Goal: Information Seeking & Learning: Compare options

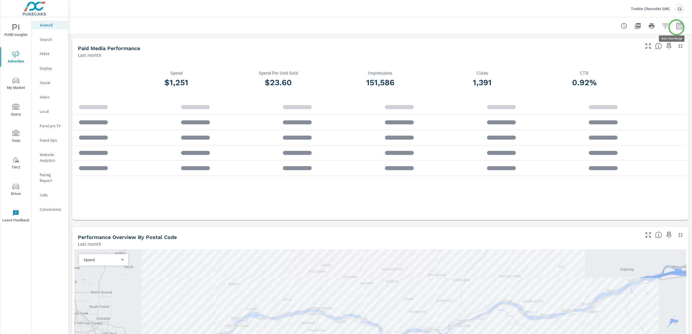
click at [553, 27] on icon "button" at bounding box center [678, 25] width 7 height 7
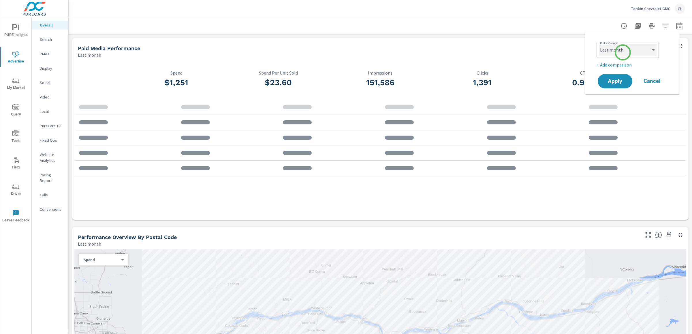
click at [553, 52] on select "Custom Yesterday Last week Last 7 days Last 14 days Last 30 days Last 45 days L…" at bounding box center [628, 50] width 58 height 12
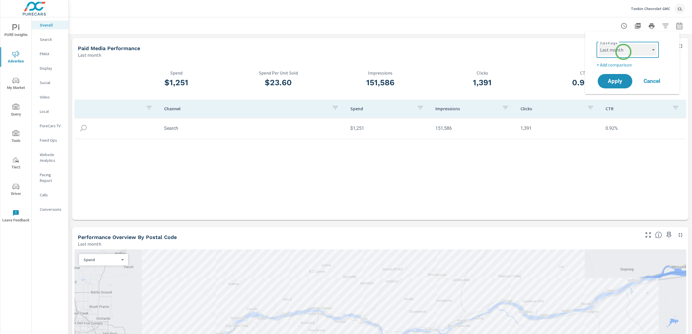
select select "Last 14 days"
click at [553, 44] on select "Custom Yesterday Last week Last 7 days Last 14 days Last 30 days Last 45 days L…" at bounding box center [628, 50] width 58 height 12
click at [553, 64] on p "+ Add comparison" at bounding box center [633, 64] width 74 height 7
select select "Previous period"
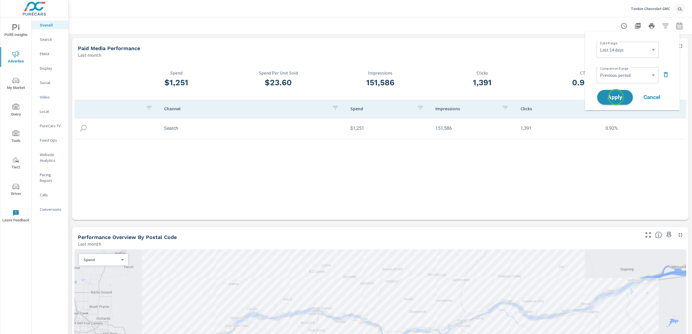
click at [553, 97] on span "Apply" at bounding box center [615, 97] width 24 height 5
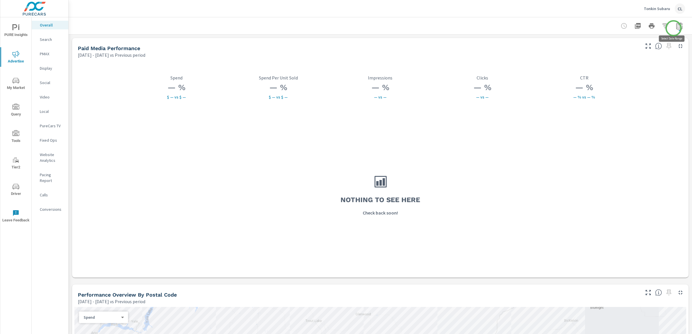
click at [677, 27] on icon "button" at bounding box center [679, 27] width 4 height 2
select select "Previous period"
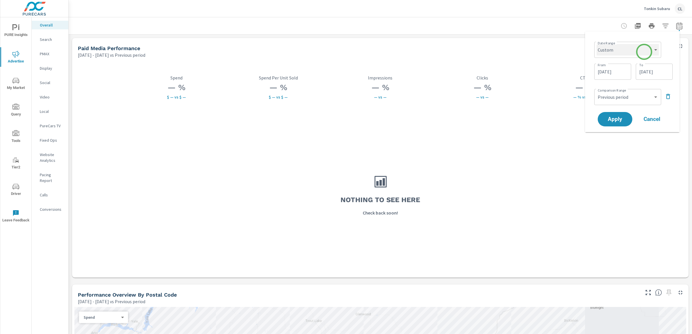
click at [643, 49] on select "Custom Yesterday Last week Last 7 days Last 14 days Last 30 days Last 45 days L…" at bounding box center [627, 50] width 62 height 12
select select "Last 14 days"
click at [598, 44] on select "Custom Yesterday Last week Last 7 days Last 14 days Last 30 days Last 45 days L…" at bounding box center [627, 50] width 62 height 12
click at [622, 97] on span "Apply" at bounding box center [615, 97] width 24 height 5
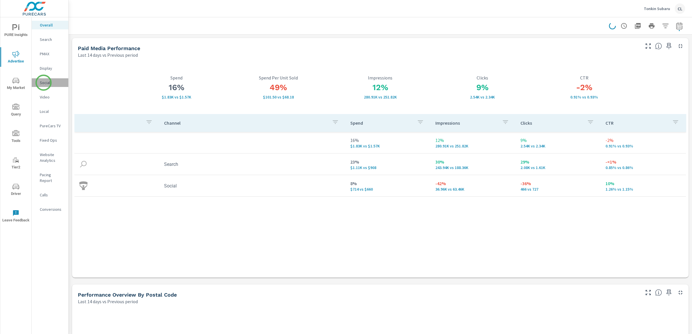
click at [44, 83] on p "Social" at bounding box center [52, 83] width 24 height 6
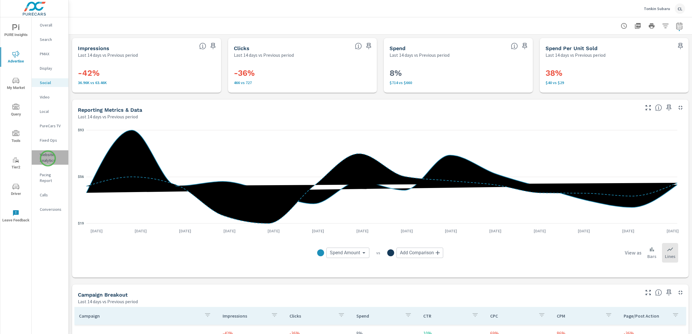
click at [48, 158] on p "Website Analytics" at bounding box center [52, 158] width 24 height 12
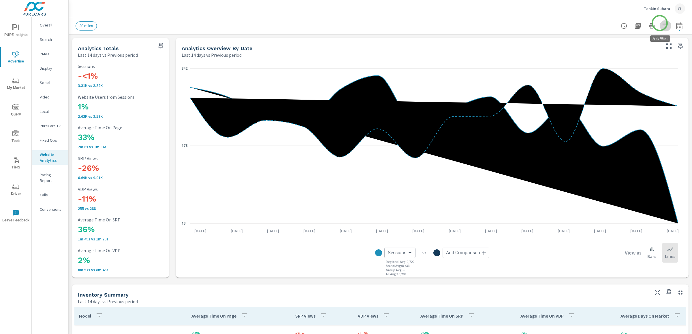
click at [662, 23] on icon "button" at bounding box center [665, 25] width 7 height 7
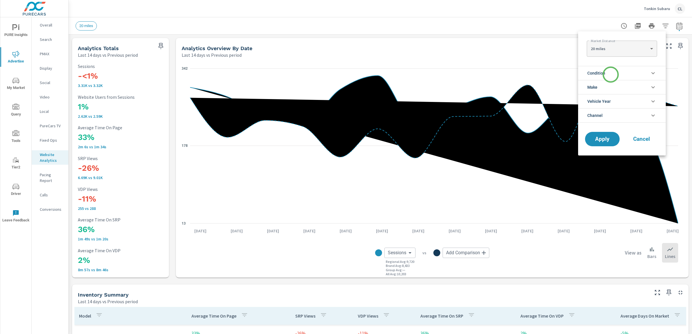
click at [610, 75] on li "Condition" at bounding box center [622, 73] width 88 height 14
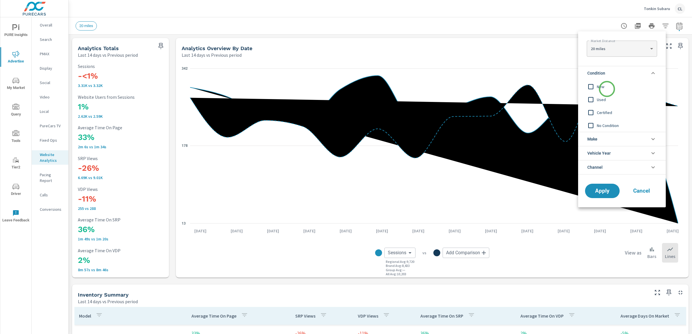
click at [607, 89] on span "New" at bounding box center [628, 86] width 63 height 7
click at [605, 135] on li "Make" at bounding box center [622, 139] width 88 height 14
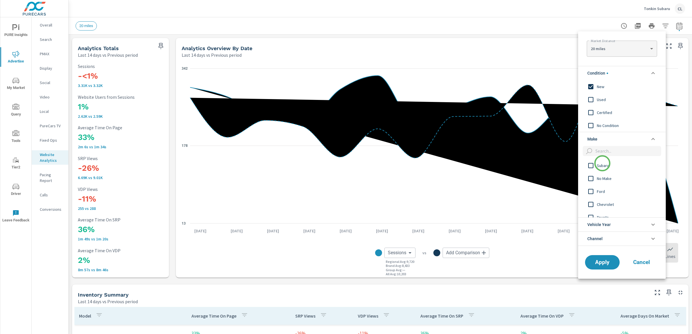
click at [602, 163] on span "Subaru" at bounding box center [628, 165] width 63 height 7
click at [602, 263] on span "Apply" at bounding box center [602, 262] width 24 height 5
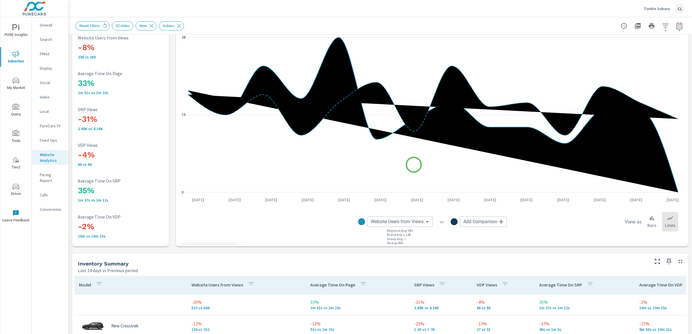
scroll to position [252, 0]
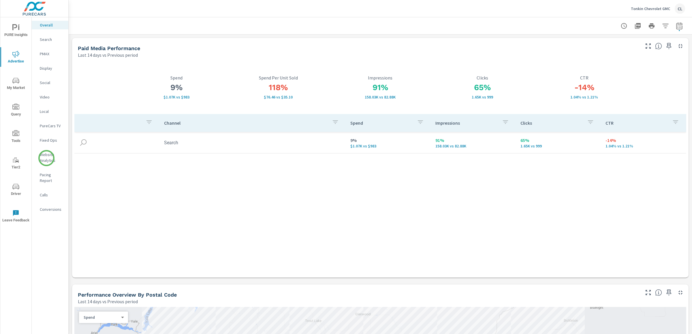
click at [47, 159] on p "Website Analytics" at bounding box center [52, 158] width 24 height 12
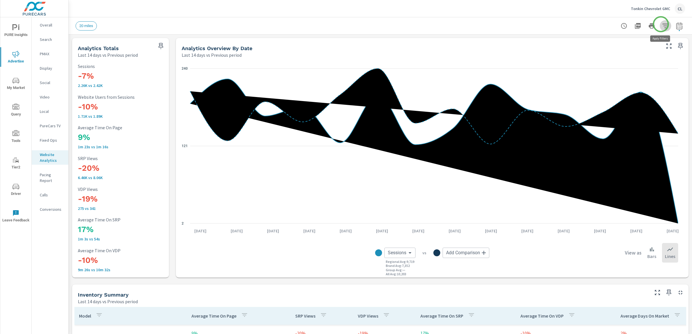
click at [662, 24] on icon "button" at bounding box center [665, 25] width 7 height 7
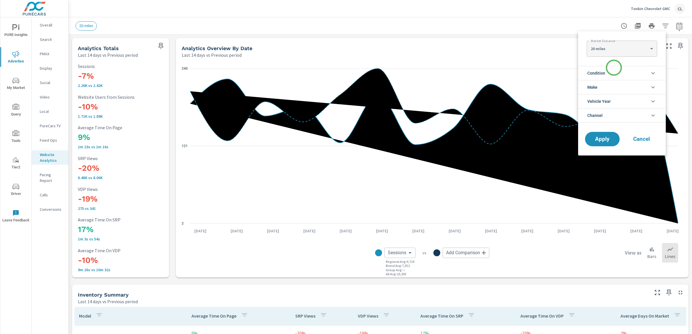
click at [612, 70] on li "Condition" at bounding box center [622, 73] width 88 height 14
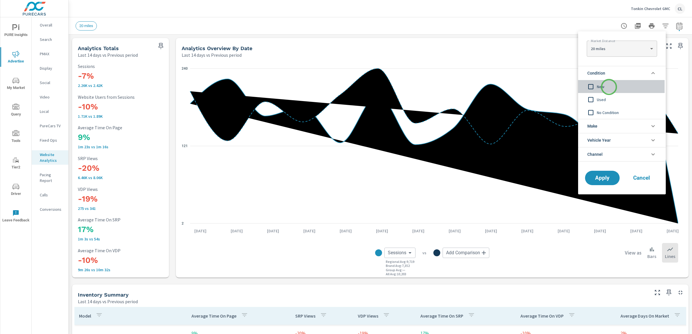
click at [609, 87] on span "New" at bounding box center [628, 86] width 63 height 7
click at [606, 124] on li "Make" at bounding box center [622, 126] width 88 height 14
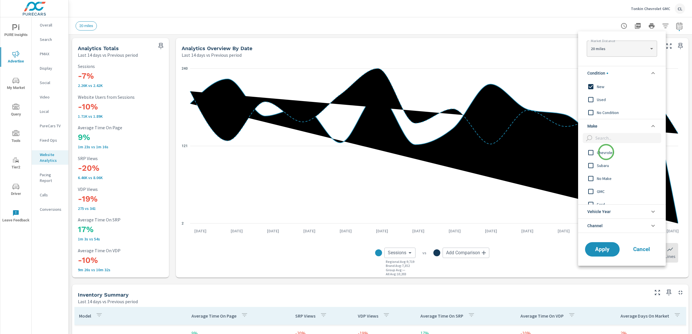
click at [605, 154] on span "Chevrolet" at bounding box center [628, 152] width 63 height 7
click at [601, 191] on span "GMC" at bounding box center [628, 191] width 63 height 7
click at [598, 252] on span "Apply" at bounding box center [602, 249] width 24 height 5
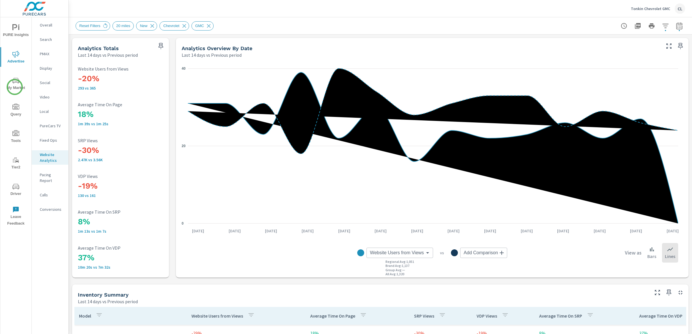
click at [15, 86] on span "My Market" at bounding box center [16, 84] width 28 height 14
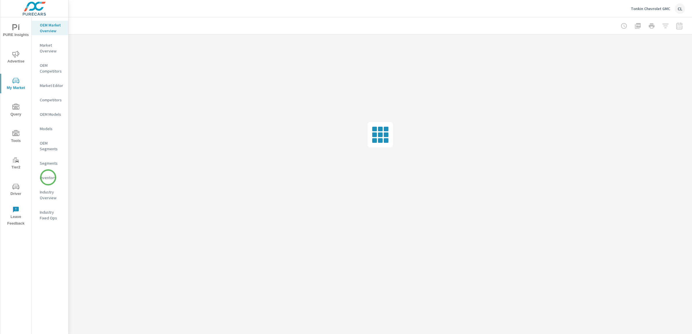
click at [48, 178] on p "Inventory" at bounding box center [52, 178] width 24 height 6
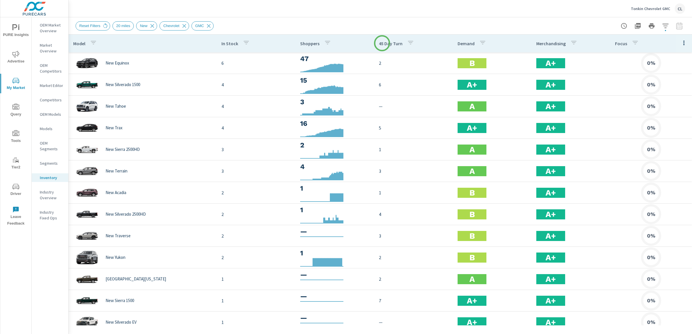
click at [382, 43] on p "45 Day Turn" at bounding box center [391, 44] width 24 height 6
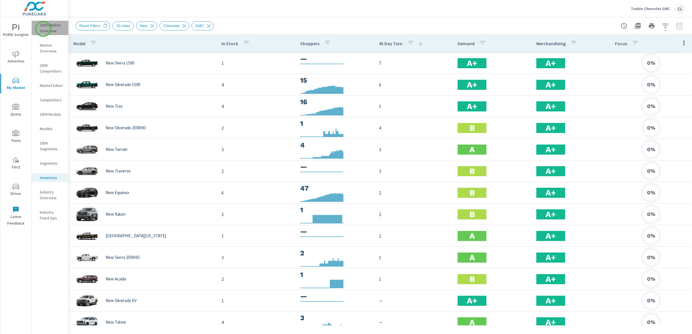
click at [43, 29] on p "OEM Market Overview" at bounding box center [52, 28] width 24 height 12
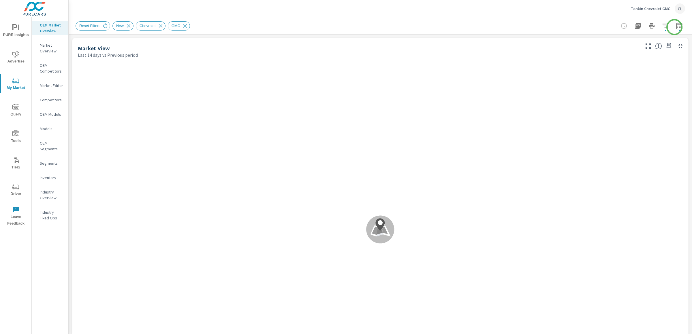
click at [675, 27] on icon "button" at bounding box center [678, 25] width 7 height 7
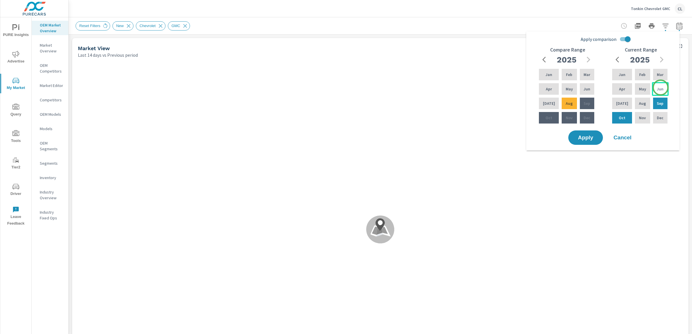
click at [660, 88] on p "Jun" at bounding box center [659, 89] width 7 height 6
click at [639, 101] on p "Aug" at bounding box center [642, 104] width 7 height 6
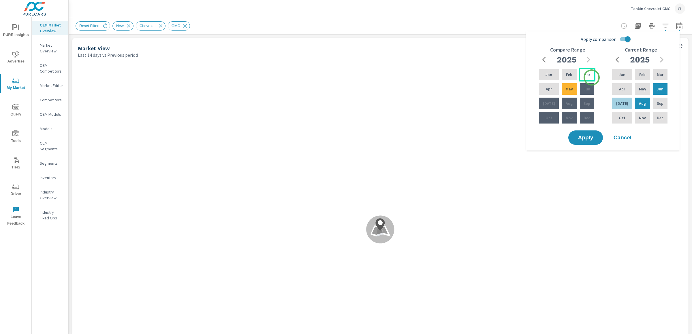
click at [590, 76] on div "Mar" at bounding box center [586, 75] width 17 height 14
click at [569, 90] on p "May" at bounding box center [568, 89] width 7 height 6
click at [580, 137] on span "Apply" at bounding box center [585, 137] width 24 height 5
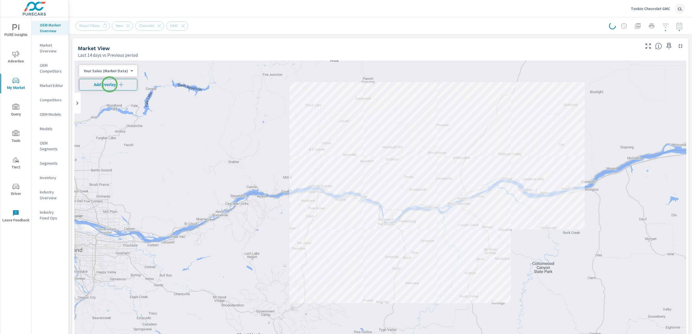
click at [110, 84] on span "Add Overlay" at bounding box center [108, 85] width 53 height 6
click at [115, 72] on body "PURE Insights Advertise My Market Query Tools Tier2 Driver Leave Feedback OEM M…" at bounding box center [346, 167] width 692 height 334
click at [113, 91] on li "Total Market Sales" at bounding box center [107, 89] width 56 height 9
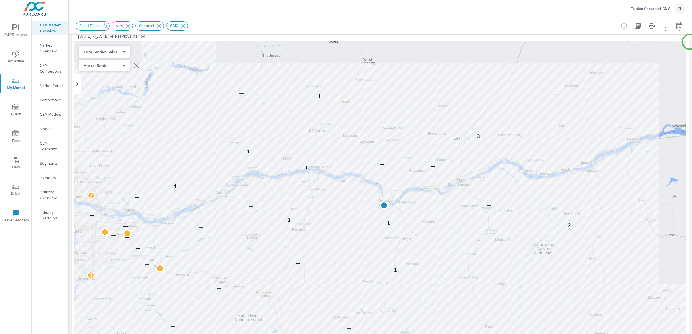
scroll to position [7, 0]
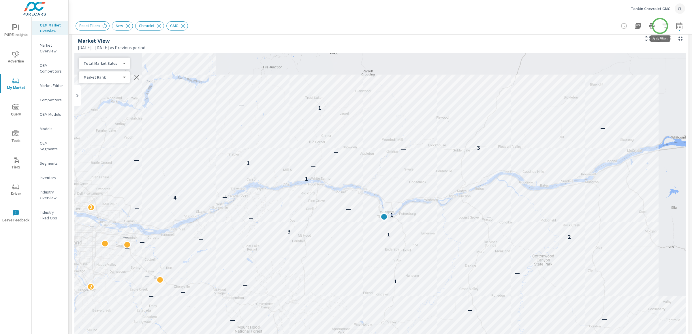
click at [662, 26] on icon "button" at bounding box center [665, 26] width 6 height 4
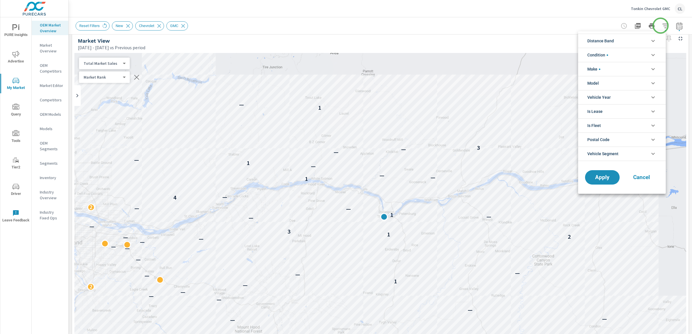
scroll to position [13, 0]
click at [631, 40] on li "Distance Band" at bounding box center [622, 41] width 88 height 14
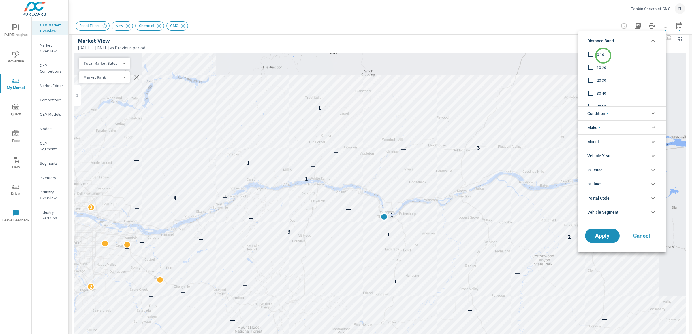
click at [603, 53] on span "0-10" at bounding box center [628, 54] width 63 height 7
click at [597, 69] on span "10-20" at bounding box center [628, 67] width 63 height 7
click at [598, 82] on span "20-30" at bounding box center [628, 80] width 63 height 7
click at [600, 234] on span "Apply" at bounding box center [602, 235] width 24 height 5
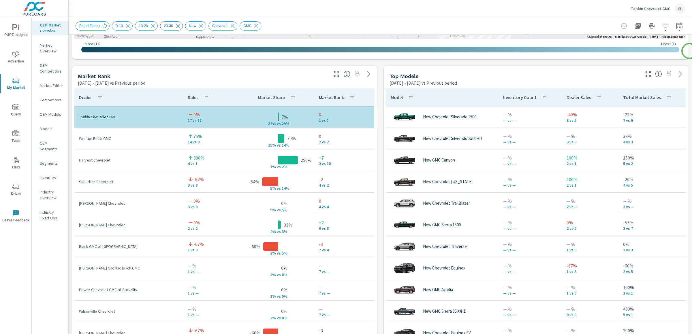
scroll to position [369, 0]
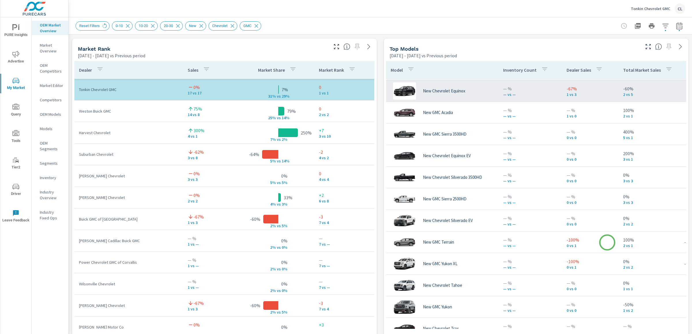
scroll to position [168, 0]
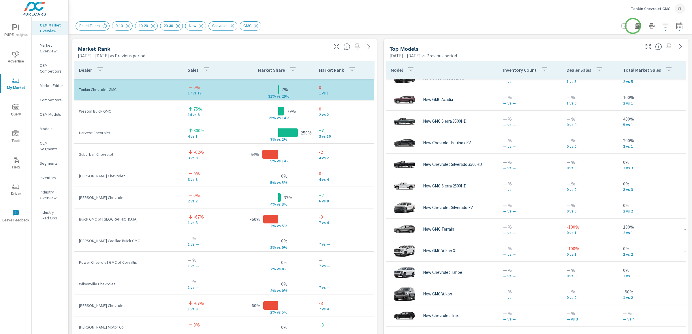
click at [635, 26] on icon "button" at bounding box center [638, 26] width 6 height 6
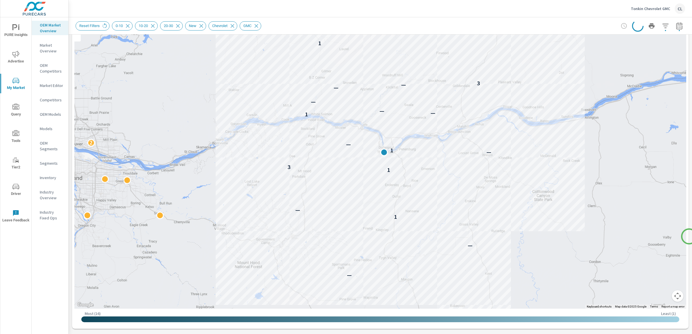
scroll to position [58, 0]
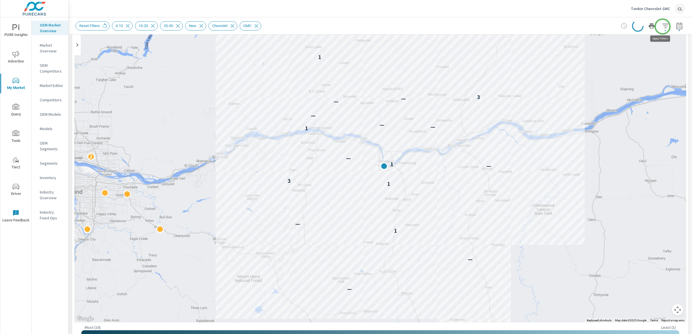
click at [662, 26] on icon "button" at bounding box center [665, 26] width 6 height 4
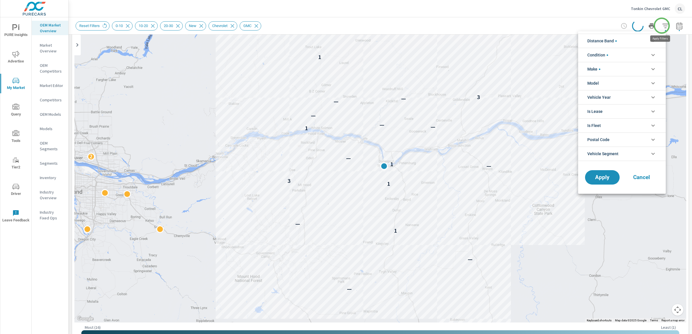
scroll to position [13, 0]
click at [608, 88] on li "Model" at bounding box center [622, 83] width 88 height 14
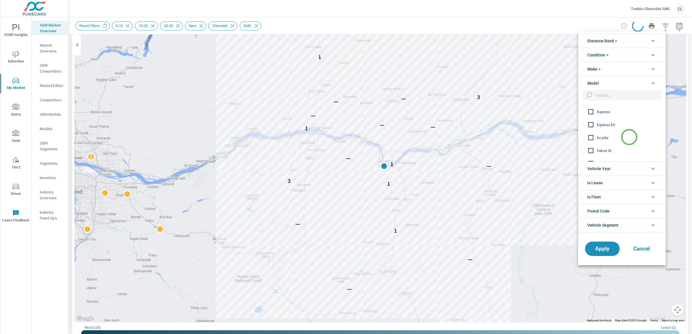
scroll to position [128, 0]
click at [592, 110] on input "filter options" at bounding box center [590, 111] width 12 height 12
click at [605, 247] on span "Apply" at bounding box center [602, 248] width 24 height 5
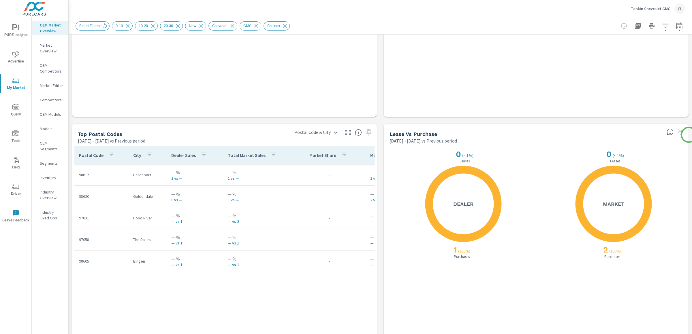
scroll to position [605, 0]
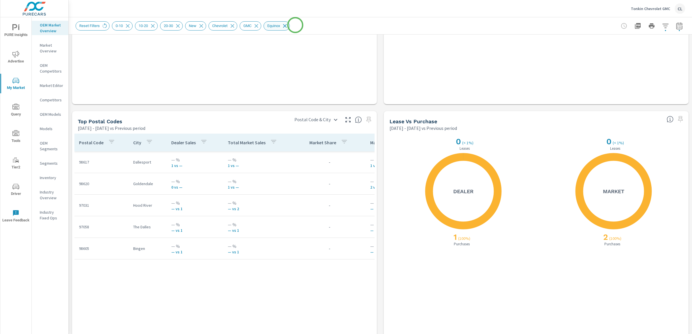
click at [288, 25] on icon at bounding box center [285, 26] width 6 height 6
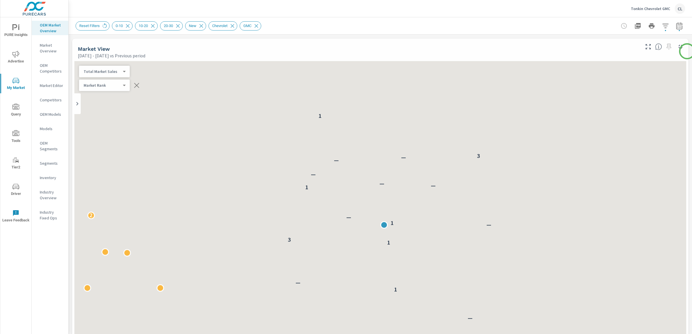
scroll to position [143, 0]
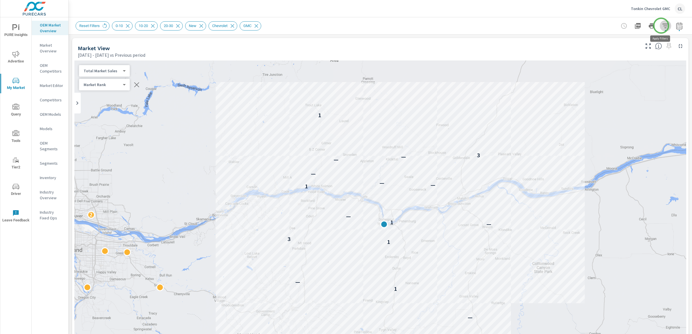
click at [662, 26] on icon "button" at bounding box center [665, 26] width 6 height 4
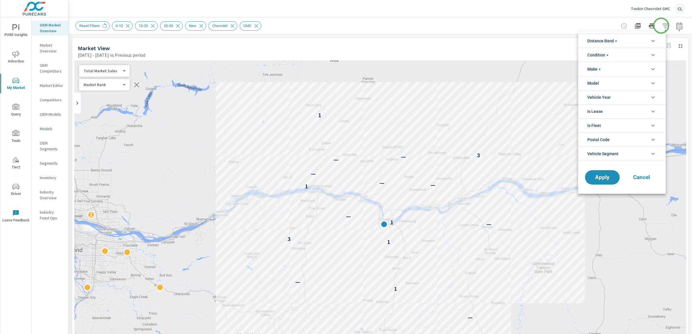
scroll to position [13, 0]
click at [611, 83] on li "Model" at bounding box center [622, 83] width 88 height 14
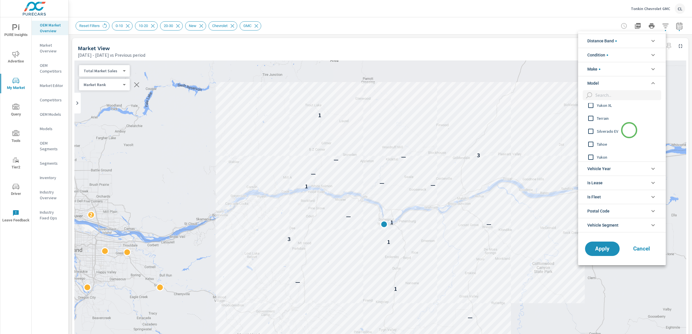
scroll to position [175, 0]
click at [596, 142] on input "filter options" at bounding box center [590, 142] width 12 height 12
click at [599, 249] on span "Apply" at bounding box center [602, 248] width 24 height 5
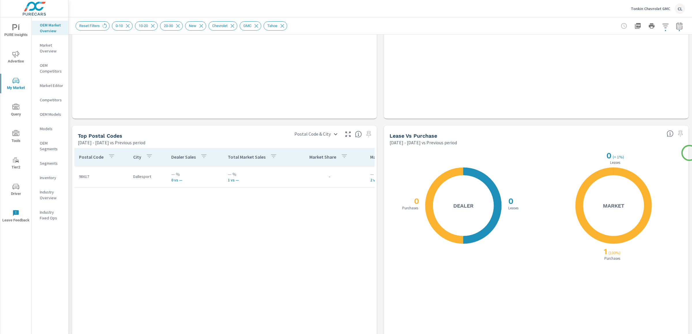
scroll to position [592, 0]
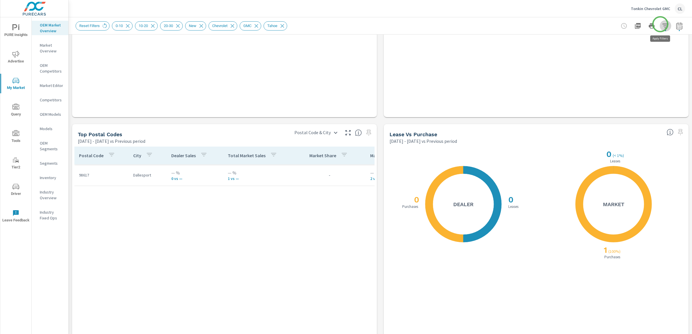
click at [662, 24] on icon "button" at bounding box center [665, 25] width 7 height 7
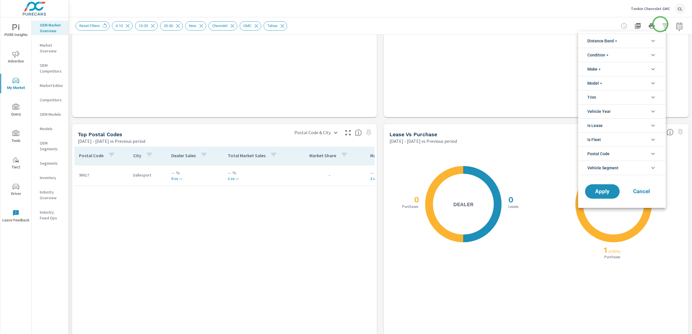
scroll to position [13, 0]
click at [630, 82] on li "Model" at bounding box center [622, 83] width 88 height 14
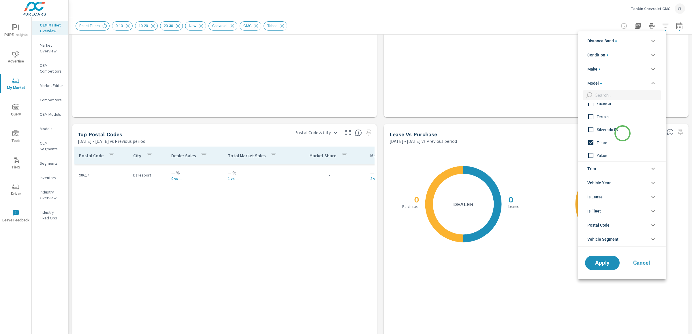
scroll to position [175, 0]
click at [598, 144] on span "Tahoe" at bounding box center [628, 142] width 63 height 7
click at [595, 121] on input "filter options" at bounding box center [590, 121] width 12 height 12
click at [595, 133] on input "filter options" at bounding box center [590, 134] width 12 height 12
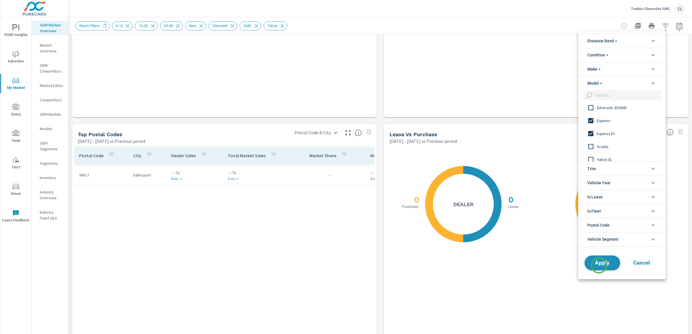
click at [599, 266] on span "Apply" at bounding box center [602, 262] width 24 height 5
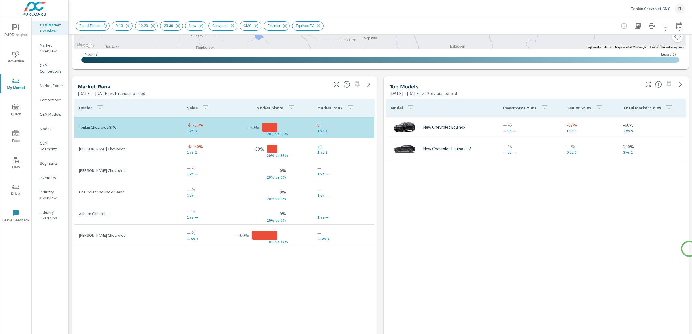
scroll to position [331, 0]
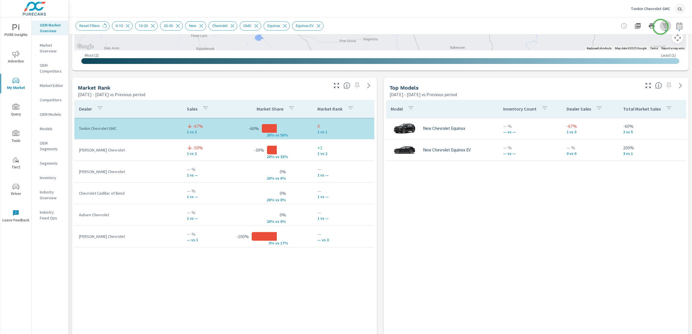
click at [662, 27] on icon "button" at bounding box center [665, 25] width 7 height 7
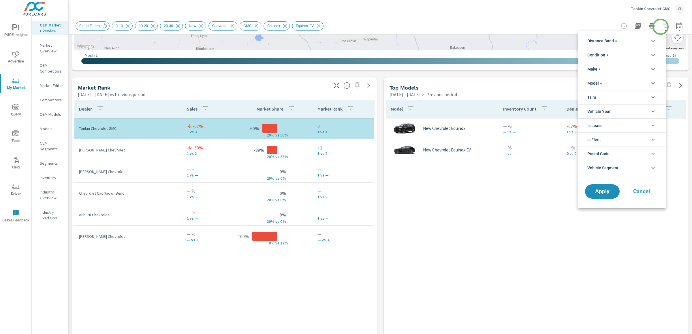
scroll to position [13, 0]
click at [610, 82] on li "Model" at bounding box center [622, 83] width 88 height 14
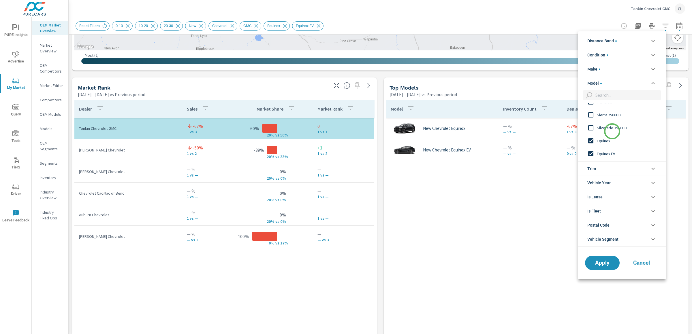
scroll to position [101, 0]
click at [600, 138] on span "Equinox" at bounding box center [628, 138] width 63 height 7
click at [601, 151] on span "Equinox EV" at bounding box center [628, 151] width 63 height 7
click at [601, 264] on span "Apply" at bounding box center [602, 262] width 24 height 5
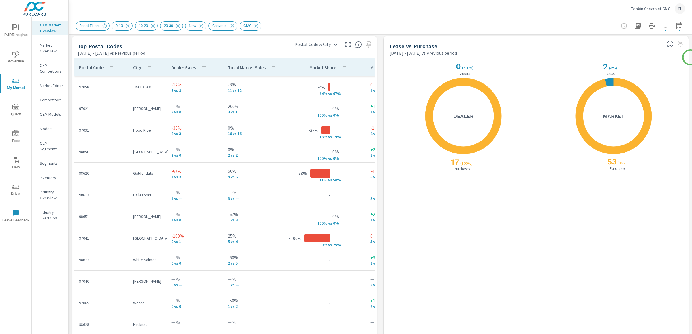
scroll to position [687, 0]
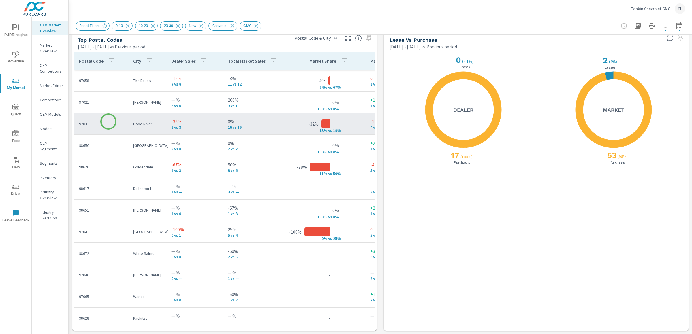
click at [108, 122] on p "97031" at bounding box center [101, 124] width 45 height 6
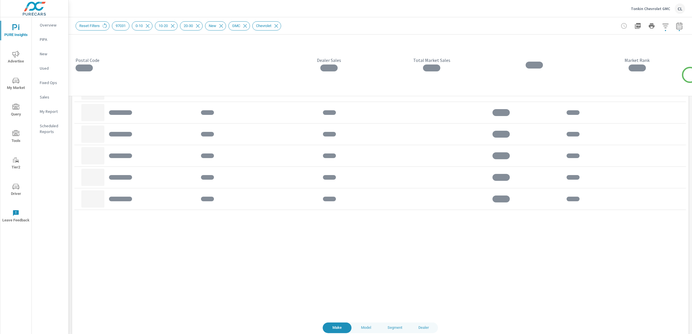
scroll to position [440, 0]
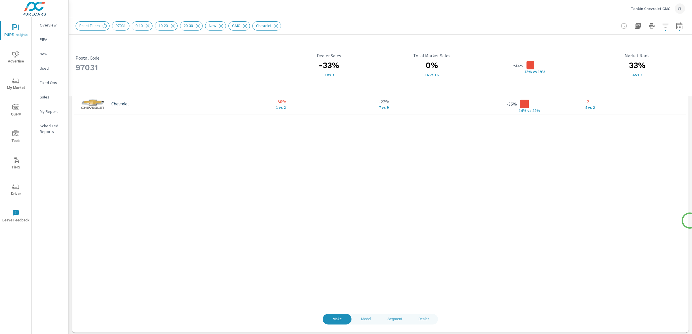
scroll to position [440, 0]
click at [355, 319] on span "Model" at bounding box center [366, 317] width 22 height 7
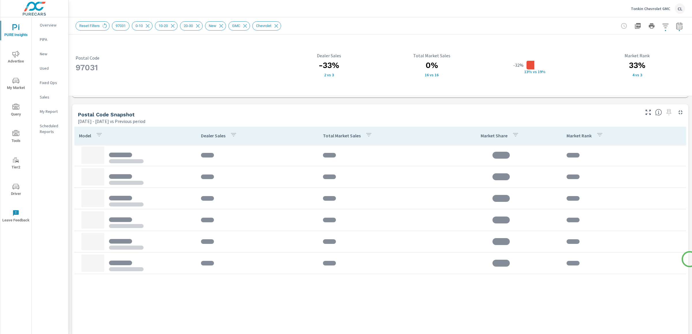
scroll to position [365, 0]
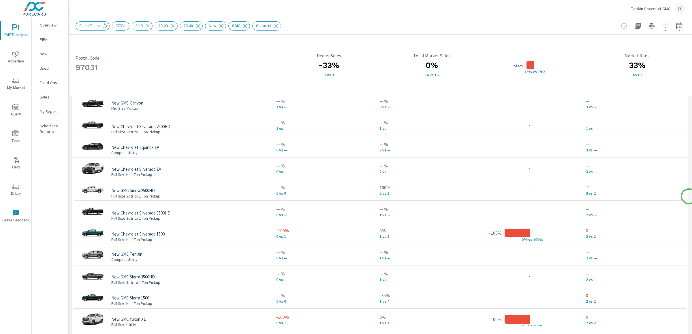
scroll to position [418, 0]
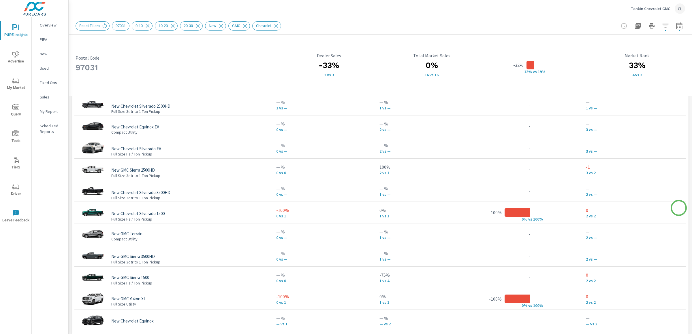
scroll to position [28, 0]
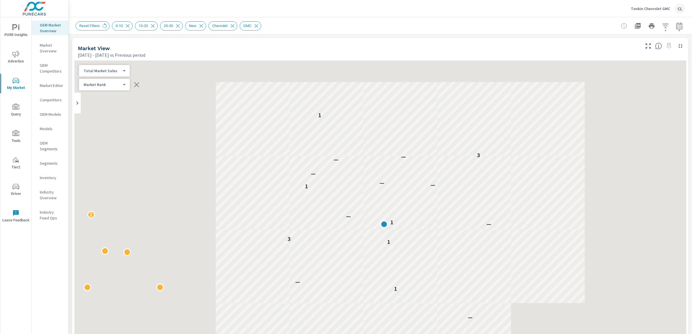
scroll to position [143, 0]
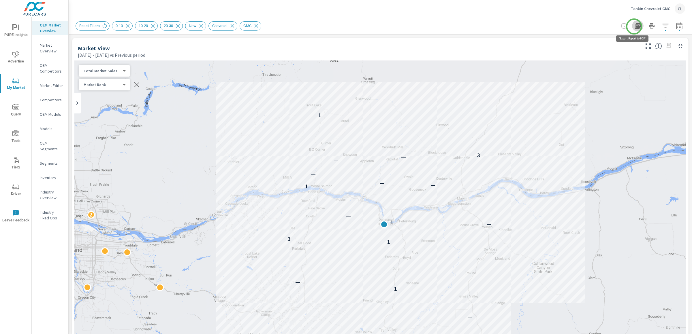
click at [635, 27] on icon "button" at bounding box center [638, 26] width 6 height 6
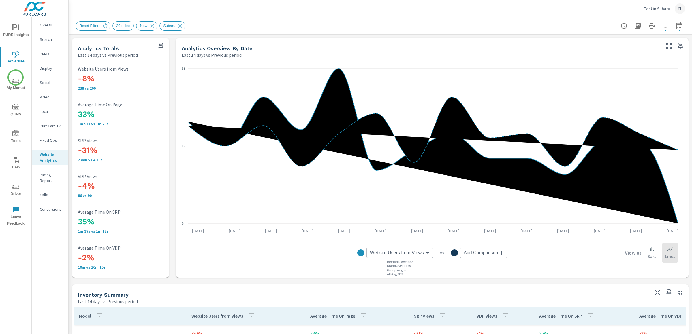
click at [15, 79] on icon "nav menu" at bounding box center [15, 80] width 7 height 7
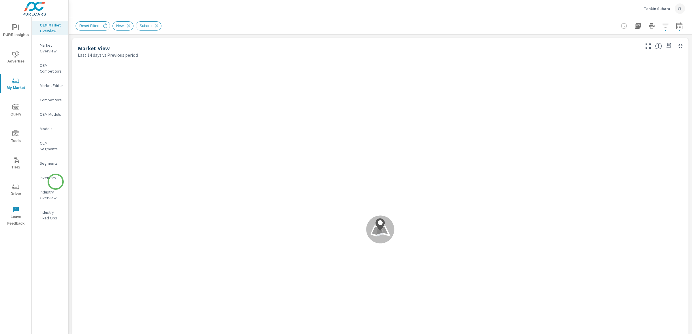
click at [56, 182] on nav "OEM Market Overview Market Overview OEM Competitors Market Editor Competitors O…" at bounding box center [50, 123] width 37 height 213
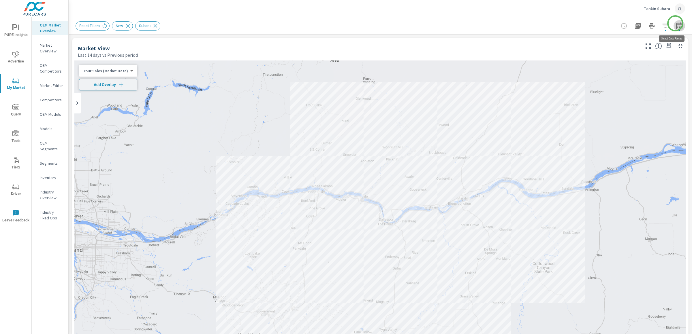
click at [676, 23] on icon "button" at bounding box center [679, 25] width 6 height 7
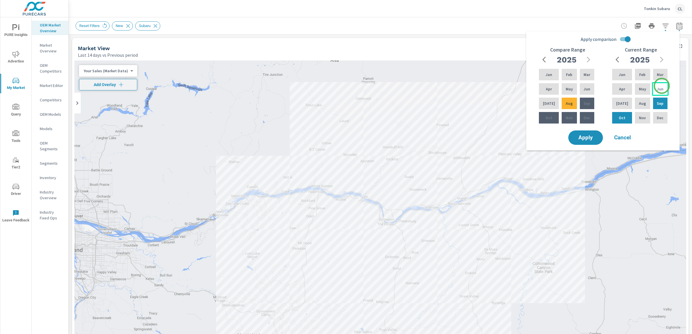
drag, startPoint x: 661, startPoint y: 86, endPoint x: 656, endPoint y: 92, distance: 8.4
click at [661, 86] on p "Jun" at bounding box center [659, 89] width 7 height 6
click at [641, 103] on p "Aug" at bounding box center [642, 104] width 7 height 6
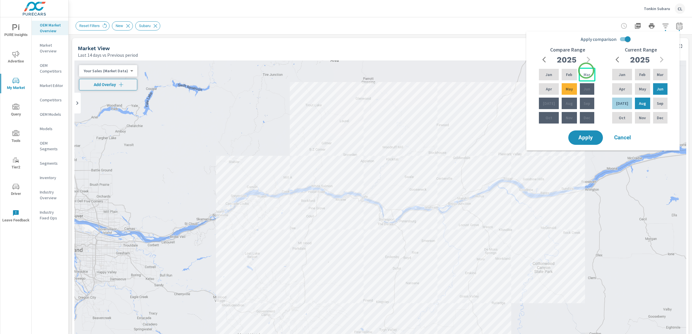
click at [586, 71] on div "Mar" at bounding box center [586, 75] width 17 height 14
click at [566, 89] on p "May" at bounding box center [568, 89] width 7 height 6
click at [588, 135] on span "Apply" at bounding box center [585, 137] width 24 height 5
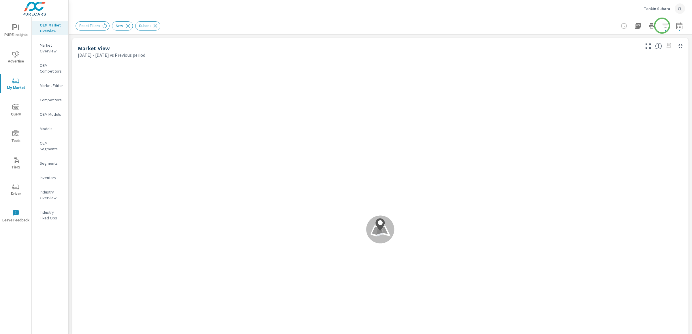
click at [662, 26] on icon "button" at bounding box center [665, 25] width 7 height 7
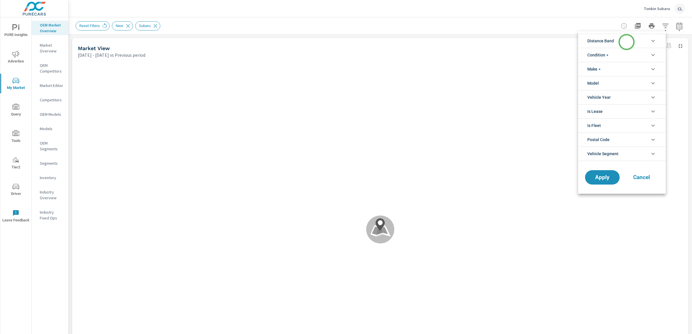
click at [626, 42] on li "Distance Band" at bounding box center [622, 41] width 88 height 14
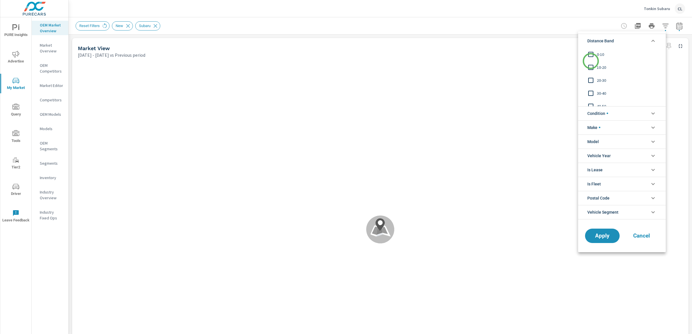
click at [594, 52] on input "filter options" at bounding box center [590, 54] width 12 height 12
click at [597, 71] on div "10-20" at bounding box center [621, 67] width 86 height 13
click at [598, 82] on span "20-30" at bounding box center [628, 80] width 63 height 7
click at [608, 130] on li "Make" at bounding box center [622, 127] width 88 height 14
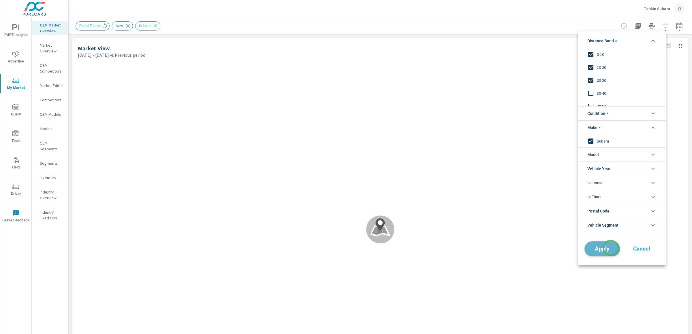
click at [610, 248] on span "Apply" at bounding box center [602, 248] width 24 height 5
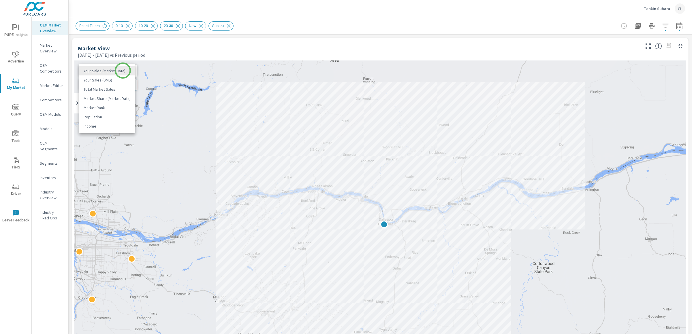
click at [123, 70] on body "PURE Insights Advertise My Market Query Tools Tier2 Driver Leave Feedback OEM M…" at bounding box center [346, 167] width 692 height 334
click at [116, 90] on li "Total Market Sales" at bounding box center [107, 89] width 56 height 9
click at [120, 85] on icon "button" at bounding box center [117, 85] width 6 height 6
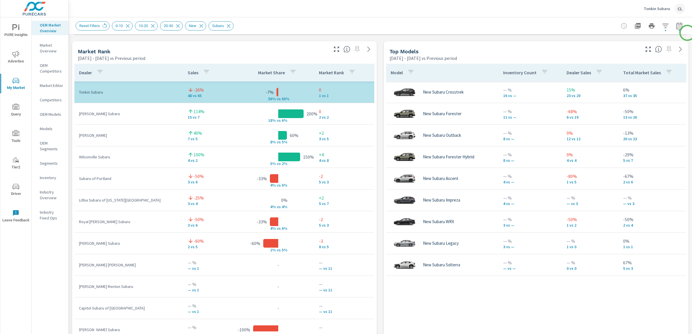
scroll to position [369, 0]
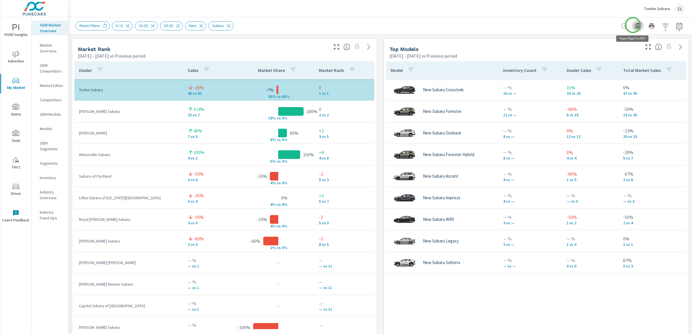
click at [635, 25] on icon "button" at bounding box center [638, 26] width 6 height 6
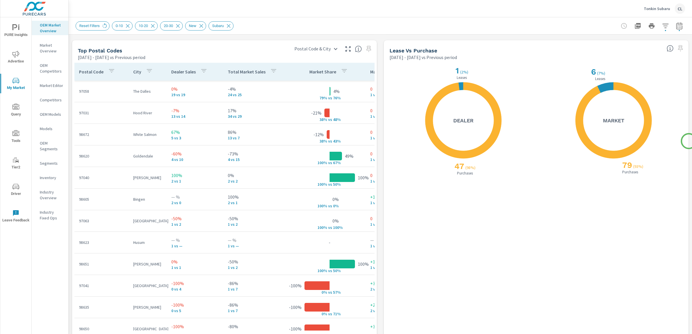
scroll to position [677, 0]
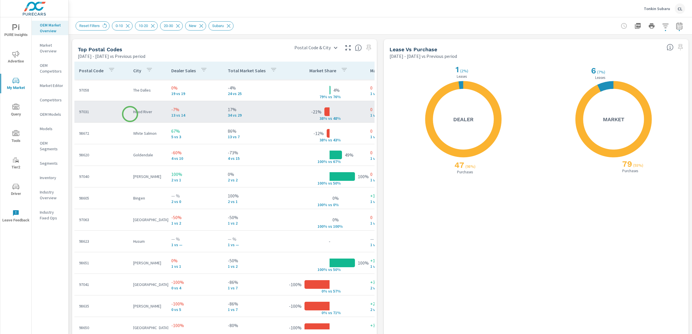
click at [130, 114] on td "Hood River" at bounding box center [148, 111] width 38 height 15
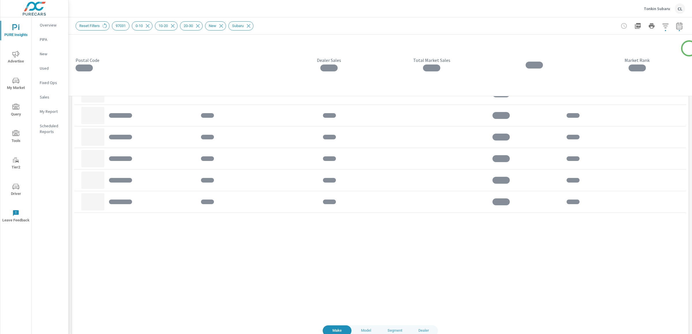
scroll to position [440, 0]
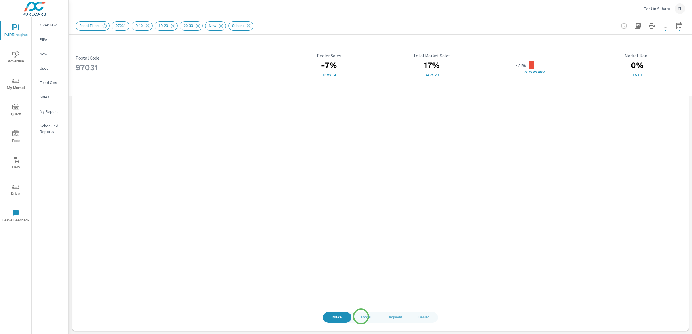
click at [361, 317] on span "Model" at bounding box center [366, 317] width 22 height 7
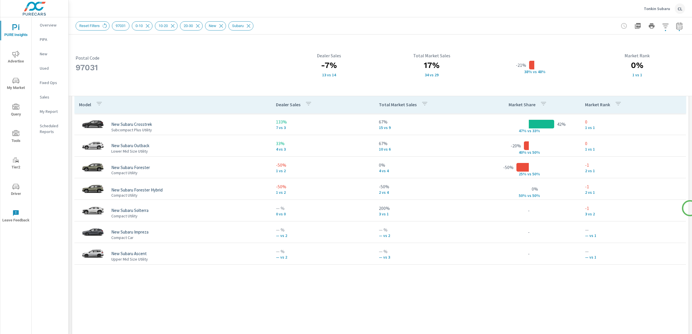
scroll to position [394, 0]
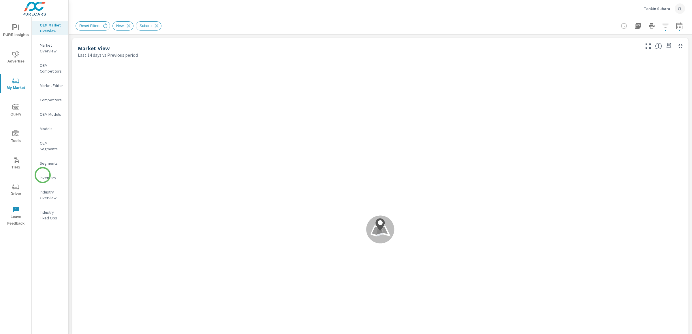
click at [51, 180] on p "Inventory" at bounding box center [52, 178] width 24 height 6
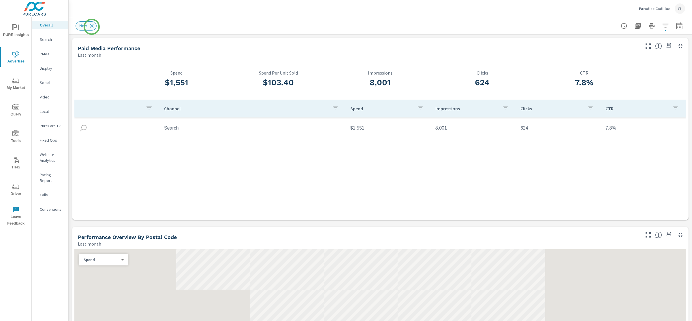
click at [92, 27] on icon at bounding box center [91, 26] width 6 height 6
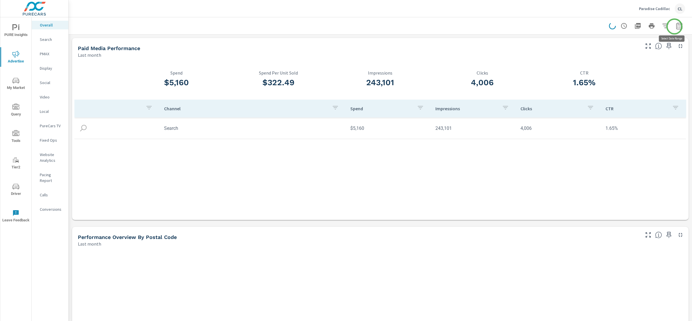
click at [675, 27] on icon "button" at bounding box center [678, 25] width 7 height 7
select select "Last month"
click at [621, 67] on p "+ Add comparison" at bounding box center [633, 64] width 74 height 7
select select "Previous period"
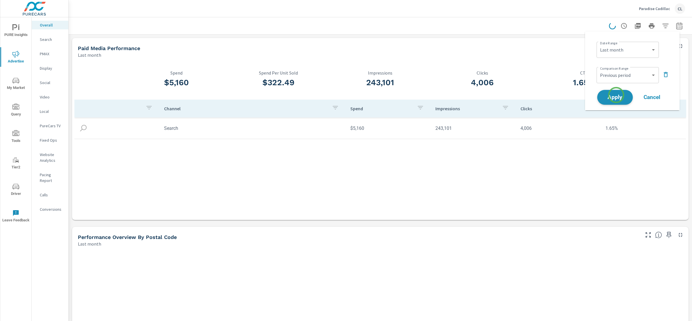
click at [616, 95] on span "Apply" at bounding box center [615, 97] width 24 height 5
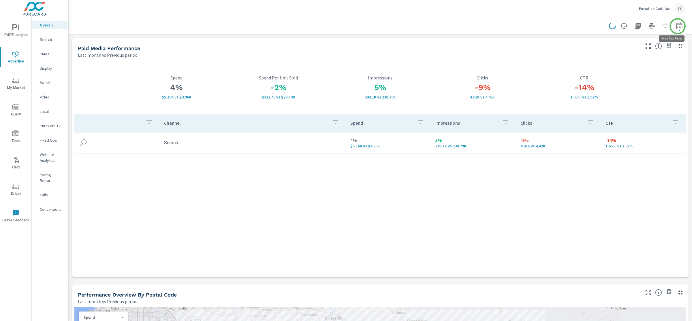
click at [677, 26] on icon "button" at bounding box center [678, 25] width 7 height 7
select select "Last month"
select select "Previous period"
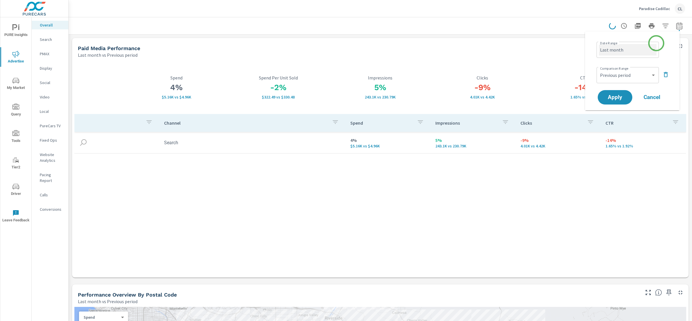
click at [648, 48] on select "Custom [DATE] Last week Last 7 days Last 14 days Last 30 days Last 45 days Last…" at bounding box center [628, 50] width 58 height 12
select select "Last 30 days"
click at [599, 44] on select "Custom [DATE] Last week Last 7 days Last 14 days Last 30 days Last 45 days Last…" at bounding box center [628, 50] width 58 height 12
click at [619, 97] on span "Apply" at bounding box center [615, 97] width 24 height 5
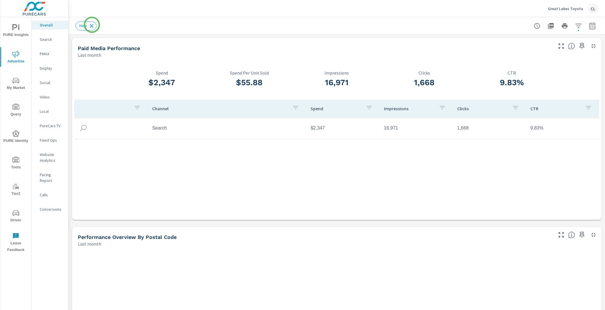
click at [90, 25] on icon at bounding box center [91, 26] width 6 height 6
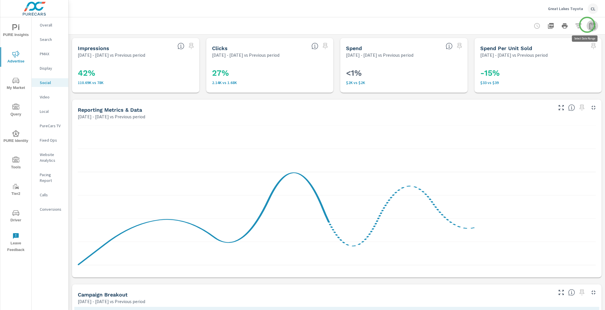
click at [589, 25] on icon "button" at bounding box center [592, 25] width 7 height 7
select select "Previous period"
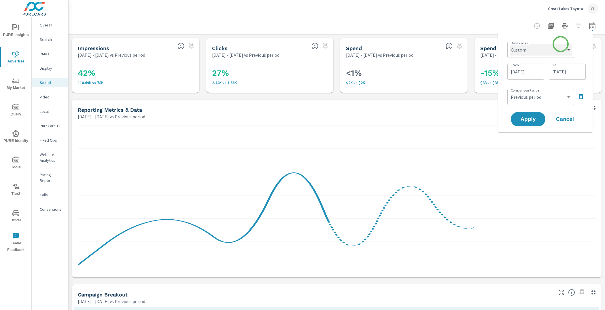
click at [560, 44] on select "Custom Yesterday Last week Last 7 days Last 14 days Last 30 days Last 45 days L…" at bounding box center [541, 50] width 62 height 12
select select "Last 30 days"
click at [512, 44] on select "Custom [DATE] Last week Last 7 days Last 14 days Last 30 days Last 45 days Last…" at bounding box center [541, 50] width 62 height 12
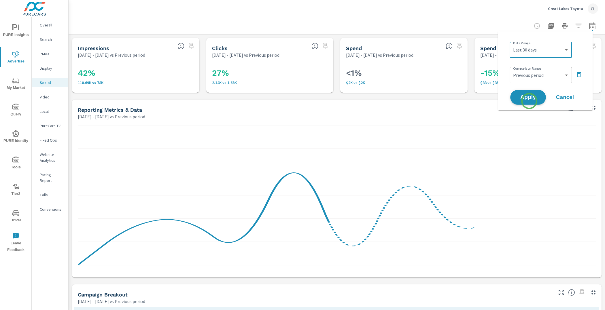
click at [529, 100] on span "Apply" at bounding box center [528, 97] width 24 height 5
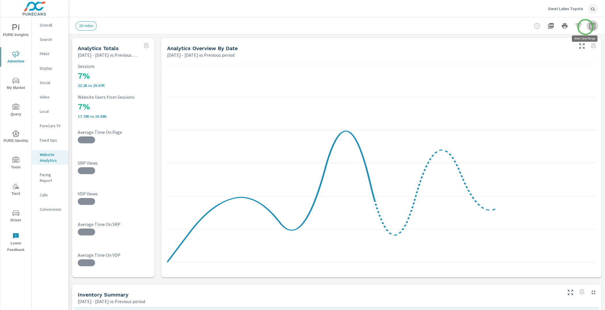
click at [590, 27] on icon "button" at bounding box center [592, 27] width 4 height 2
select select "Previous period"
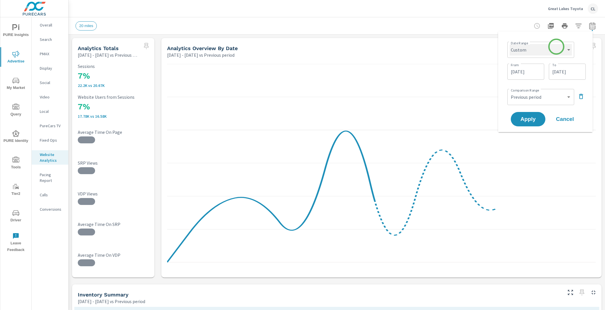
click at [546, 54] on select "Custom [DATE] Last week Last 7 days Last 14 days Last 30 days Last 45 days Last…" at bounding box center [541, 50] width 62 height 12
select select "Last 30 days"
click at [512, 44] on select "Custom [DATE] Last week Last 7 days Last 14 days Last 30 days Last 45 days Last…" at bounding box center [541, 50] width 62 height 12
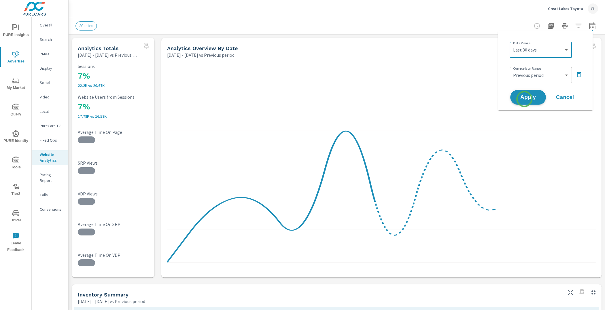
click at [524, 99] on span "Apply" at bounding box center [528, 97] width 24 height 5
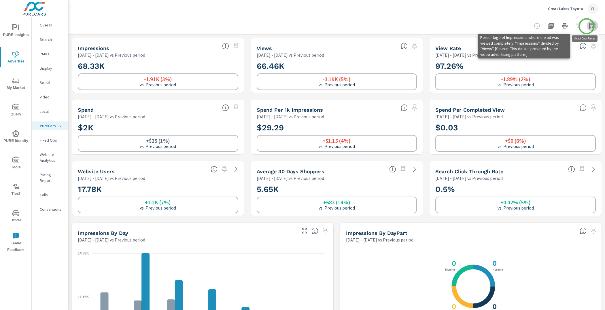
click at [589, 26] on icon "button" at bounding box center [592, 25] width 7 height 7
select select "Previous period"
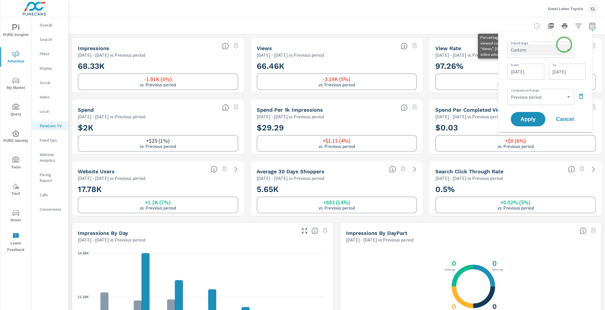
click at [563, 46] on select "Custom [DATE] Last week Last 7 days Last 14 days Last 30 days Last 45 days Last…" at bounding box center [541, 50] width 62 height 12
select select "Last 30 days"
click at [512, 44] on select "Custom [DATE] Last week Last 7 days Last 14 days Last 30 days Last 45 days Last…" at bounding box center [541, 50] width 62 height 12
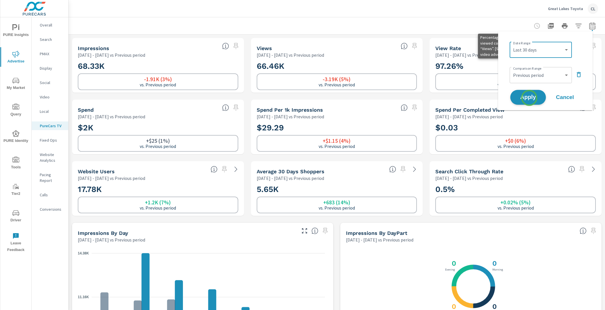
click at [529, 98] on span "Apply" at bounding box center [528, 97] width 24 height 5
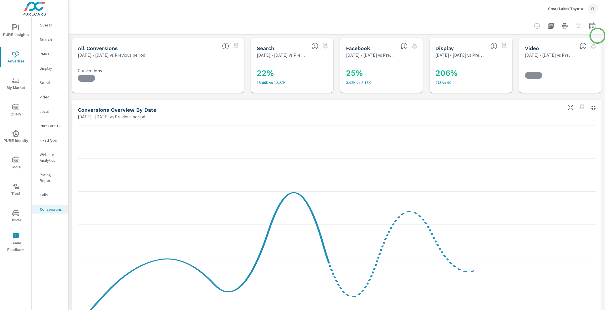
scroll to position [151, 0]
click at [589, 27] on icon "button" at bounding box center [592, 25] width 7 height 7
select select "Previous period"
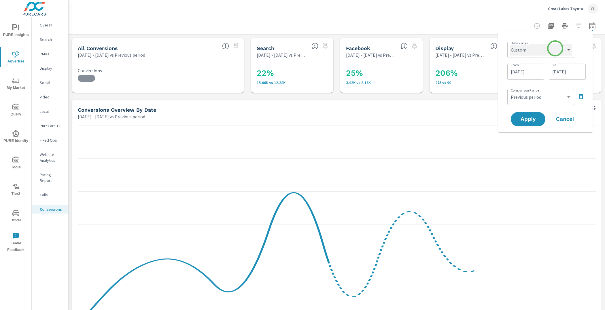
click at [555, 49] on select "Custom Yesterday Last week Last 7 days Last 14 days Last 30 days Last 45 days L…" at bounding box center [541, 50] width 62 height 12
select select "Last 30 days"
click at [512, 44] on select "Custom Yesterday Last week Last 7 days Last 14 days Last 30 days Last 45 days L…" at bounding box center [541, 50] width 62 height 12
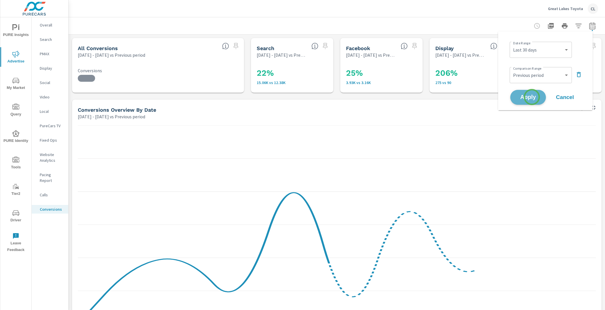
click at [532, 97] on span "Apply" at bounding box center [528, 97] width 24 height 5
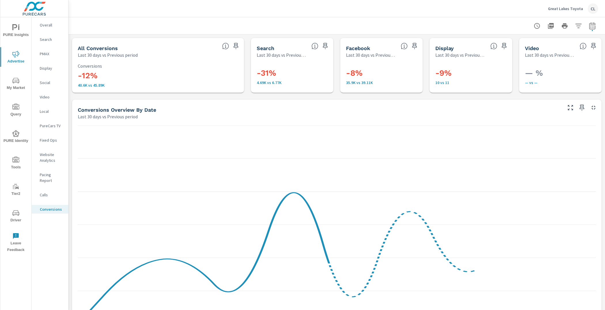
scroll to position [151, 0]
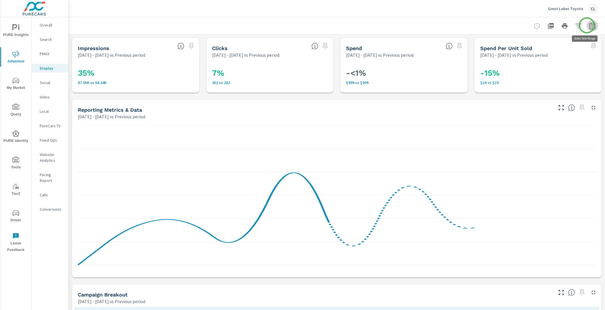
click at [589, 25] on icon "button" at bounding box center [592, 25] width 7 height 7
select select "Previous period"
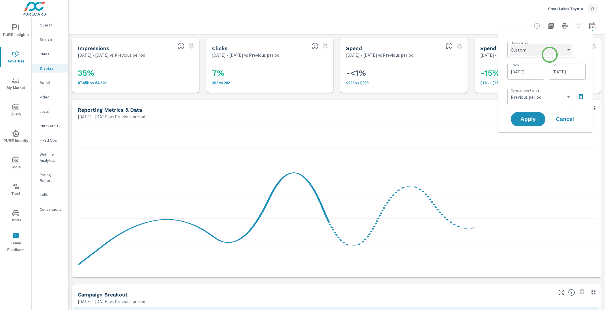
click at [550, 50] on select "Custom [DATE] Last week Last 7 days Last 14 days Last 30 days Last 45 days Last…" at bounding box center [541, 50] width 62 height 12
select select "Last 30 days"
click at [512, 44] on select "Custom [DATE] Last week Last 7 days Last 14 days Last 30 days Last 45 days Last…" at bounding box center [541, 50] width 62 height 12
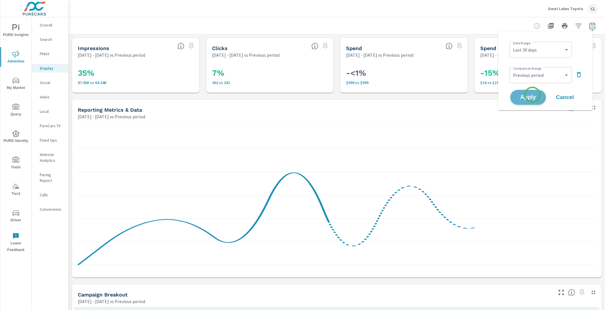
click at [533, 95] on span "Apply" at bounding box center [528, 97] width 24 height 5
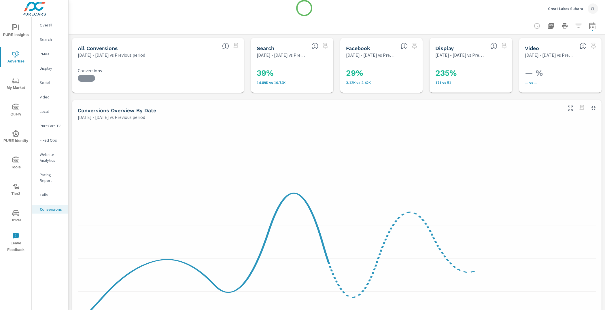
scroll to position [173, 0]
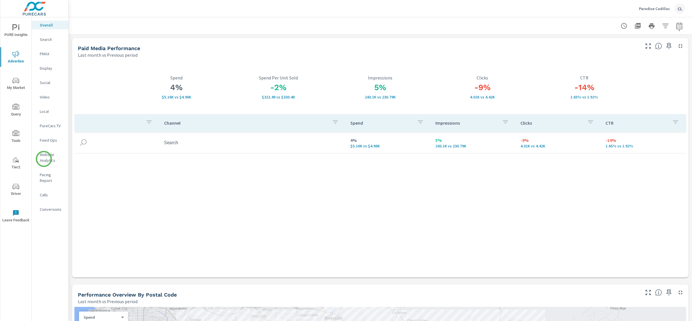
click at [46, 158] on p "Website Analytics" at bounding box center [52, 158] width 24 height 12
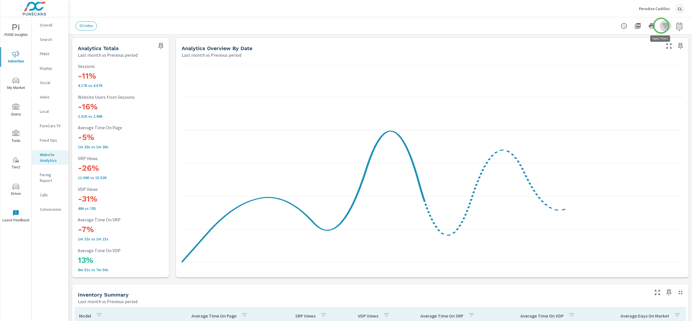
click at [662, 26] on icon "button" at bounding box center [665, 26] width 6 height 4
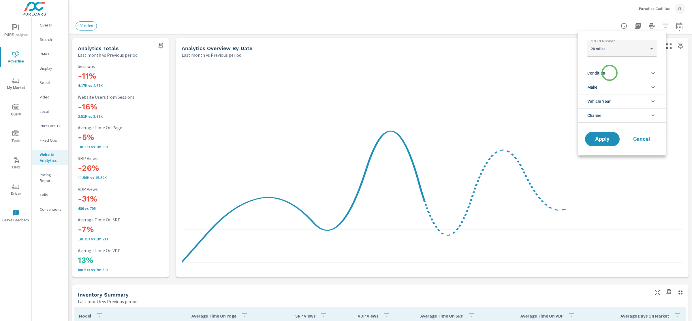
click at [609, 73] on li "Condition" at bounding box center [622, 73] width 88 height 14
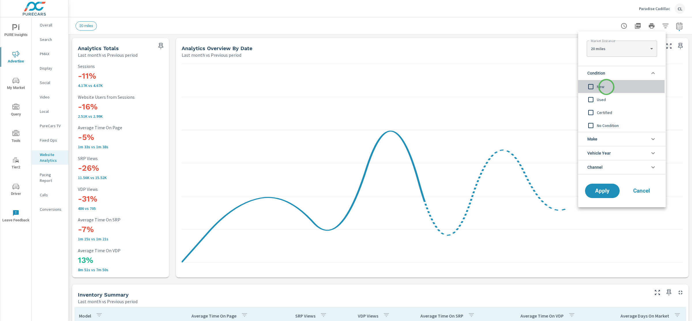
click at [606, 87] on span "New" at bounding box center [628, 86] width 63 height 7
click at [607, 138] on li "Make" at bounding box center [622, 139] width 88 height 14
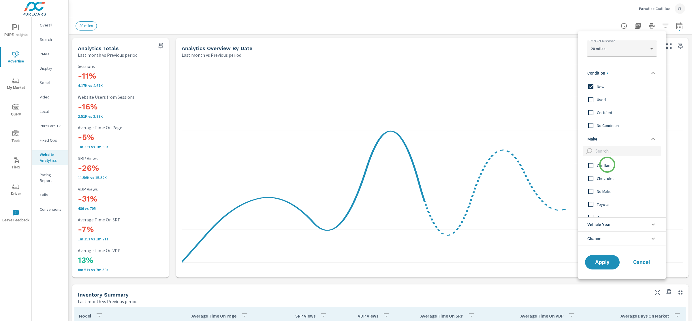
click at [607, 165] on span "Cadillac" at bounding box center [628, 165] width 63 height 7
click at [603, 264] on span "Apply" at bounding box center [602, 262] width 24 height 5
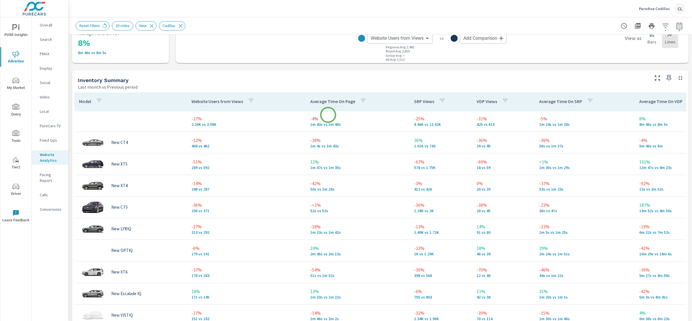
scroll to position [221, 0]
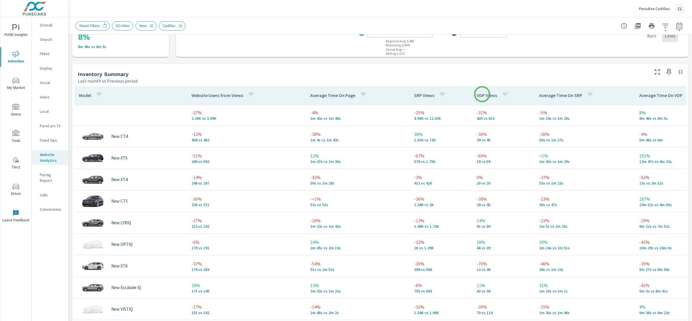
click at [482, 94] on p "VDP Views" at bounding box center [486, 96] width 20 height 6
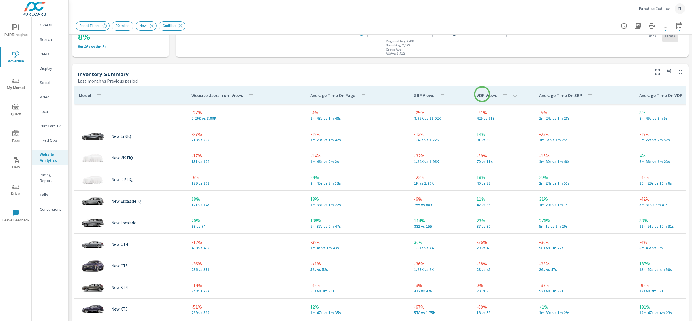
click at [482, 94] on p "VDP Views" at bounding box center [486, 96] width 20 height 6
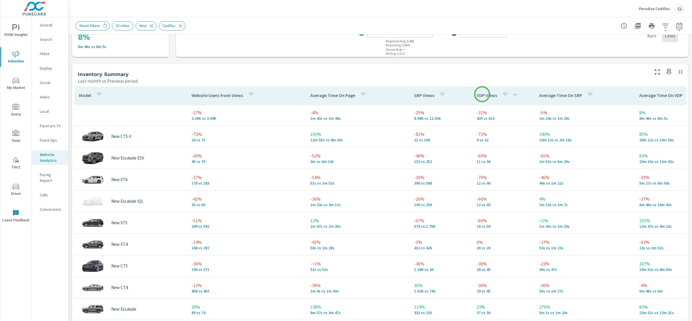
click at [482, 94] on p "VDP Views" at bounding box center [486, 96] width 20 height 6
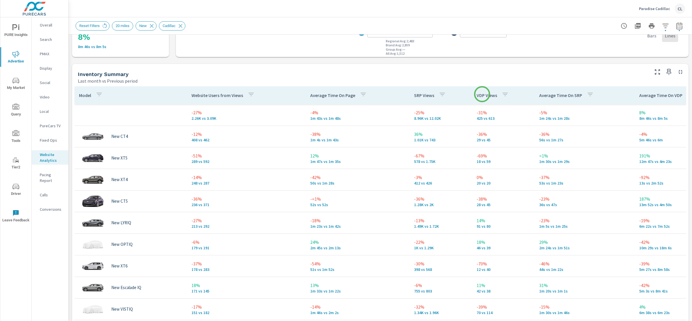
click at [482, 94] on p "VDP Views" at bounding box center [486, 96] width 20 height 6
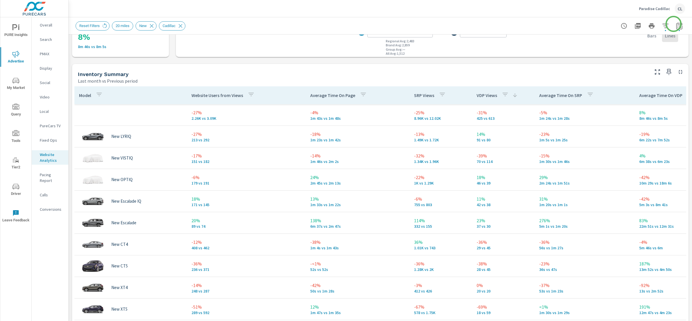
click at [675, 24] on icon "button" at bounding box center [678, 25] width 7 height 7
select select "Last month"
select select "Previous period"
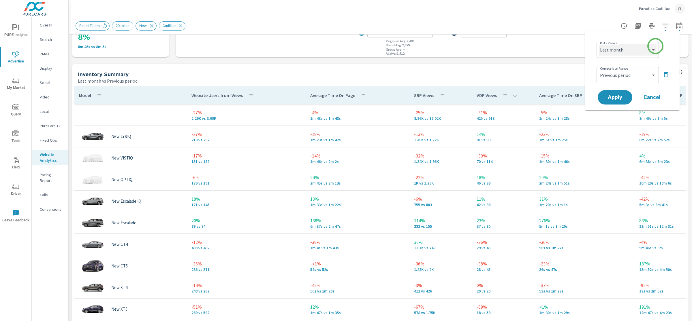
click at [641, 51] on select "Custom Yesterday Last week Last 7 days Last 14 days Last 30 days Last 45 days L…" at bounding box center [628, 50] width 58 height 12
select select "Last 30 days"
click at [599, 44] on select "Custom Yesterday Last week Last 7 days Last 14 days Last 30 days Last 45 days L…" at bounding box center [628, 50] width 58 height 12
click at [613, 98] on span "Apply" at bounding box center [615, 97] width 24 height 5
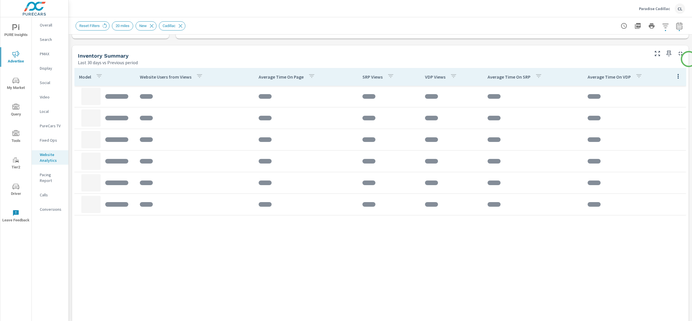
scroll to position [241, 0]
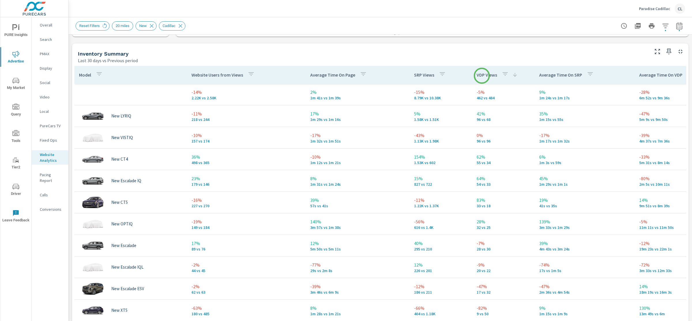
click at [482, 76] on p "VDP Views" at bounding box center [486, 75] width 20 height 6
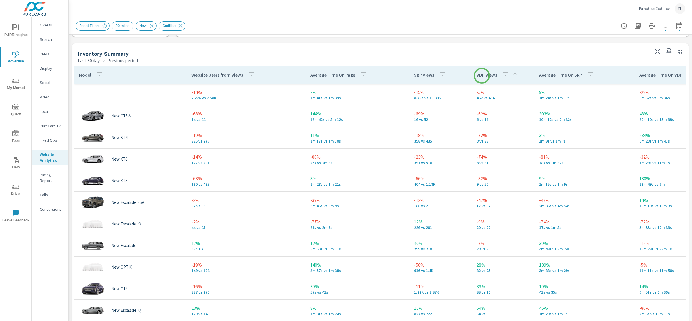
click at [482, 76] on p "VDP Views" at bounding box center [486, 75] width 20 height 6
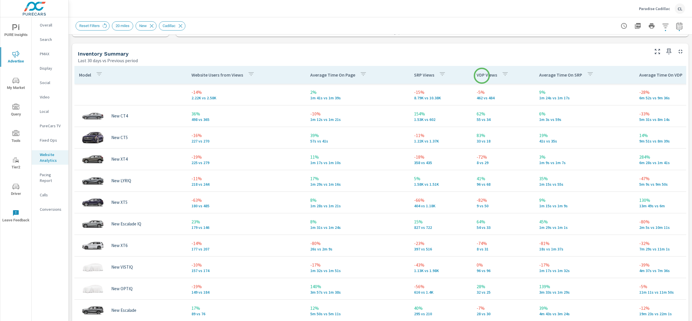
click at [482, 76] on p "VDP Views" at bounding box center [486, 75] width 20 height 6
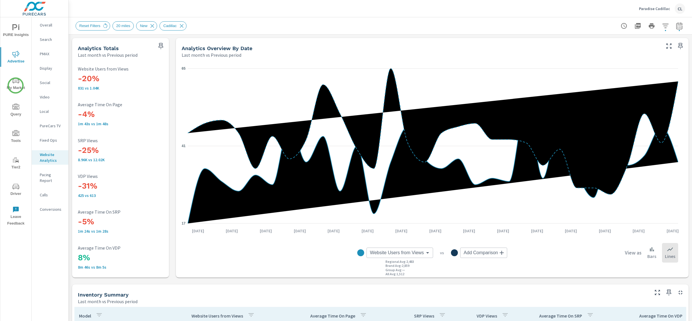
click at [16, 86] on span "My Market" at bounding box center [16, 84] width 28 height 14
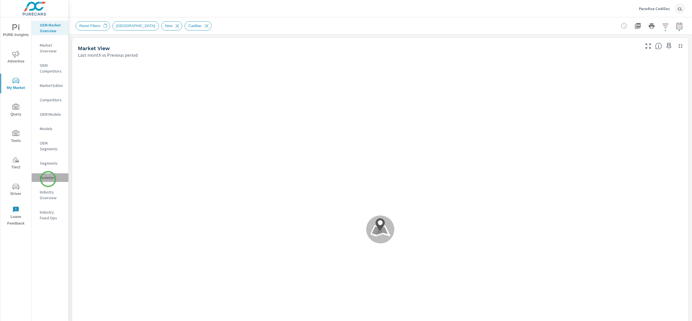
click at [48, 179] on p "Inventory" at bounding box center [52, 178] width 24 height 6
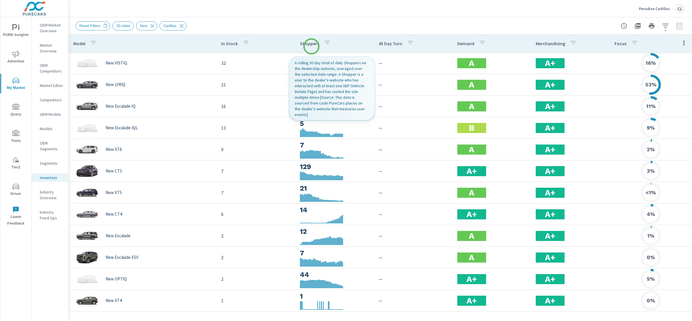
click at [310, 46] on p "Shoppers" at bounding box center [309, 44] width 19 height 6
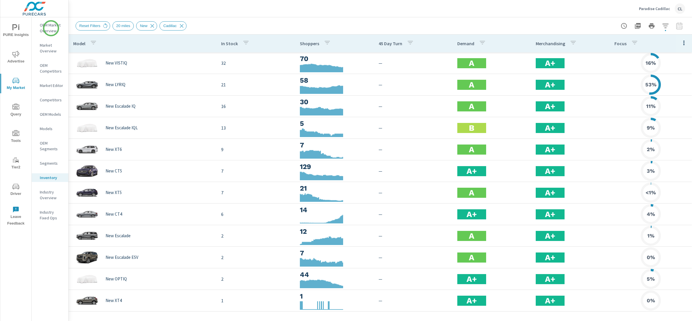
click at [51, 28] on p "OEM Market Overview" at bounding box center [52, 28] width 24 height 12
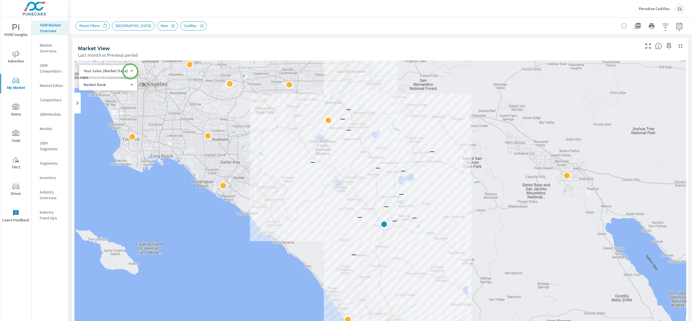
click at [130, 71] on div "Your Sales (Market Data) 0 ​" at bounding box center [108, 71] width 58 height 12
click at [123, 72] on body "PURE Insights Advertise My Market Query Tools Tier2 Driver Leave Feedback OEM M…" at bounding box center [346, 160] width 692 height 321
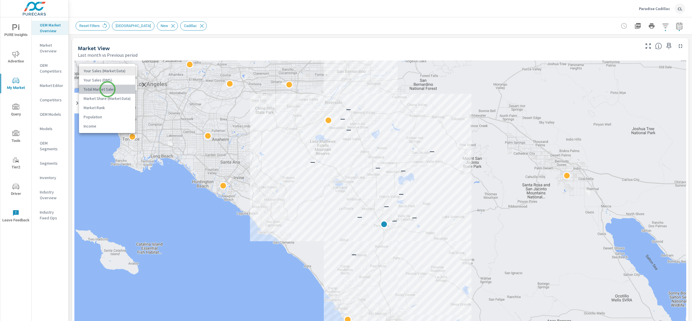
click at [107, 89] on li "Total Market Sales" at bounding box center [107, 89] width 56 height 9
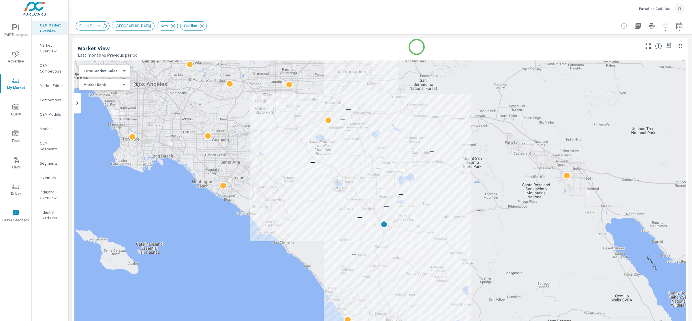
click at [416, 47] on div "Market View" at bounding box center [358, 48] width 561 height 7
click at [675, 26] on icon "button" at bounding box center [678, 25] width 7 height 7
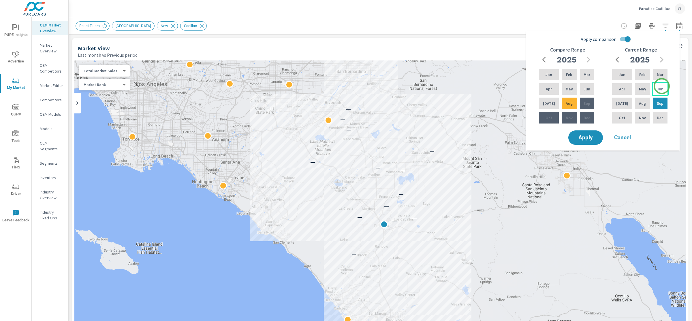
drag, startPoint x: 661, startPoint y: 86, endPoint x: 654, endPoint y: 91, distance: 8.6
click at [661, 86] on p "Jun" at bounding box center [659, 89] width 7 height 6
click at [643, 103] on div "Aug" at bounding box center [641, 104] width 17 height 14
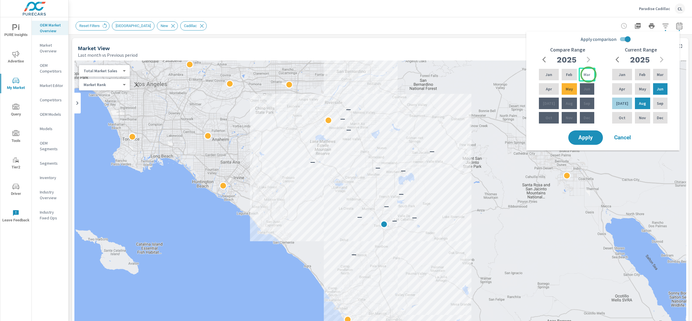
click at [588, 75] on p "Mar" at bounding box center [586, 75] width 7 height 6
click at [567, 89] on p "May" at bounding box center [568, 89] width 7 height 6
click at [587, 136] on span "Apply" at bounding box center [585, 137] width 24 height 5
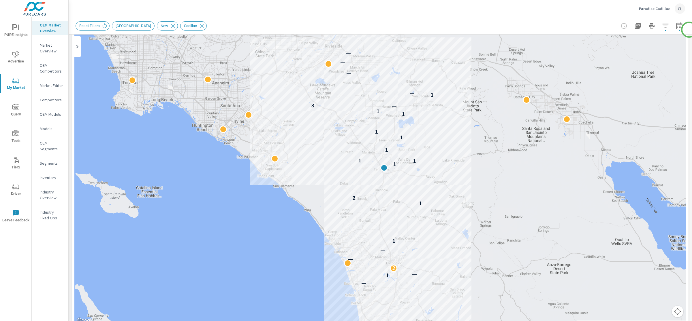
scroll to position [67, 0]
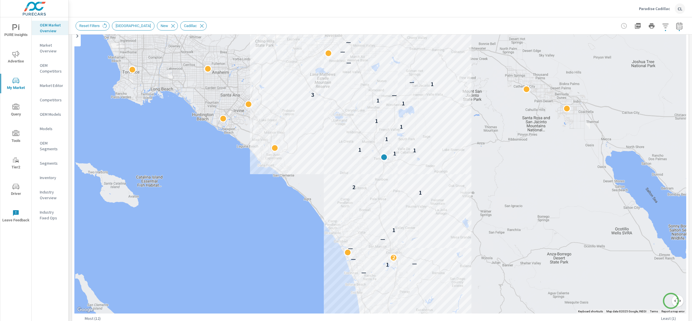
click at [671, 301] on button "Map camera controls" at bounding box center [677, 301] width 12 height 12
click at [659, 274] on button "Zoom in" at bounding box center [663, 273] width 12 height 12
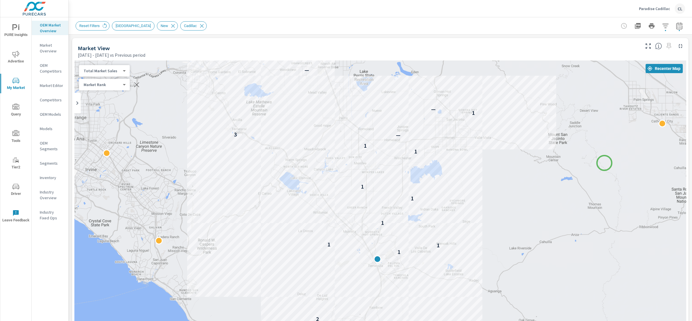
drag, startPoint x: 611, startPoint y: 126, endPoint x: 604, endPoint y: 163, distance: 38.1
click at [604, 163] on div "— 1 — — 2 — — 1 1 2 1 1 1 1 1 1 1 1 — 3 1 — — — —" at bounding box center [379, 221] width 611 height 320
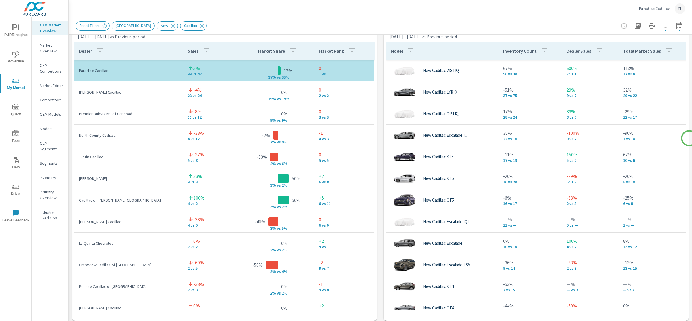
scroll to position [390, 0]
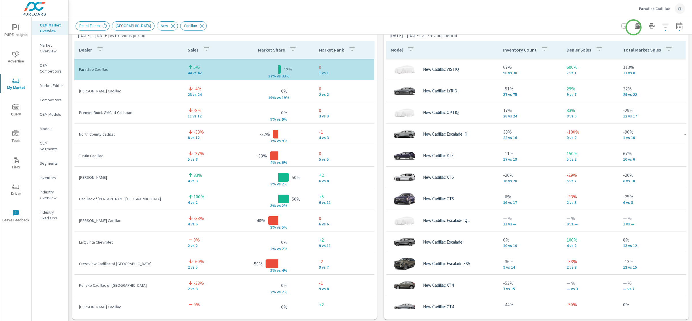
click at [634, 26] on icon "button" at bounding box center [637, 25] width 7 height 7
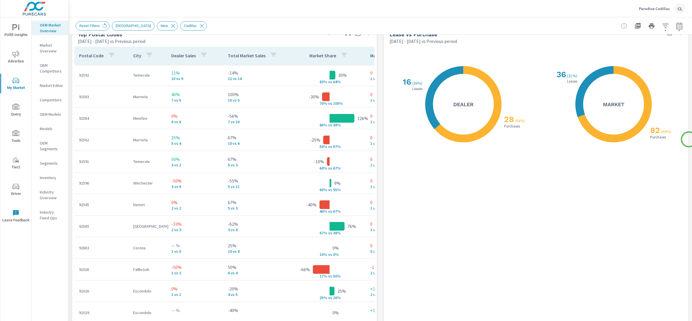
scroll to position [700, 0]
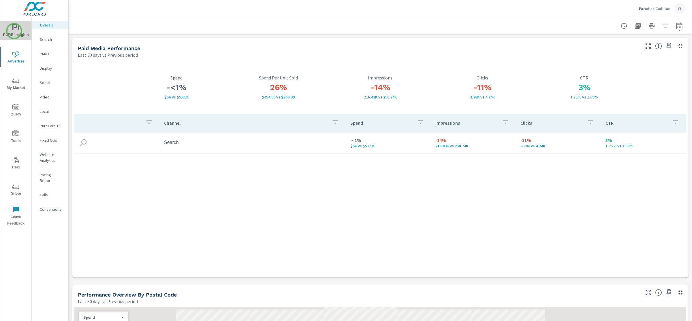
click at [14, 31] on span "PURE Insights" at bounding box center [16, 31] width 28 height 14
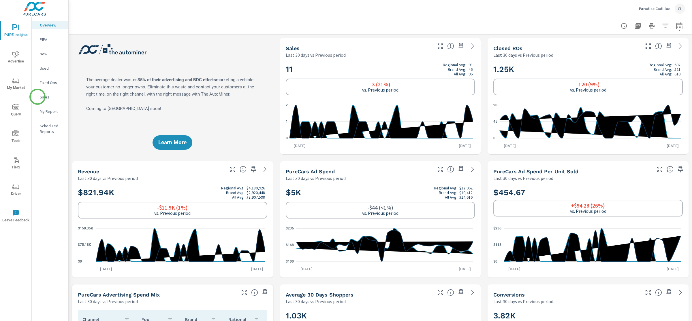
click at [37, 97] on div "Sales" at bounding box center [50, 97] width 37 height 9
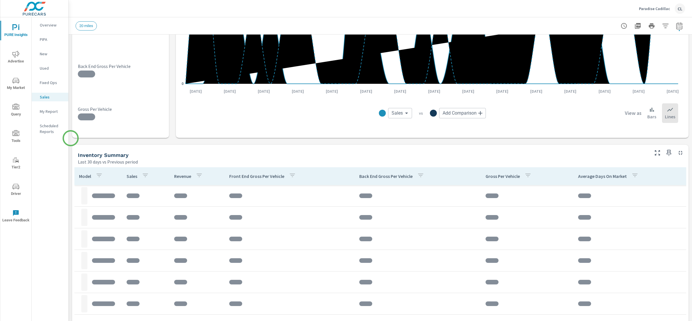
scroll to position [202, 0]
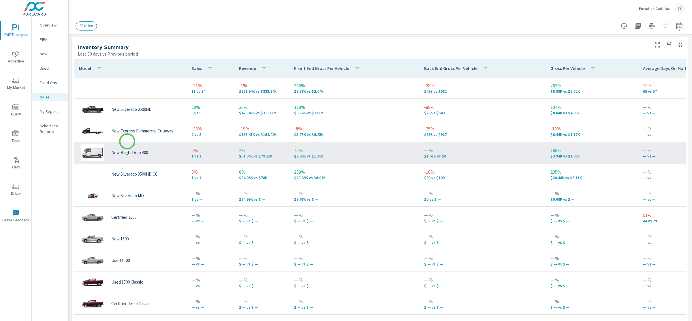
scroll to position [247, 0]
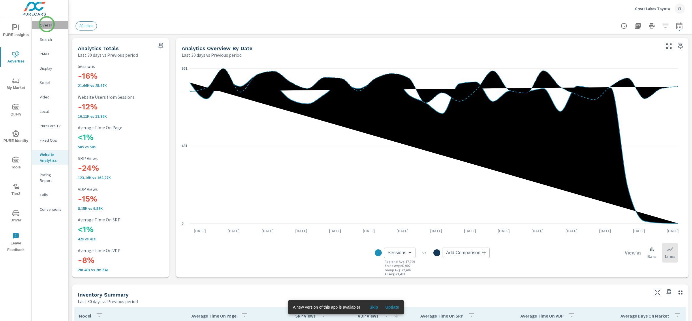
click at [47, 24] on p "Overall" at bounding box center [52, 25] width 24 height 6
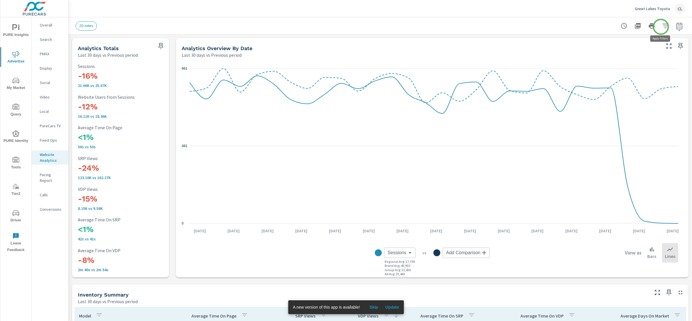
click at [662, 27] on icon "button" at bounding box center [665, 25] width 7 height 7
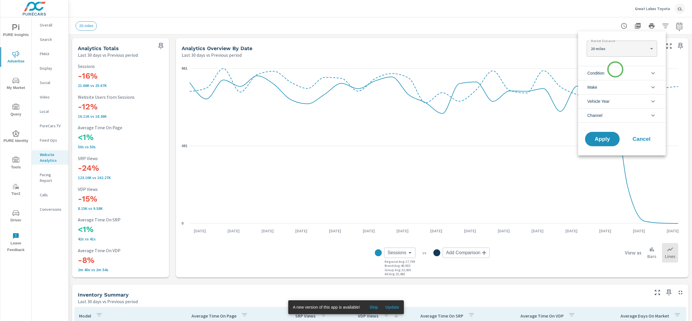
click at [614, 73] on li "Condition" at bounding box center [622, 73] width 88 height 14
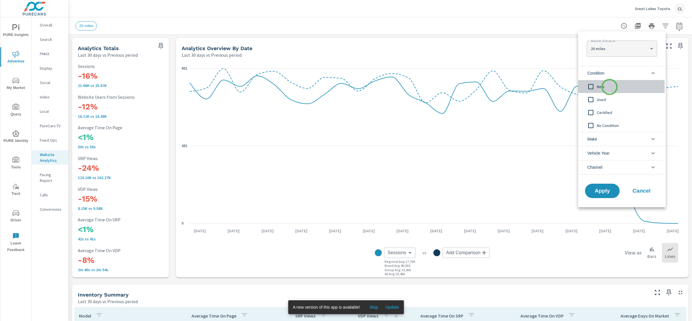
click at [609, 87] on span "New" at bounding box center [628, 86] width 63 height 7
click at [602, 140] on li "Make" at bounding box center [622, 139] width 88 height 14
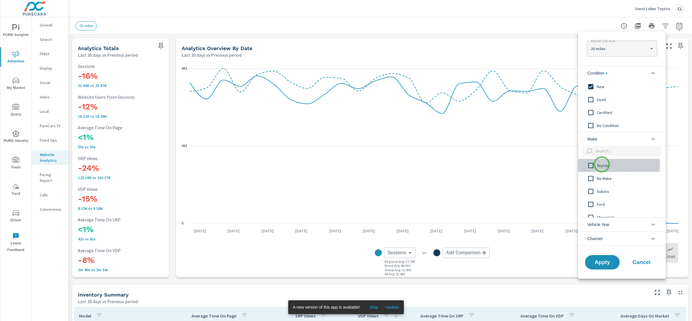
click at [601, 165] on span "Toyota" at bounding box center [628, 165] width 63 height 7
click at [595, 263] on span "Apply" at bounding box center [602, 262] width 24 height 5
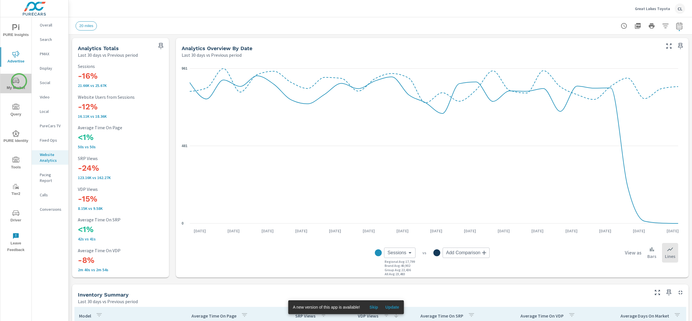
click at [19, 81] on icon "nav menu" at bounding box center [15, 80] width 7 height 5
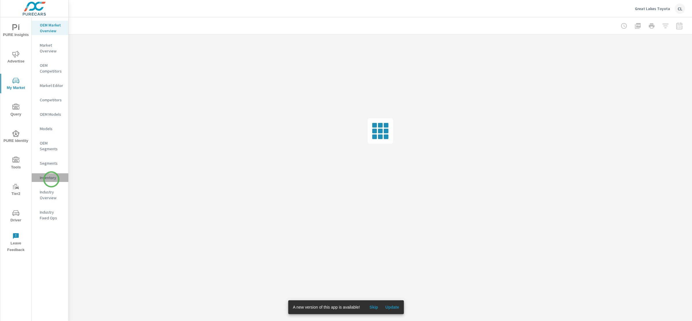
click at [51, 180] on p "Inventory" at bounding box center [52, 178] width 24 height 6
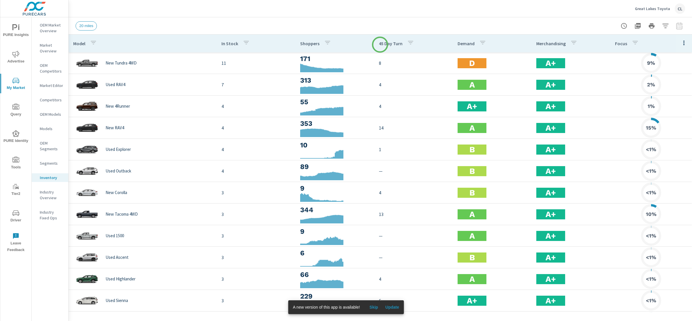
click at [380, 45] on p "45 Day Turn" at bounding box center [391, 44] width 24 height 6
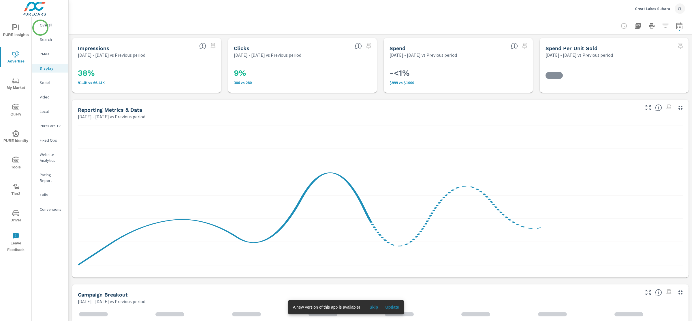
click at [40, 27] on p "Overall" at bounding box center [52, 25] width 24 height 6
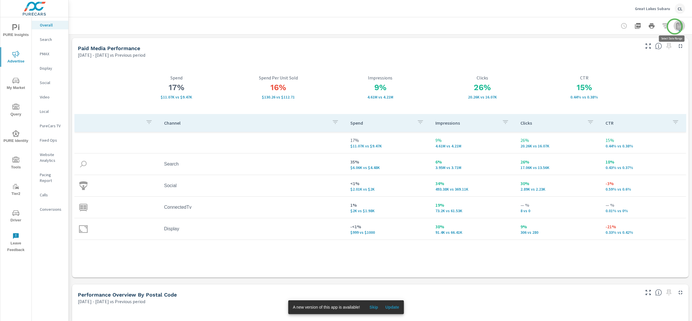
click at [675, 27] on icon "button" at bounding box center [678, 25] width 7 height 7
select select "Previous period"
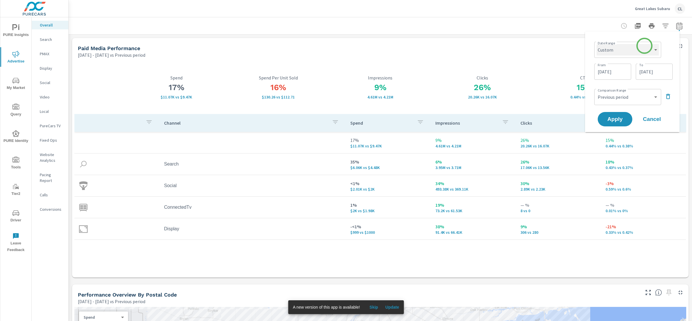
click at [644, 46] on select "Custom [DATE] Last week Last 7 days Last 14 days Last 30 days Last 45 days Last…" at bounding box center [627, 50] width 62 height 12
select select "Last 30 days"
click at [598, 44] on select "Custom [DATE] Last week Last 7 days Last 14 days Last 30 days Last 45 days Last…" at bounding box center [627, 50] width 62 height 12
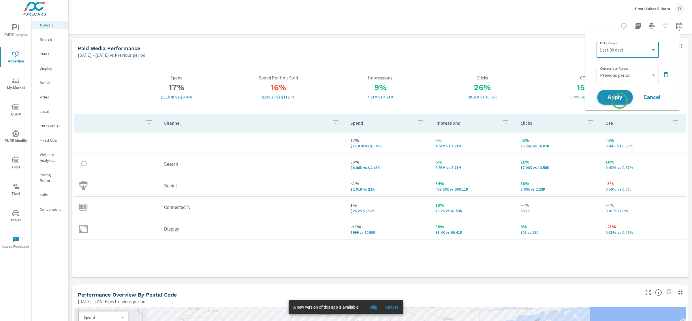
click at [619, 101] on button "Apply" at bounding box center [615, 97] width 36 height 15
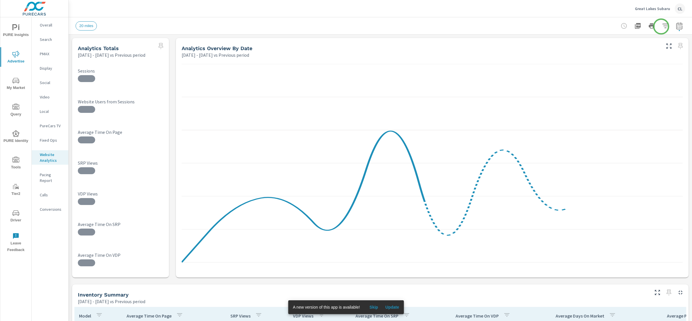
click at [662, 26] on icon "button" at bounding box center [665, 25] width 7 height 7
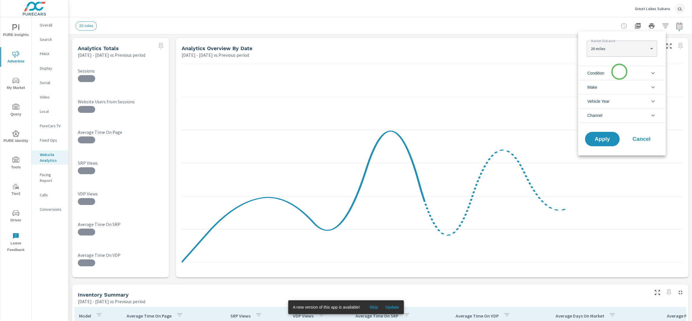
click at [619, 72] on li "Condition" at bounding box center [622, 73] width 88 height 14
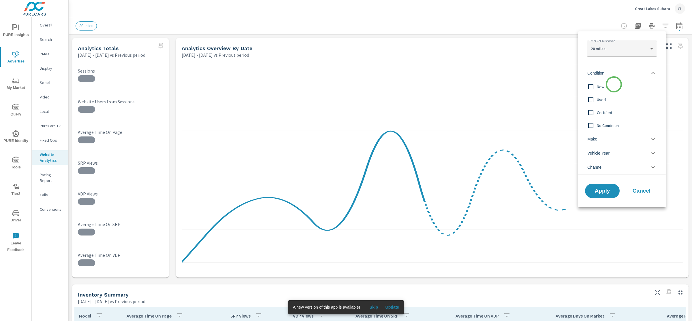
click at [612, 86] on span "New" at bounding box center [628, 86] width 63 height 7
click at [606, 139] on li "Make" at bounding box center [622, 139] width 88 height 14
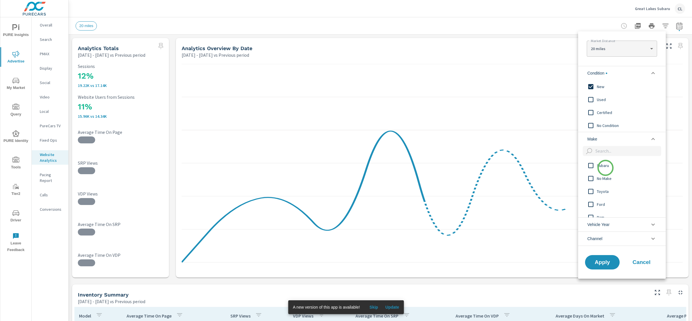
click at [605, 168] on span "Subaru" at bounding box center [628, 165] width 63 height 7
click at [598, 263] on span "Apply" at bounding box center [602, 262] width 24 height 5
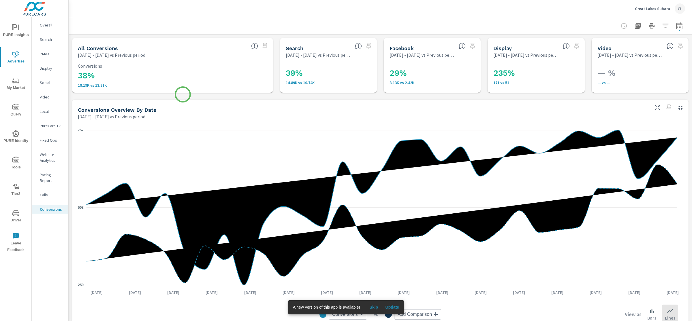
scroll to position [173, 0]
click at [12, 80] on span "My Market" at bounding box center [16, 84] width 28 height 14
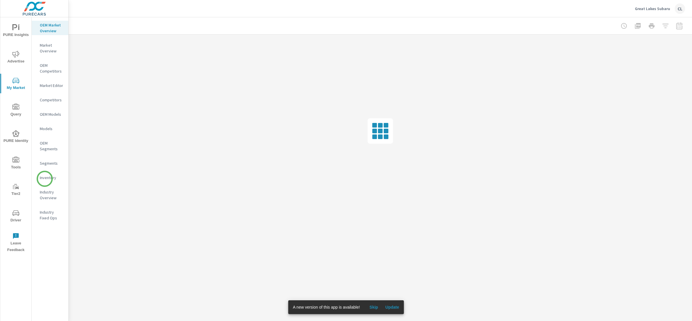
click at [45, 180] on p "Inventory" at bounding box center [52, 178] width 24 height 6
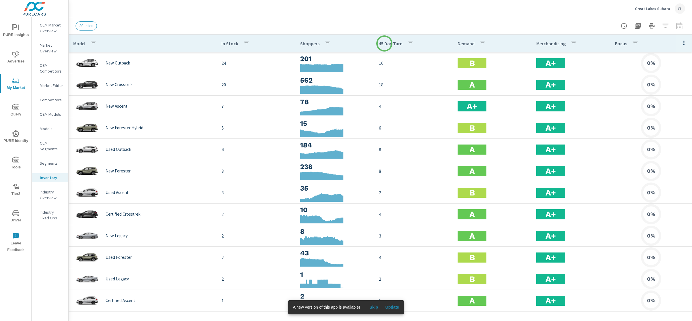
click at [384, 44] on p "45 Day Turn" at bounding box center [391, 44] width 24 height 6
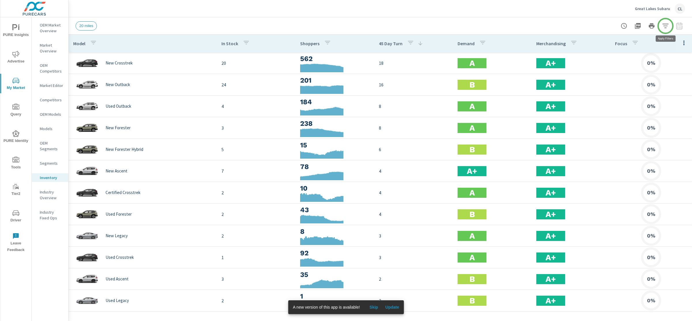
click at [665, 25] on icon "button" at bounding box center [665, 25] width 7 height 7
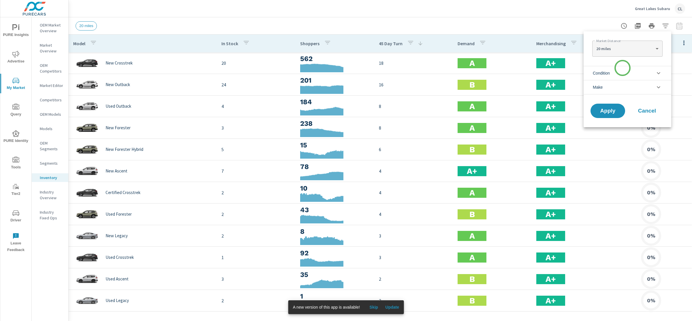
click at [622, 68] on li "Condition" at bounding box center [627, 73] width 88 height 14
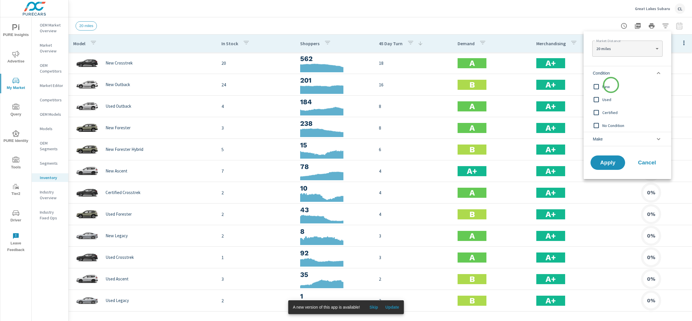
click at [610, 86] on span "New" at bounding box center [633, 86] width 63 height 7
click at [607, 138] on li "Make" at bounding box center [627, 139] width 88 height 14
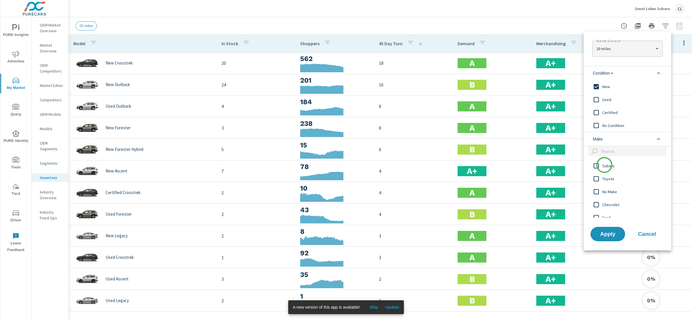
click at [604, 165] on span "Subaru" at bounding box center [633, 166] width 63 height 7
click at [606, 235] on span "Apply" at bounding box center [608, 233] width 24 height 5
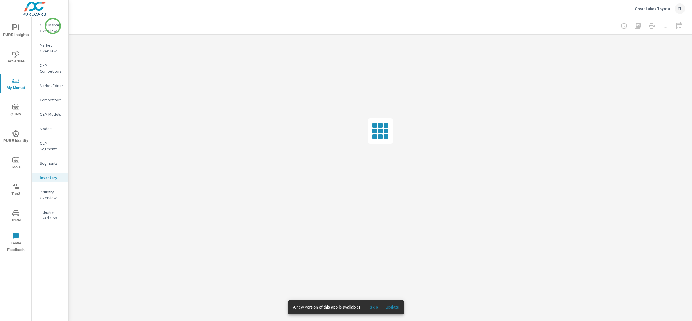
click at [52, 26] on p "OEM Market Overview" at bounding box center [52, 28] width 24 height 12
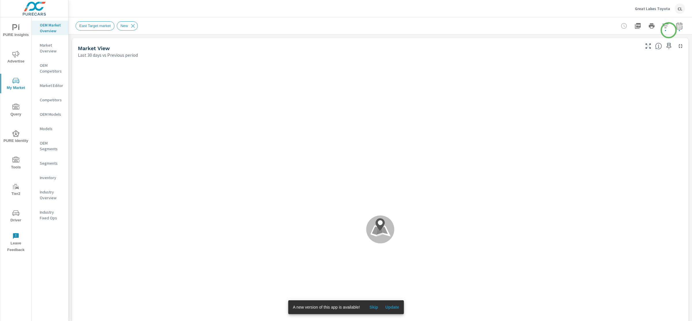
click at [676, 27] on icon "button" at bounding box center [679, 25] width 6 height 7
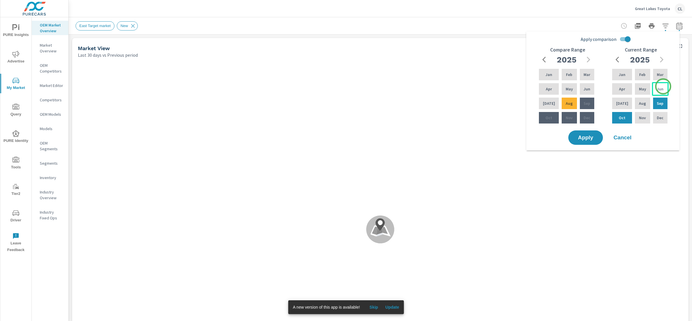
click at [663, 86] on div "Jun" at bounding box center [660, 89] width 17 height 14
click at [642, 105] on p "Aug" at bounding box center [642, 104] width 7 height 6
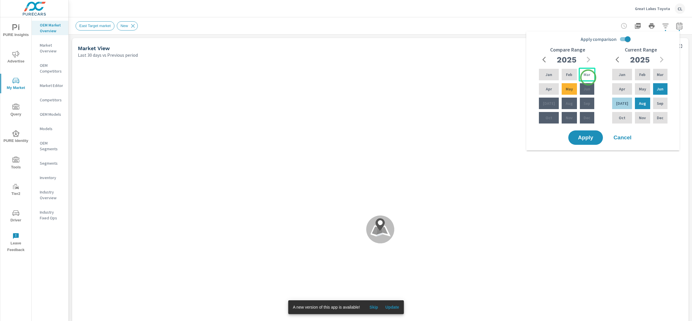
click at [587, 75] on p "Mar" at bounding box center [586, 75] width 7 height 6
click at [566, 92] on div "May" at bounding box center [568, 89] width 17 height 14
click at [585, 141] on button "Apply" at bounding box center [585, 137] width 36 height 15
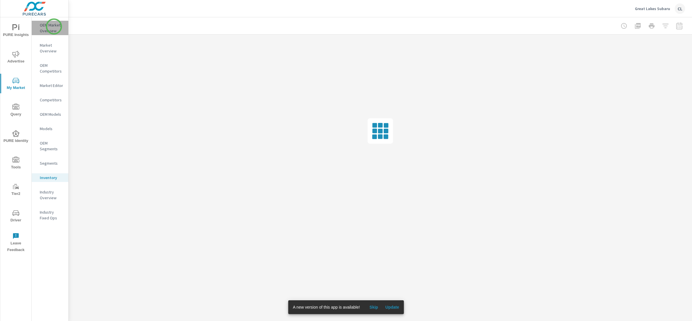
click at [54, 27] on p "OEM Market Overview" at bounding box center [52, 28] width 24 height 12
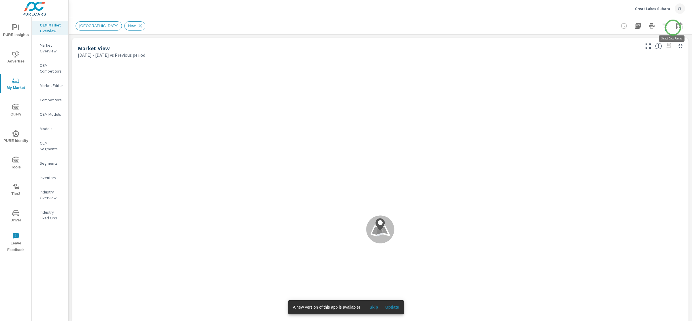
click at [675, 27] on icon "button" at bounding box center [678, 25] width 7 height 7
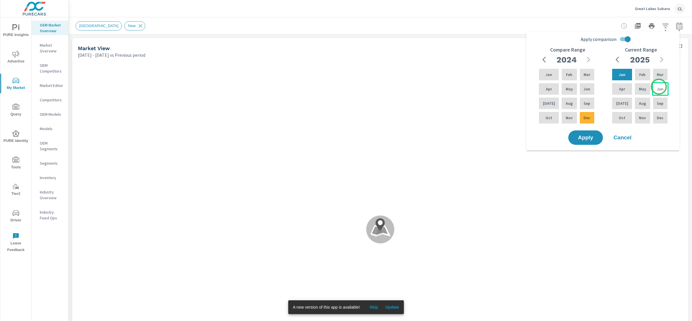
click at [658, 87] on p "Jun" at bounding box center [659, 89] width 7 height 6
click at [645, 101] on div "Aug" at bounding box center [641, 104] width 17 height 14
click at [586, 58] on icon "button" at bounding box center [588, 59] width 7 height 7
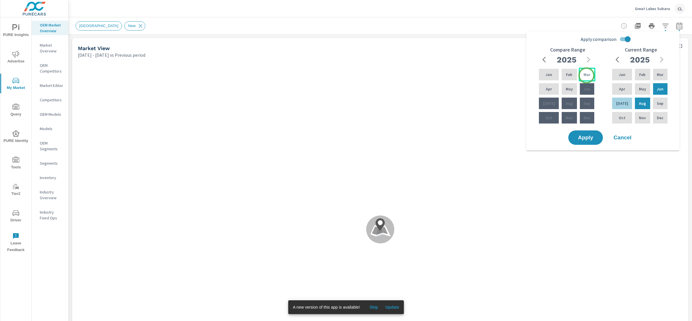
click at [586, 75] on p "Mar" at bounding box center [586, 75] width 7 height 6
click at [565, 90] on p "May" at bounding box center [568, 89] width 7 height 6
click at [586, 139] on span "Apply" at bounding box center [585, 137] width 24 height 5
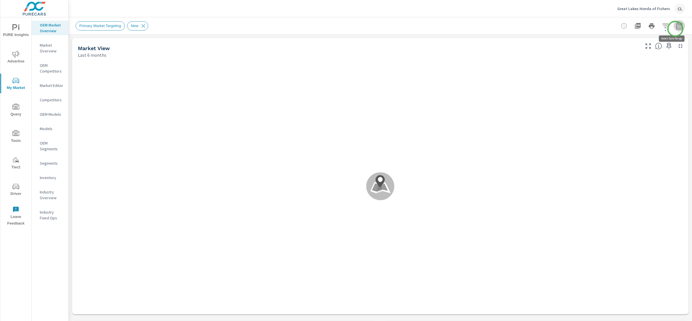
click at [676, 29] on icon "button" at bounding box center [679, 25] width 6 height 7
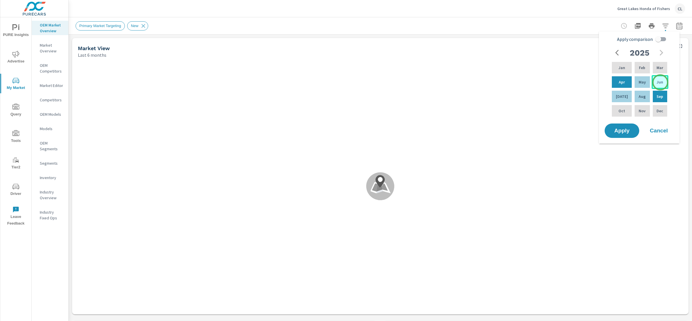
click at [660, 82] on p "Jun" at bounding box center [659, 82] width 7 height 6
drag, startPoint x: 640, startPoint y: 98, endPoint x: 641, endPoint y: 93, distance: 4.9
click at [640, 97] on p "Aug" at bounding box center [641, 97] width 7 height 6
click at [661, 40] on input "Apply comparison" at bounding box center [657, 39] width 33 height 11
checkbox input "true"
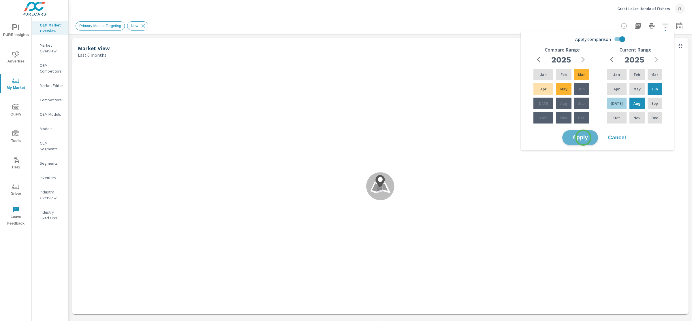
click at [583, 138] on span "Apply" at bounding box center [580, 137] width 24 height 5
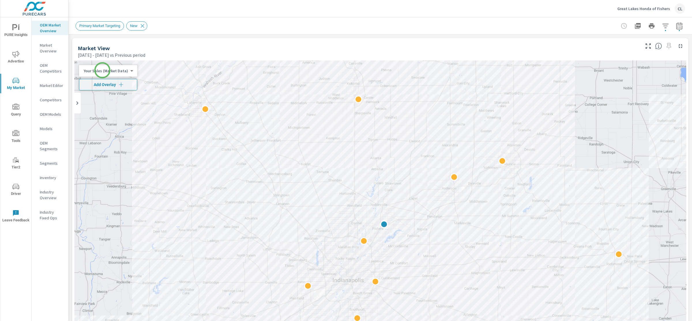
click at [102, 70] on body "PURE Insights Advertise My Market Query Tools Tier2 Driver Leave Feedback OEM M…" at bounding box center [346, 160] width 692 height 321
click at [104, 88] on li "Total Market Sales" at bounding box center [107, 89] width 56 height 9
click at [105, 86] on span "Add Overlay" at bounding box center [105, 85] width 46 height 6
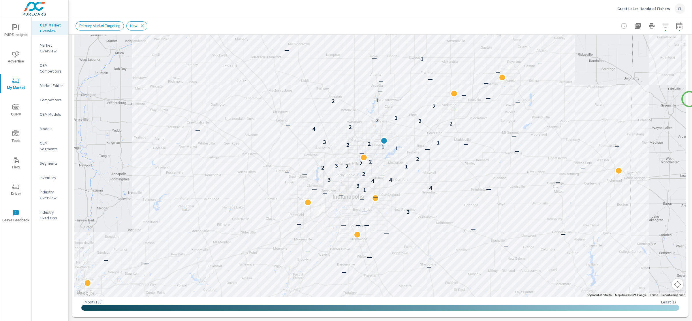
scroll to position [86, 0]
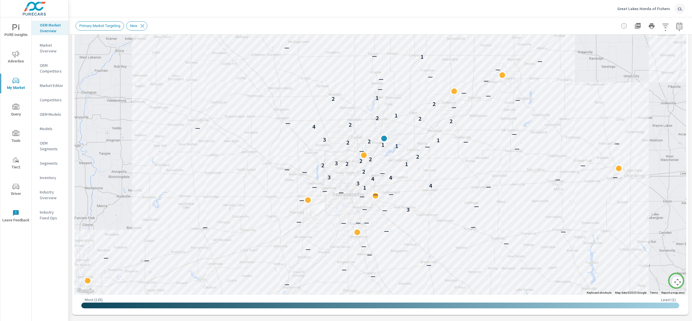
click at [675, 282] on button "Map camera controls" at bounding box center [677, 283] width 12 height 12
click at [659, 254] on button "Zoom in" at bounding box center [663, 254] width 12 height 12
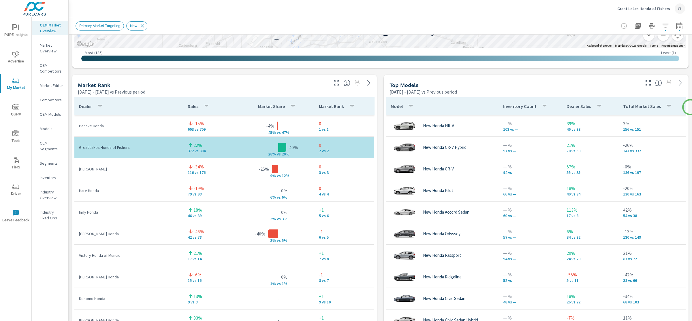
scroll to position [334, 0]
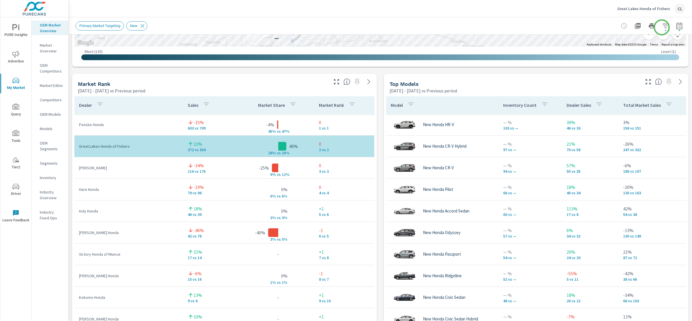
click at [662, 27] on icon "button" at bounding box center [665, 25] width 7 height 7
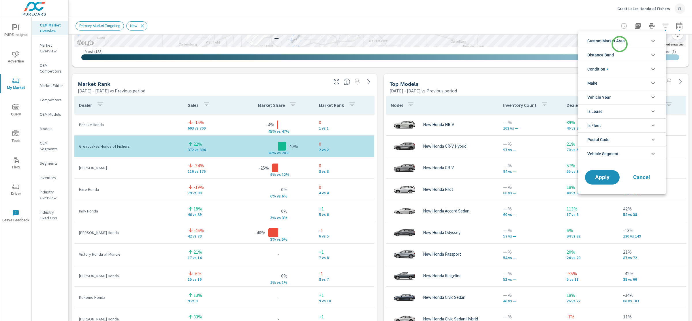
click at [619, 44] on span "Custom Market Area" at bounding box center [605, 41] width 37 height 14
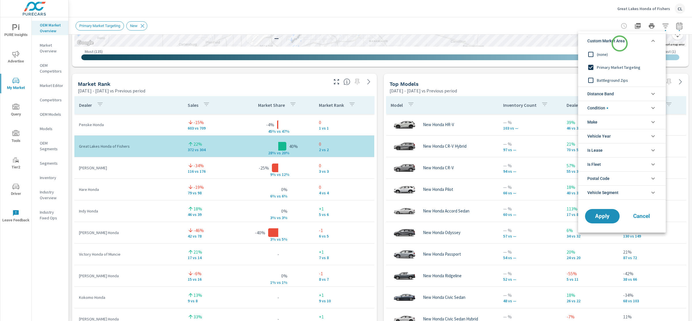
click at [619, 44] on span "Custom Market Area" at bounding box center [605, 41] width 37 height 14
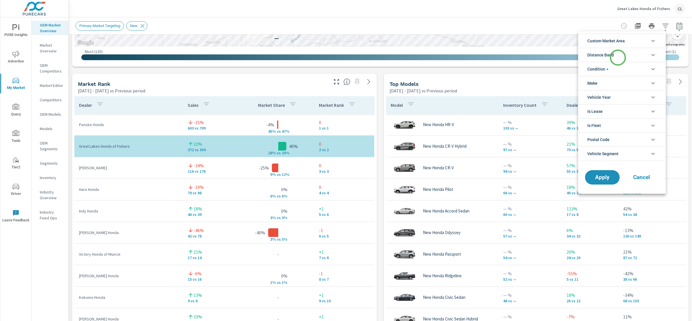
click at [618, 58] on li "Distance Band" at bounding box center [622, 55] width 88 height 14
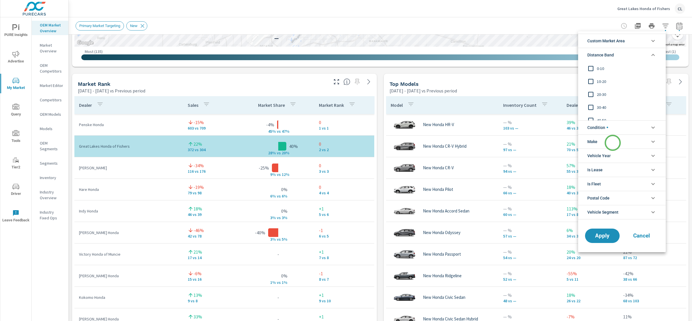
click at [612, 143] on li "Make" at bounding box center [622, 142] width 88 height 14
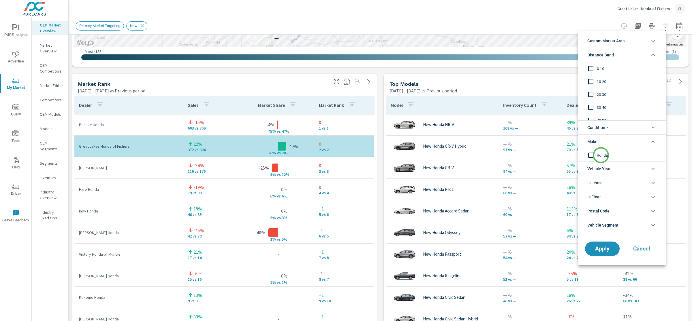
click at [601, 155] on span "Honda" at bounding box center [628, 155] width 63 height 7
click at [609, 129] on li "Condition" at bounding box center [622, 127] width 88 height 14
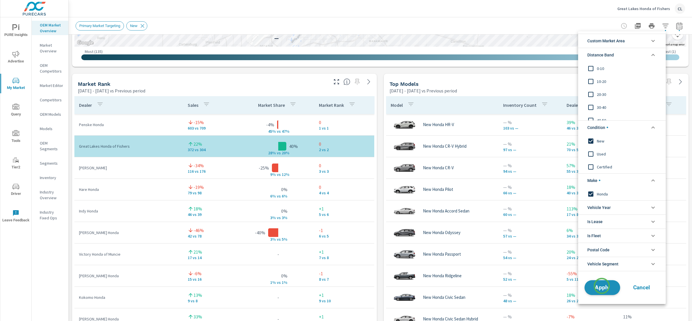
click at [601, 286] on span "Apply" at bounding box center [602, 287] width 24 height 5
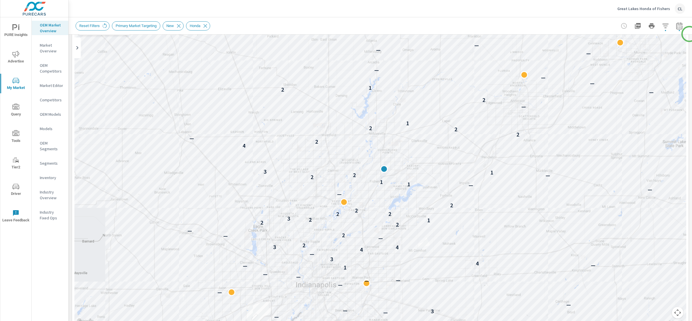
scroll to position [52, 0]
click at [341, 206] on div at bounding box center [346, 160] width 692 height 321
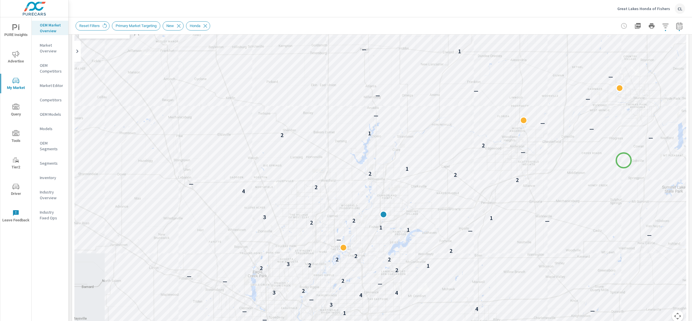
drag, startPoint x: 624, startPoint y: 116, endPoint x: 623, endPoint y: 161, distance: 44.1
click at [623, 161] on div "— — — — — — — — — — — — — — — — — — — — — — 3 — — — — — — — — 1 — — 4 3 — — 4 4…" at bounding box center [379, 169] width 611 height 320
click at [672, 316] on button "Map camera controls" at bounding box center [677, 317] width 12 height 12
click at [657, 287] on button "Zoom in" at bounding box center [663, 288] width 12 height 12
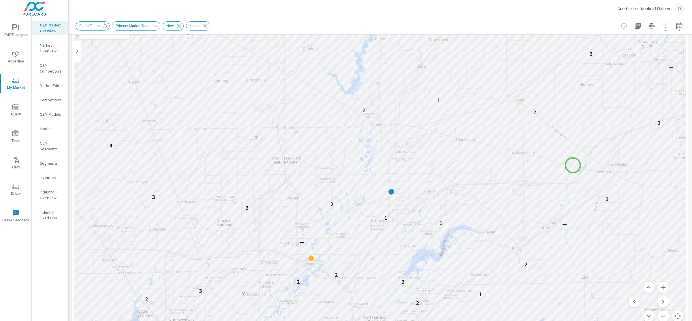
drag, startPoint x: 564, startPoint y: 231, endPoint x: 573, endPoint y: 165, distance: 66.8
click at [573, 165] on div "— 3 — — — — — — — — — — 1 — — 4 3 — 4 4 3 2 — — 2 — 2 2 1 2 3 2 2 2 2 — — 1 1 2…" at bounding box center [664, 259] width 553 height 311
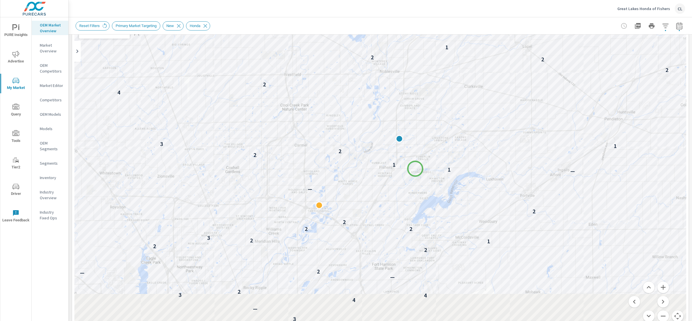
drag, startPoint x: 406, startPoint y: 224, endPoint x: 414, endPoint y: 165, distance: 60.2
click at [414, 165] on div "— — — — — — — — 3 — — — — — — — — — — 1 — — 4 3 — 4 4 3 2 — — 2 — 2 2 1 2 3 2 2…" at bounding box center [664, 271] width 553 height 311
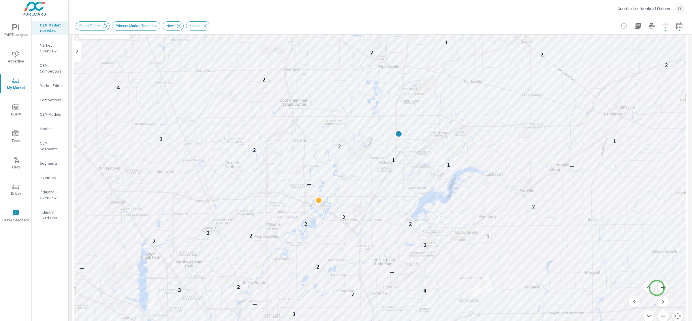
click at [657, 288] on button "Zoom in" at bounding box center [663, 288] width 12 height 12
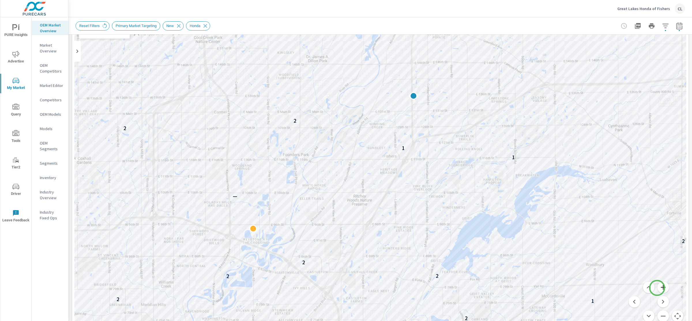
click at [657, 288] on button "Zoom in" at bounding box center [663, 288] width 12 height 12
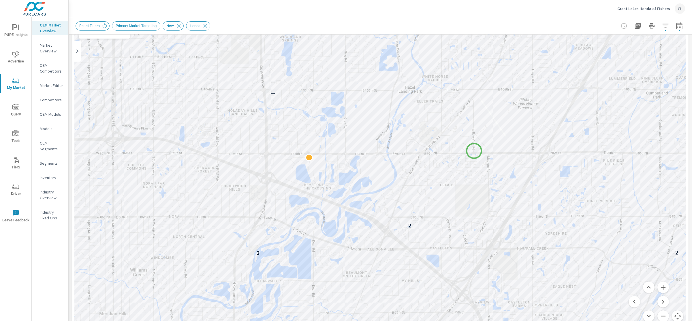
drag, startPoint x: 327, startPoint y: 267, endPoint x: 474, endPoint y: 151, distance: 187.3
click at [474, 151] on div "2 1 2 2 2 — 1 1 2 2 2" at bounding box center [379, 169] width 611 height 320
click at [657, 285] on button "Zoom in" at bounding box center [663, 288] width 12 height 12
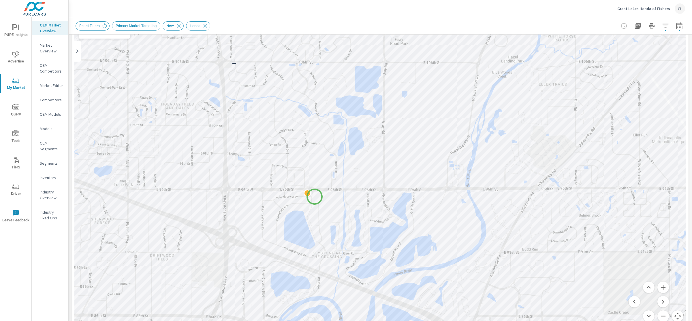
drag, startPoint x: 240, startPoint y: 144, endPoint x: 315, endPoint y: 197, distance: 92.0
click at [315, 197] on div "2 2 — 1" at bounding box center [379, 169] width 611 height 320
click at [657, 317] on button "Zoom out" at bounding box center [663, 317] width 12 height 12
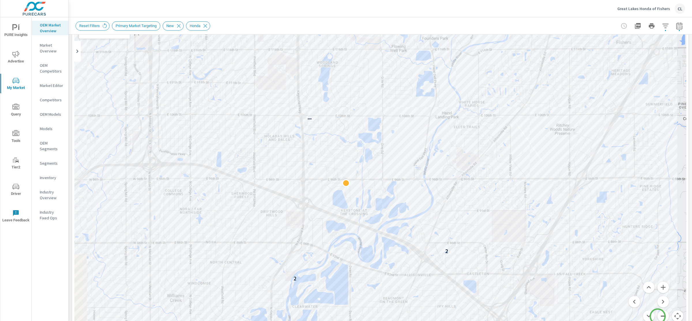
click at [657, 317] on button "Zoom out" at bounding box center [663, 317] width 12 height 12
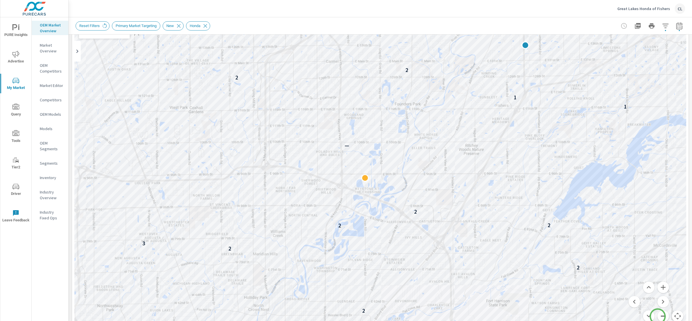
click at [657, 317] on button "Zoom out" at bounding box center [663, 317] width 12 height 12
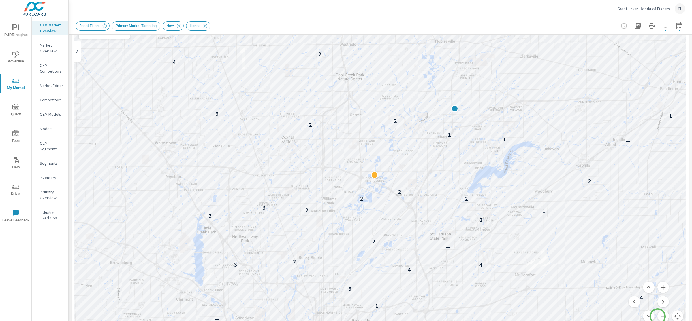
click at [657, 317] on button "Zoom out" at bounding box center [663, 317] width 12 height 12
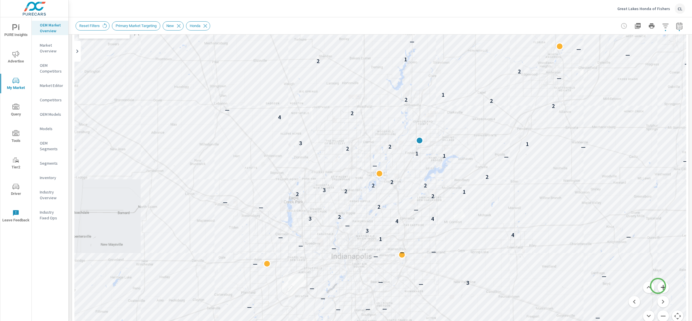
click at [658, 286] on button "Zoom in" at bounding box center [663, 288] width 12 height 12
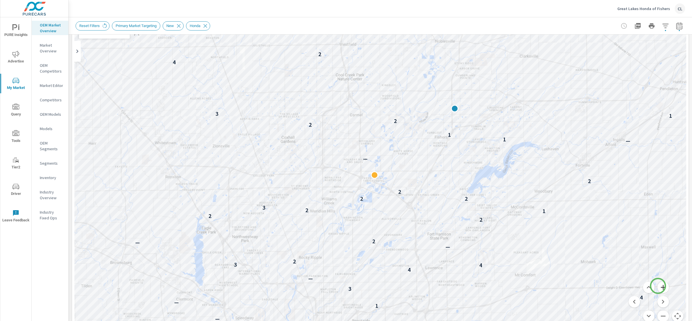
click at [658, 286] on button "Zoom in" at bounding box center [663, 288] width 12 height 12
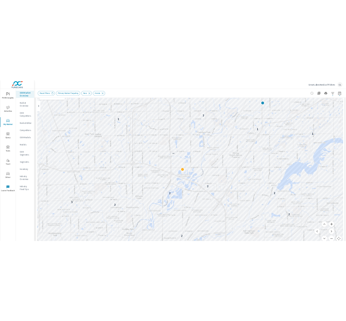
scroll to position [52, 0]
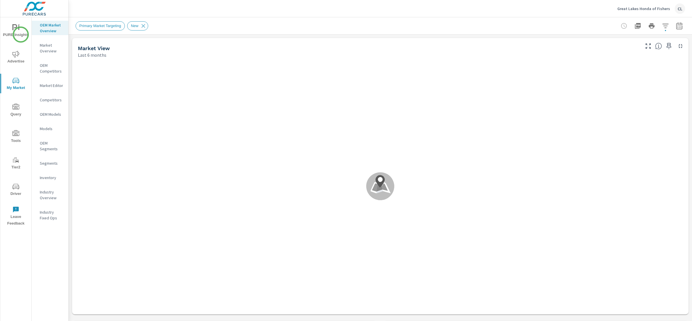
click at [20, 28] on span "PURE Insights" at bounding box center [16, 31] width 28 height 14
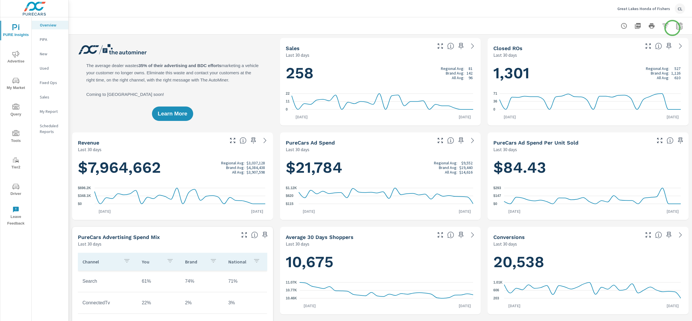
click at [675, 28] on icon "button" at bounding box center [678, 25] width 7 height 7
select select "Last 30 days"
click at [625, 65] on p "+ Add comparison" at bounding box center [633, 64] width 74 height 7
select select "Previous period"
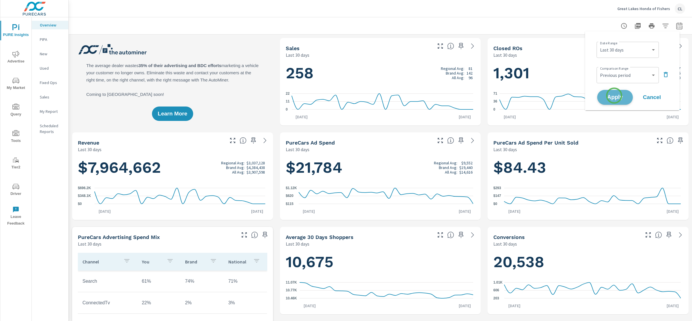
click at [614, 96] on span "Apply" at bounding box center [615, 97] width 24 height 5
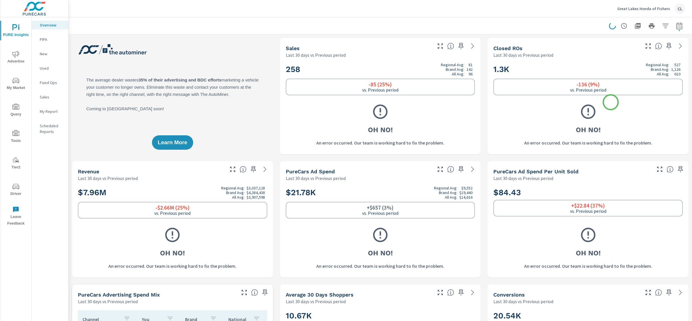
click at [618, 73] on button "Apply" at bounding box center [631, 68] width 27 height 8
click at [51, 96] on p "Sales" at bounding box center [52, 97] width 24 height 6
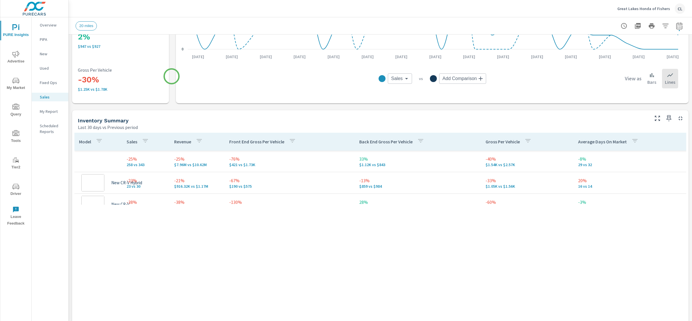
scroll to position [218, 0]
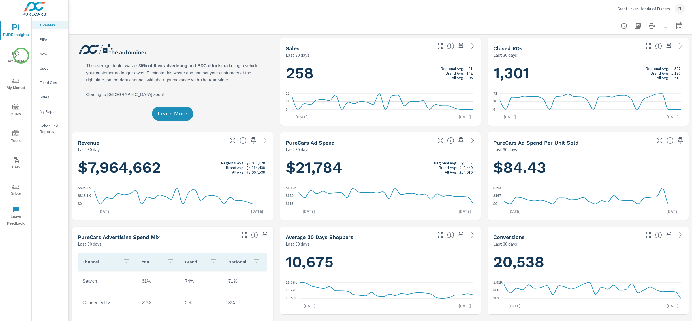
click at [21, 56] on span "Advertise" at bounding box center [16, 58] width 28 height 14
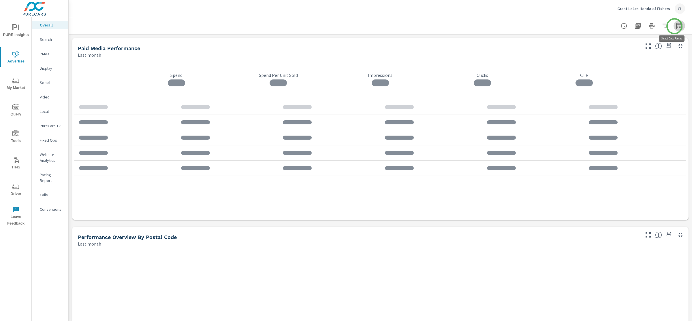
click at [675, 26] on icon "button" at bounding box center [678, 25] width 7 height 7
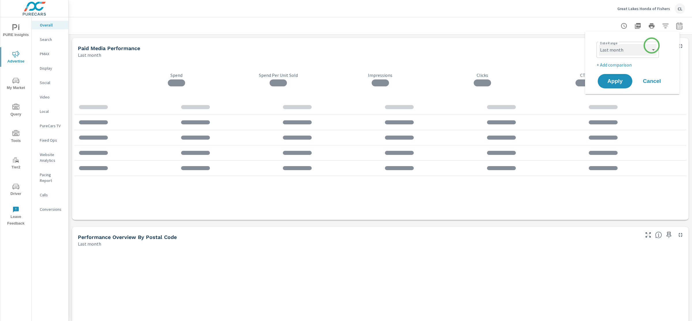
click at [651, 46] on select "Custom [DATE] Last week Last 7 days Last 14 days Last 30 days Last 45 days Last…" at bounding box center [628, 50] width 58 height 12
select select "Last 30 days"
click at [599, 44] on select "Custom [DATE] Last week Last 7 days Last 14 days Last 30 days Last 45 days Last…" at bounding box center [628, 50] width 58 height 12
click at [607, 66] on p "+ Add comparison" at bounding box center [633, 64] width 74 height 7
select select "Previous period"
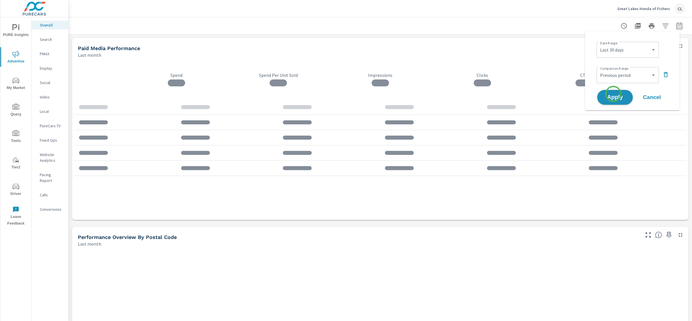
click at [613, 95] on span "Apply" at bounding box center [615, 97] width 24 height 5
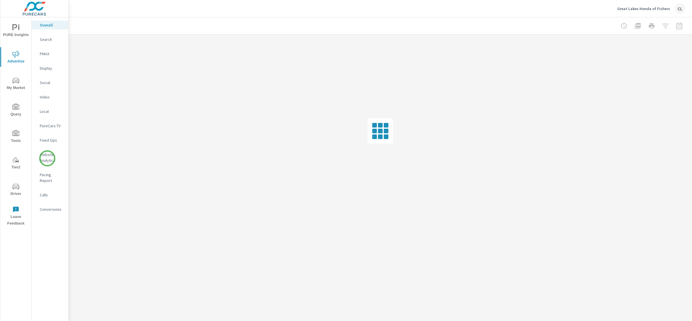
click at [47, 158] on p "Website Analytics" at bounding box center [52, 158] width 24 height 12
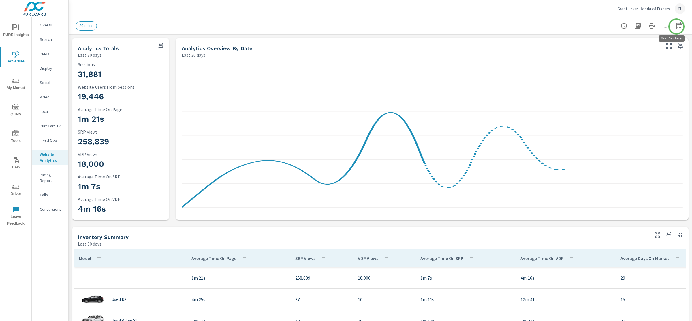
click at [676, 27] on icon "button" at bounding box center [679, 25] width 6 height 7
select select "Last 30 days"
click at [626, 65] on p "+ Add comparison" at bounding box center [633, 64] width 74 height 7
select select "Previous period"
click at [614, 97] on span "Apply" at bounding box center [615, 97] width 24 height 5
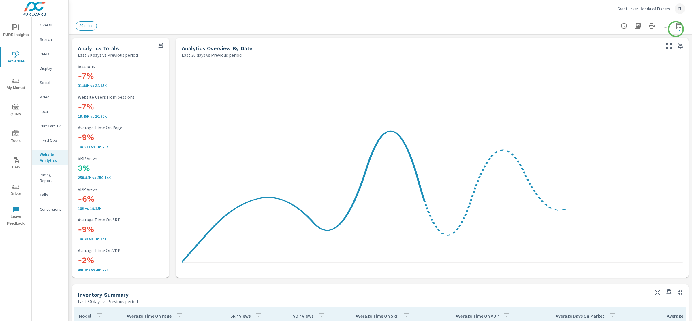
click at [675, 27] on icon "button" at bounding box center [678, 25] width 7 height 7
select select "Last 30 days"
select select "Previous period"
click at [663, 24] on button "button" at bounding box center [665, 26] width 12 height 12
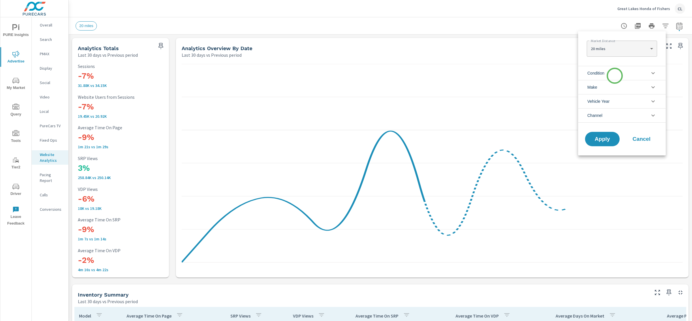
click at [614, 77] on li "Condition" at bounding box center [622, 73] width 88 height 14
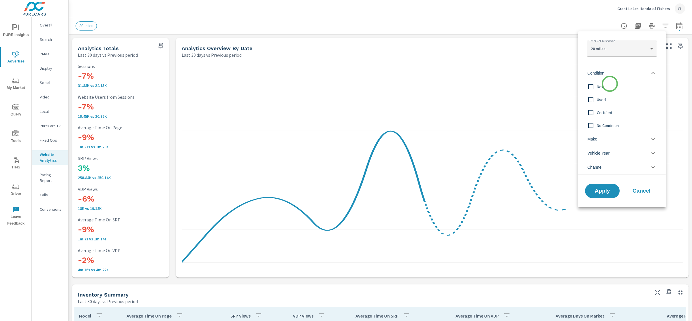
click at [608, 86] on span "New" at bounding box center [628, 86] width 63 height 7
drag, startPoint x: 603, startPoint y: 135, endPoint x: 604, endPoint y: 144, distance: 8.7
click at [604, 135] on li "Make" at bounding box center [622, 139] width 88 height 14
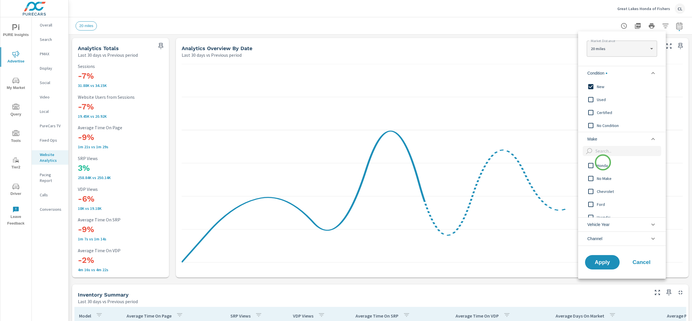
click at [603, 163] on span "Honda" at bounding box center [628, 165] width 63 height 7
click at [602, 266] on button "Apply" at bounding box center [602, 262] width 36 height 15
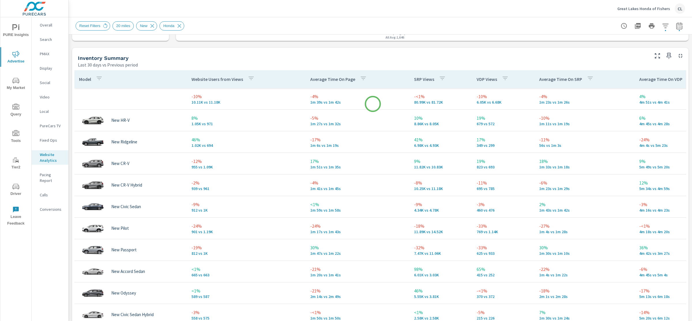
scroll to position [245, 0]
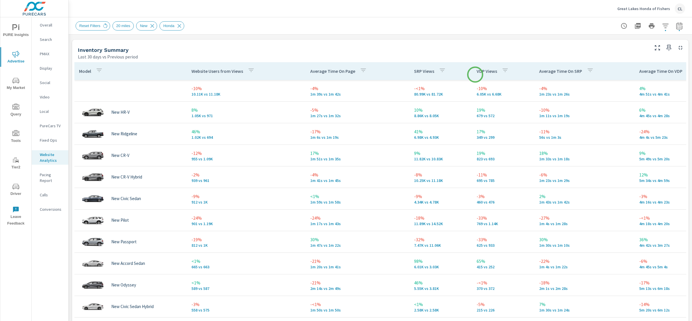
click at [482, 74] on p "VDP Views" at bounding box center [486, 71] width 20 height 6
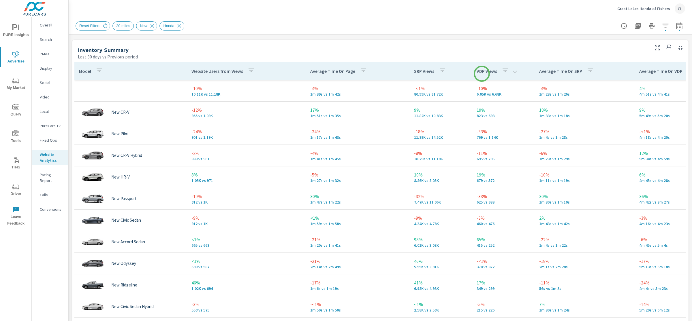
click at [482, 74] on p "VDP Views" at bounding box center [486, 71] width 20 height 6
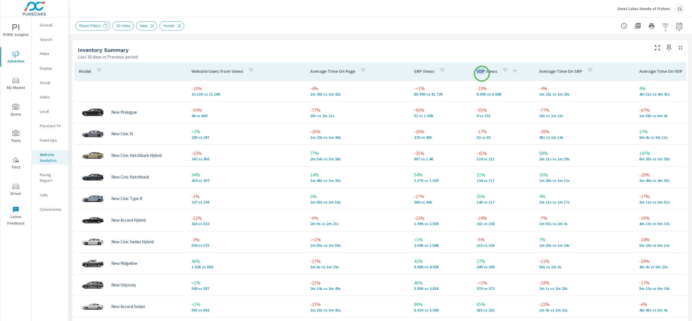
click at [482, 74] on p "VDP Views" at bounding box center [486, 71] width 20 height 6
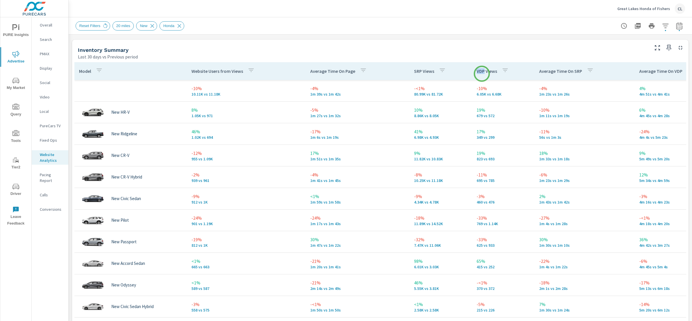
click at [482, 74] on p "VDP Views" at bounding box center [486, 71] width 20 height 6
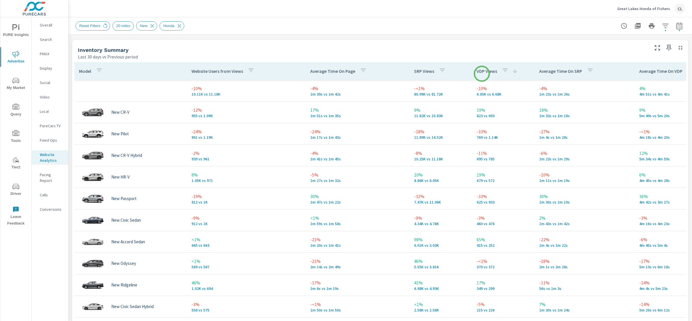
click at [482, 74] on p "VDP Views" at bounding box center [486, 71] width 20 height 6
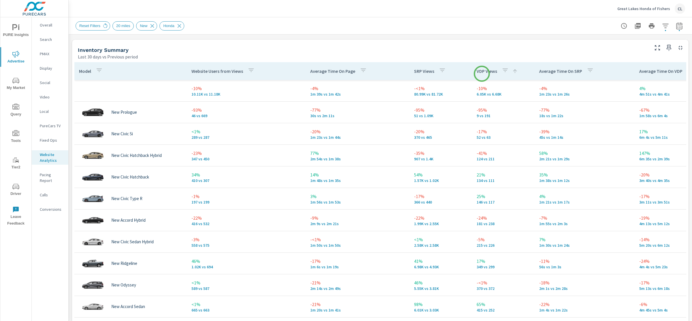
click at [482, 74] on p "VDP Views" at bounding box center [486, 71] width 20 height 6
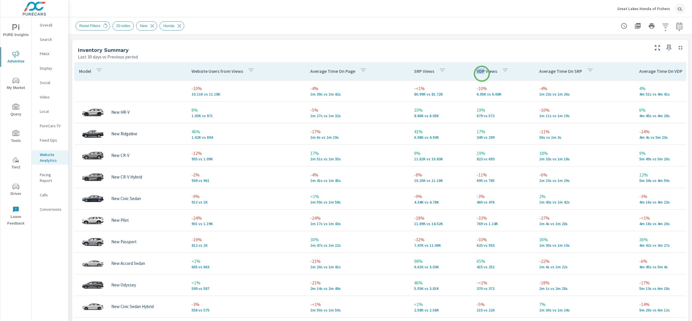
click at [482, 74] on p "VDP Views" at bounding box center [486, 71] width 20 height 6
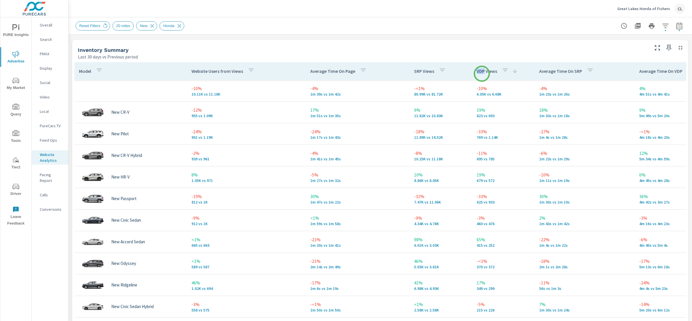
click at [482, 74] on p "VDP Views" at bounding box center [486, 71] width 20 height 6
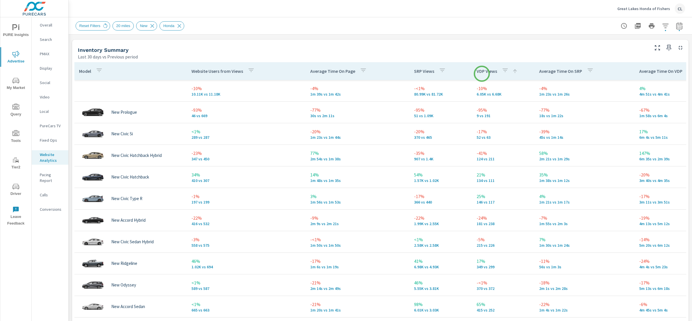
click at [482, 74] on p "VDP Views" at bounding box center [486, 71] width 20 height 6
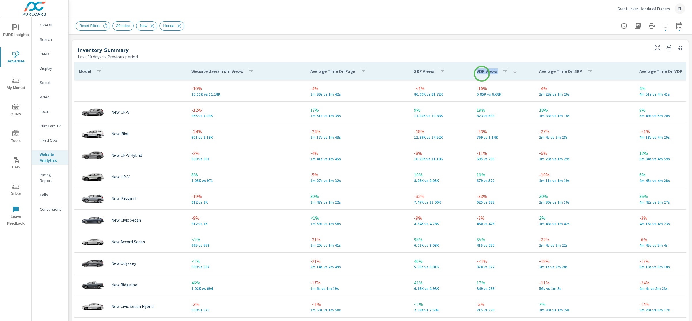
click at [482, 74] on p "VDP Views" at bounding box center [486, 71] width 20 height 6
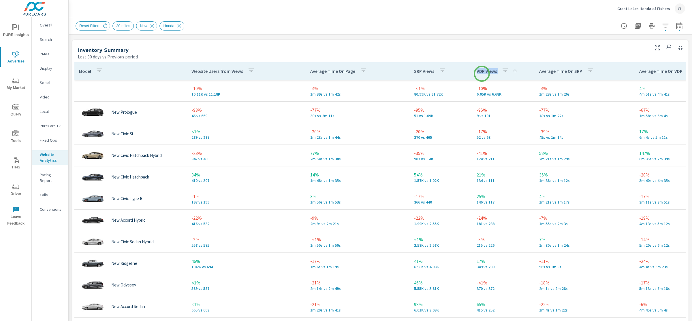
click at [482, 74] on p "VDP Views" at bounding box center [486, 71] width 20 height 6
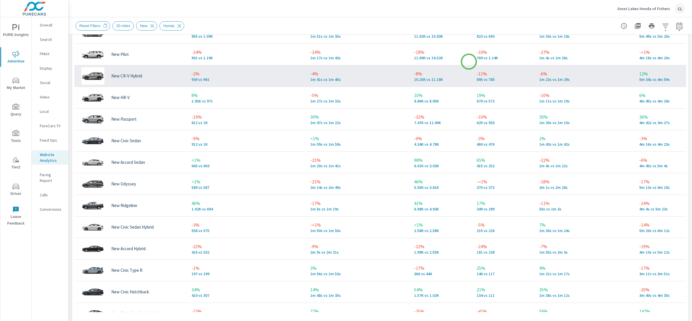
scroll to position [346, 0]
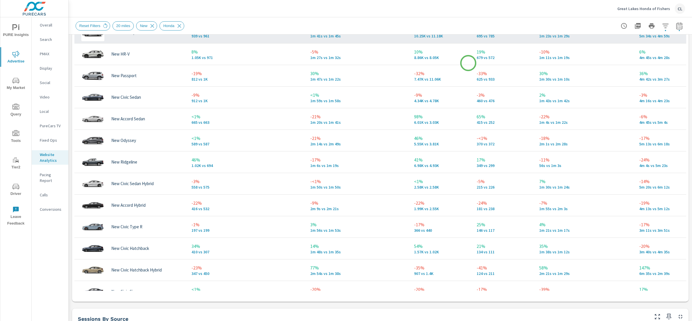
scroll to position [58, 0]
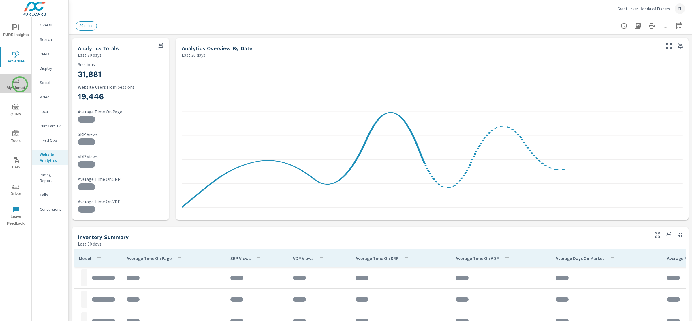
click at [20, 84] on span "My Market" at bounding box center [16, 84] width 28 height 14
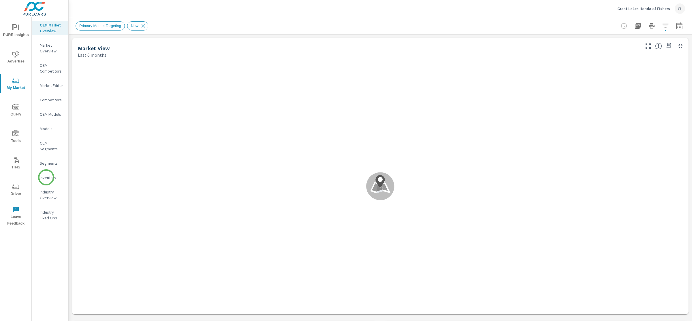
click at [46, 178] on p "Inventory" at bounding box center [52, 178] width 24 height 6
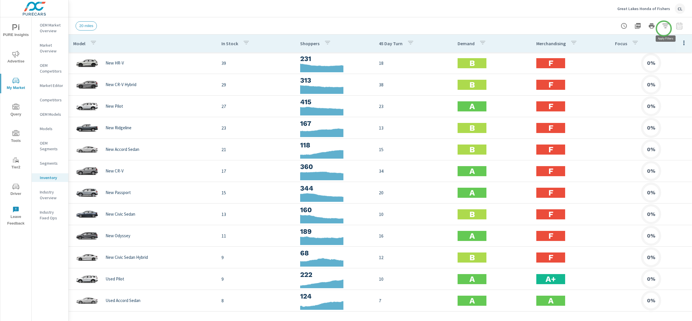
click at [665, 27] on icon "button" at bounding box center [665, 25] width 7 height 7
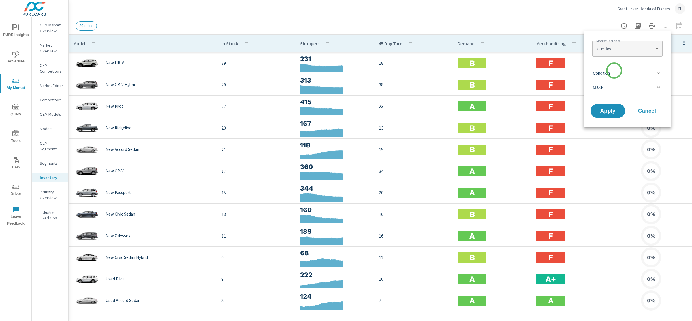
click at [614, 71] on li "Condition" at bounding box center [627, 73] width 88 height 14
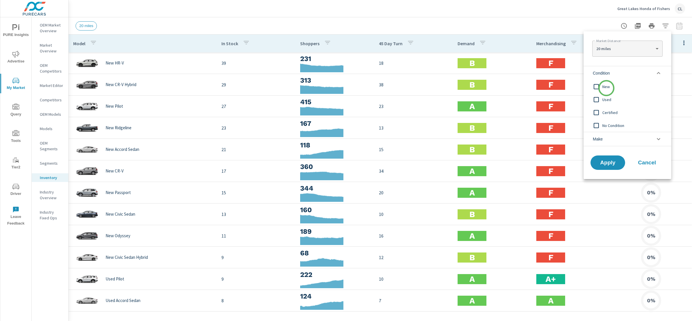
click at [606, 87] on span "New" at bounding box center [633, 86] width 63 height 7
click at [610, 139] on li "Make" at bounding box center [627, 139] width 88 height 14
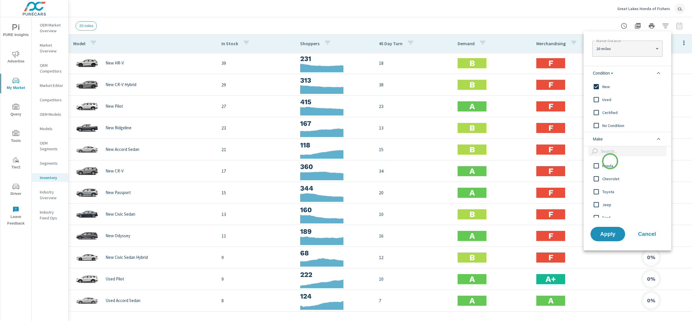
click at [609, 164] on span "Honda" at bounding box center [633, 166] width 63 height 7
click at [605, 235] on span "Apply" at bounding box center [608, 233] width 24 height 5
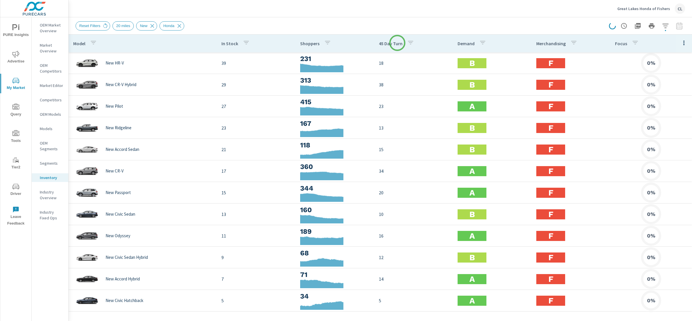
click at [395, 43] on p "45 Day Turn" at bounding box center [391, 44] width 24 height 6
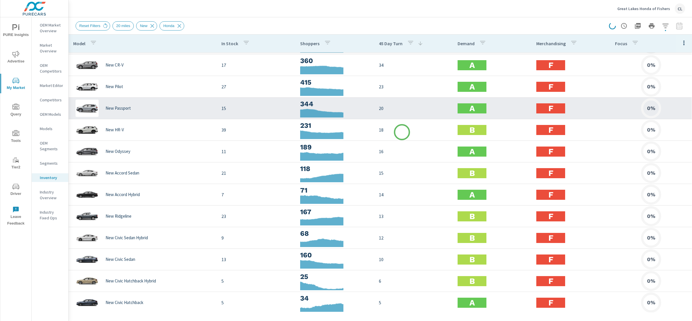
scroll to position [32, 0]
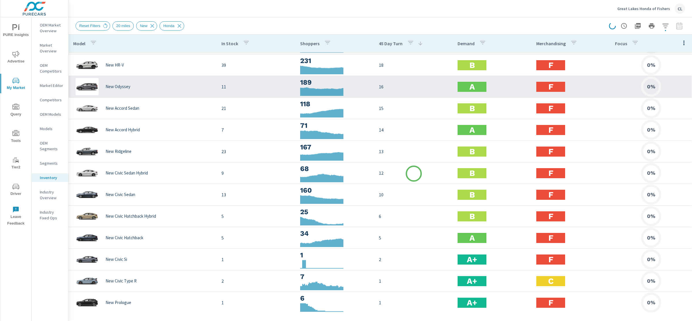
scroll to position [89, 0]
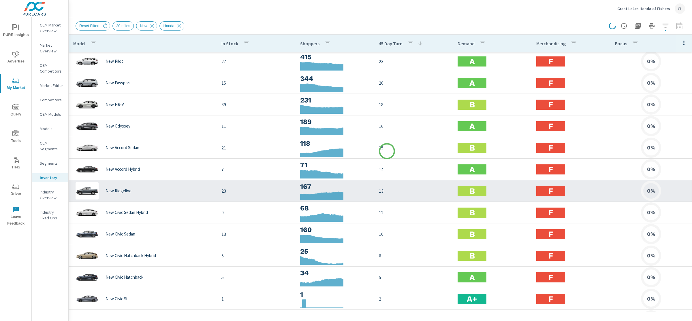
scroll to position [44, 0]
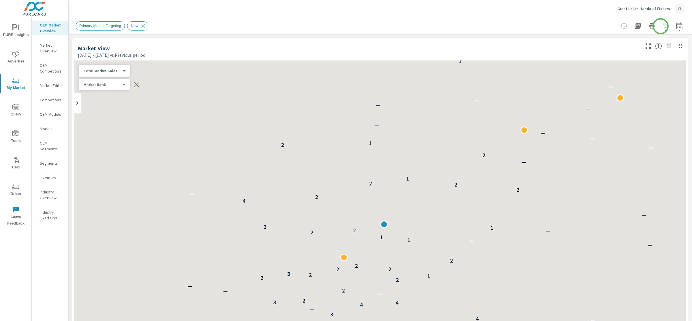
click at [662, 26] on icon "button" at bounding box center [665, 25] width 7 height 7
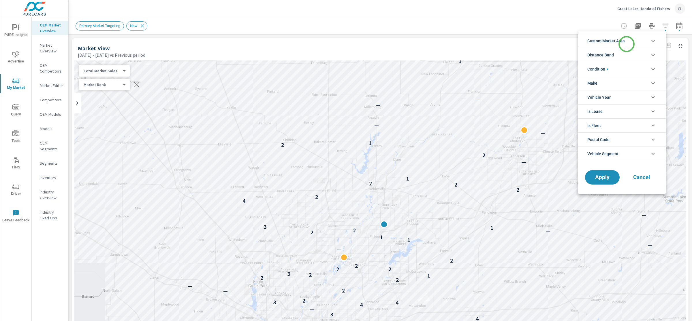
click at [626, 44] on li "Custom Market Area" at bounding box center [622, 41] width 88 height 14
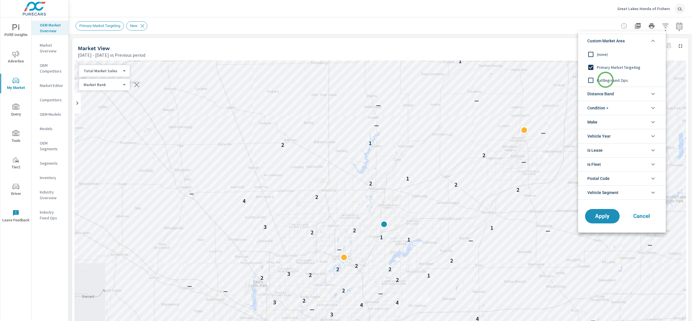
click at [605, 80] on span "Battleground Zips" at bounding box center [628, 80] width 63 height 7
click at [607, 112] on span "Condition" at bounding box center [597, 108] width 21 height 14
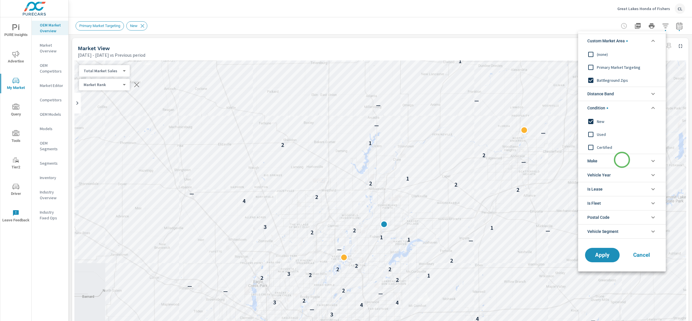
click at [622, 160] on li "Make" at bounding box center [622, 161] width 88 height 14
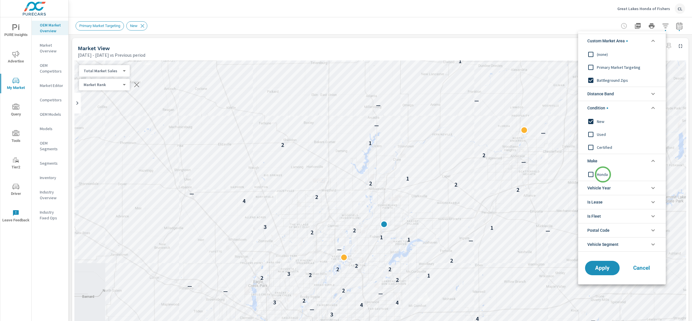
click at [603, 175] on span "Honda" at bounding box center [628, 174] width 63 height 7
click at [602, 266] on span "Apply" at bounding box center [602, 268] width 24 height 5
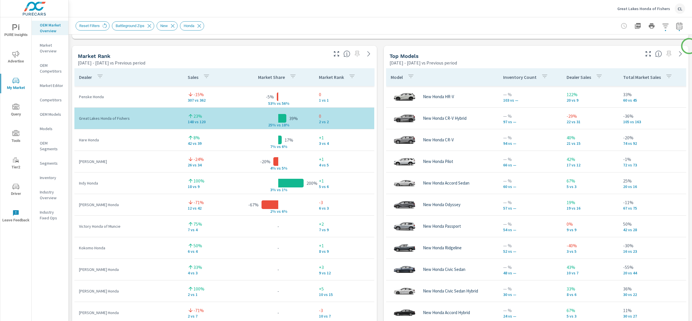
scroll to position [367, 0]
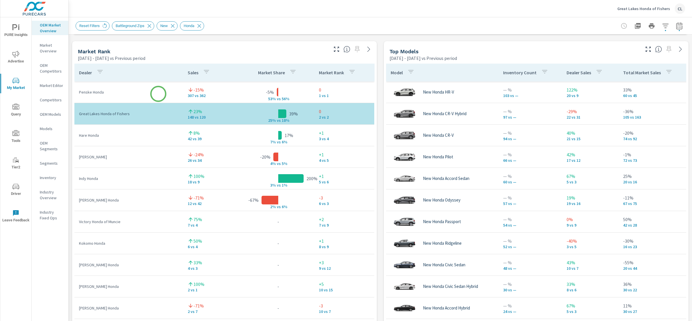
click at [158, 94] on p "Penske Honda" at bounding box center [128, 92] width 99 height 6
click at [158, 90] on p "Penske Honda" at bounding box center [128, 92] width 99 height 6
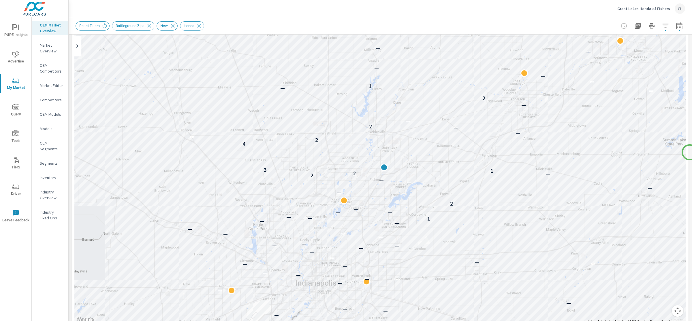
scroll to position [50, 0]
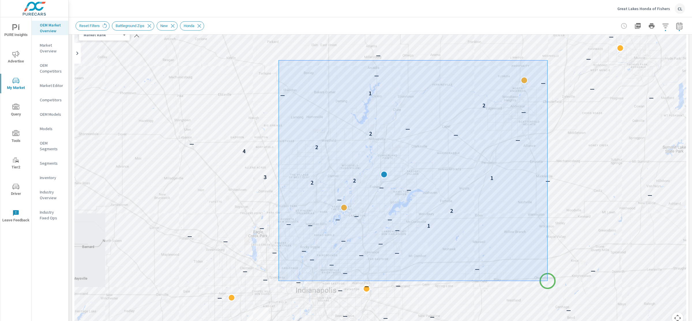
drag, startPoint x: 278, startPoint y: 63, endPoint x: 547, endPoint y: 281, distance: 346.8
click at [547, 281] on div at bounding box center [346, 160] width 692 height 321
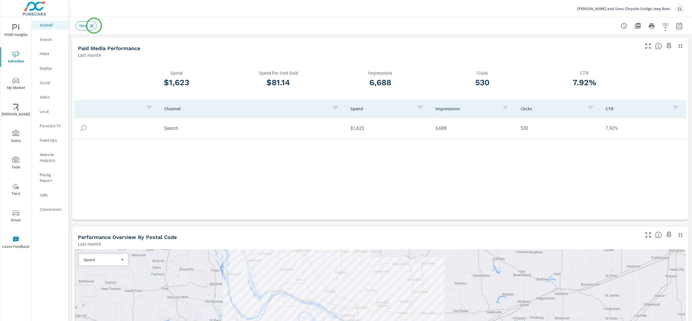
click at [94, 26] on icon at bounding box center [91, 26] width 6 height 6
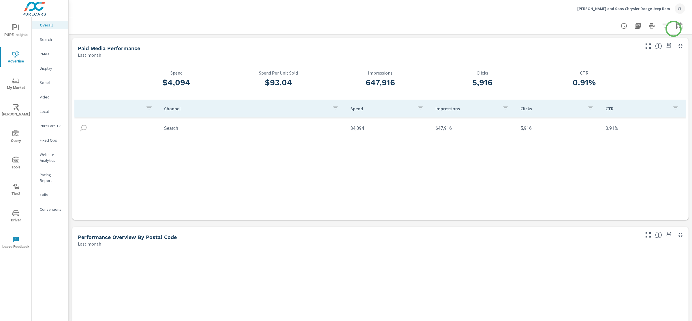
click at [676, 29] on icon "button" at bounding box center [679, 25] width 6 height 7
click at [643, 45] on select "Custom [DATE] Last week Last 7 days Last 14 days Last 30 days Last 45 days Last…" at bounding box center [628, 50] width 58 height 12
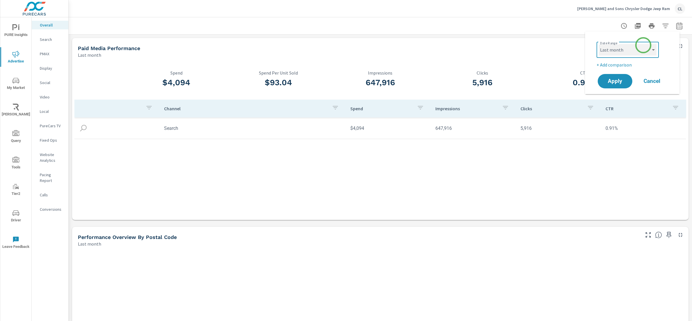
select select "Last 30 days"
click at [599, 44] on select "Custom Yesterday Last week Last 7 days Last 14 days Last 30 days Last 45 days L…" at bounding box center [628, 50] width 58 height 12
click at [620, 68] on p "+ Add comparison" at bounding box center [633, 64] width 74 height 7
select select "Previous period"
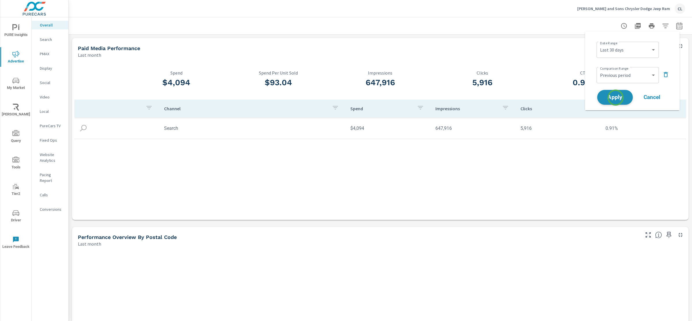
click at [615, 98] on span "Apply" at bounding box center [615, 97] width 24 height 5
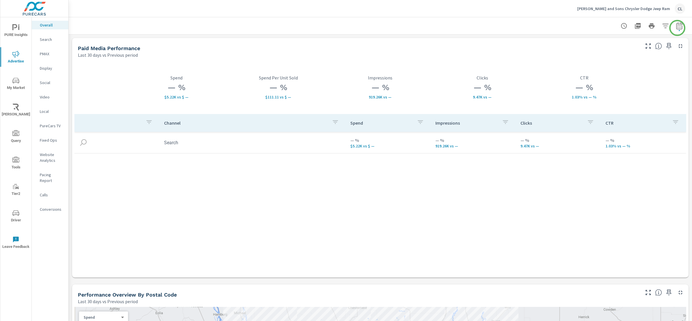
click at [676, 28] on icon "button" at bounding box center [679, 25] width 6 height 7
select select "Last 30 days"
select select "Previous period"
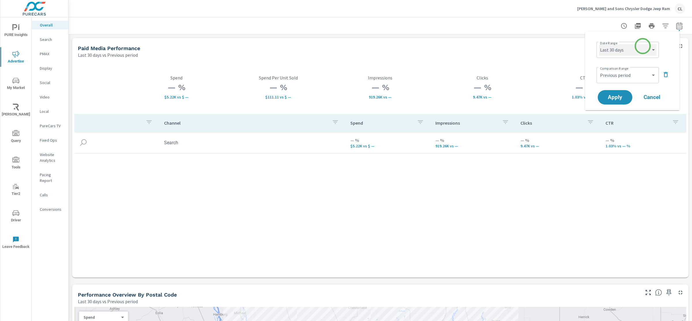
click at [642, 46] on select "Custom Yesterday Last week Last 7 days Last 14 days Last 30 days Last 45 days L…" at bounding box center [628, 50] width 58 height 12
select select "Last 14 days"
click at [599, 44] on select "Custom Yesterday Last week Last 7 days Last 14 days Last 30 days Last 45 days L…" at bounding box center [628, 50] width 58 height 12
click at [615, 98] on span "Apply" at bounding box center [615, 97] width 24 height 5
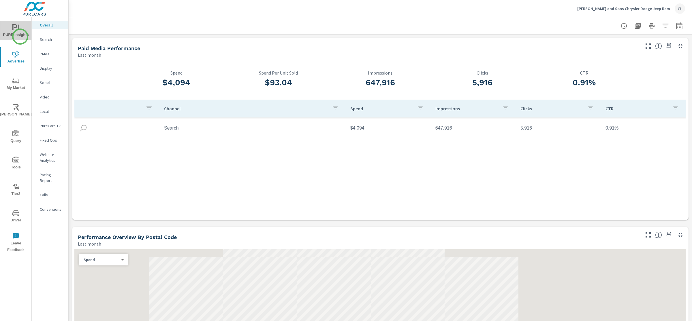
click at [20, 37] on span "PURE Insights" at bounding box center [16, 31] width 28 height 14
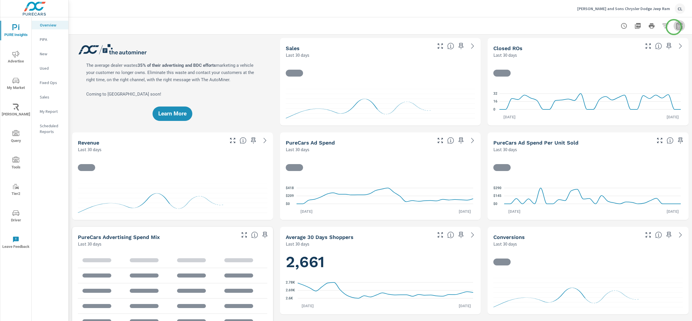
click at [677, 27] on icon "button" at bounding box center [679, 27] width 4 height 2
select select "Last 30 days"
click at [628, 63] on p "+ Add comparison" at bounding box center [633, 64] width 74 height 7
select select "Previous period"
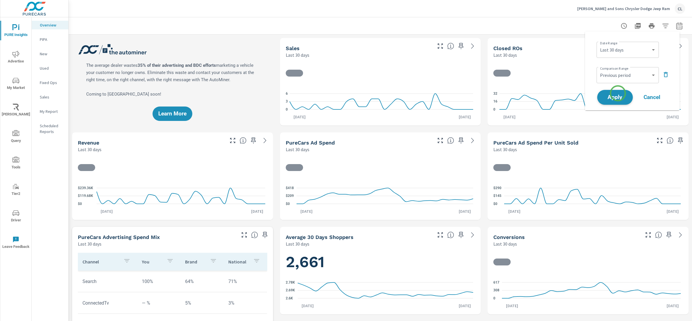
click at [617, 96] on span "Apply" at bounding box center [615, 97] width 24 height 5
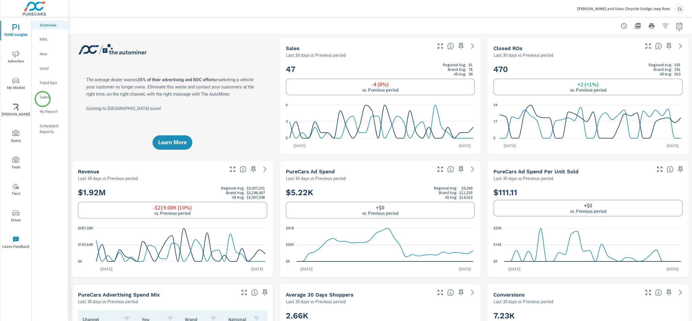
click at [43, 99] on p "Sales" at bounding box center [52, 97] width 24 height 6
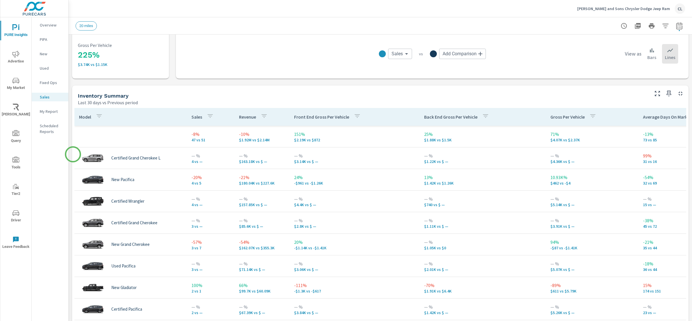
scroll to position [200, 0]
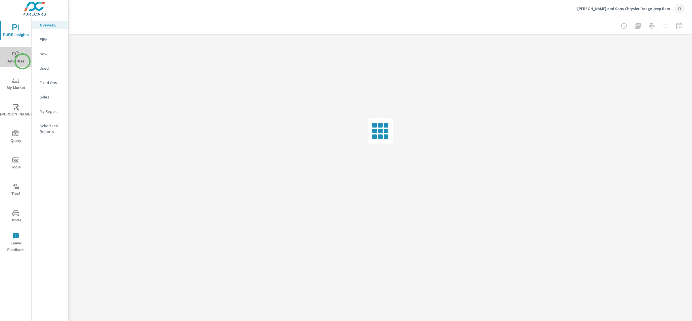
click at [22, 61] on span "Advertise" at bounding box center [16, 58] width 28 height 14
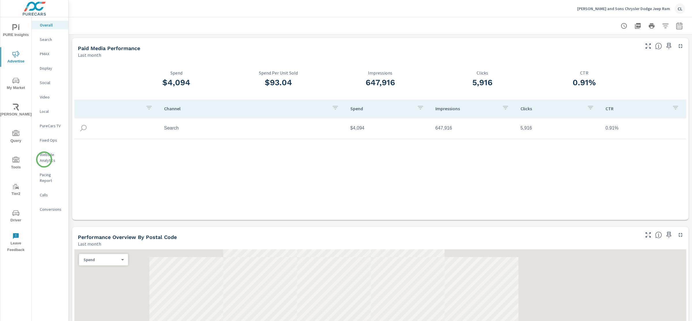
click at [44, 160] on p "Website Analytics" at bounding box center [52, 158] width 24 height 12
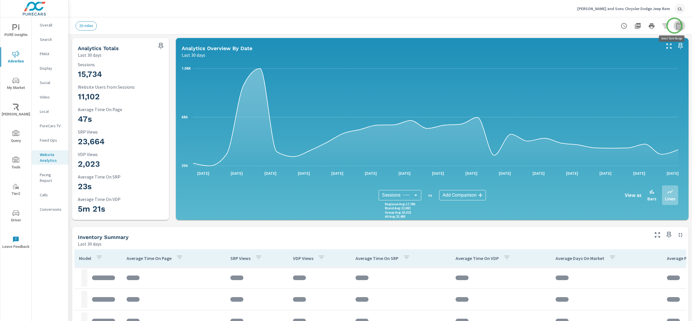
click at [675, 26] on icon "button" at bounding box center [678, 25] width 7 height 7
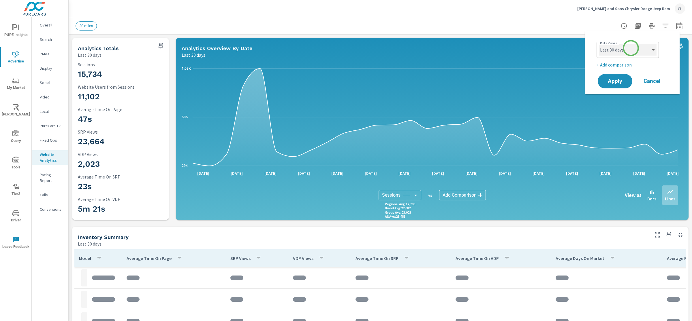
click at [630, 48] on select "Custom [DATE] Last week Last 7 days Last 14 days Last 30 days Last 45 days Last…" at bounding box center [628, 50] width 58 height 12
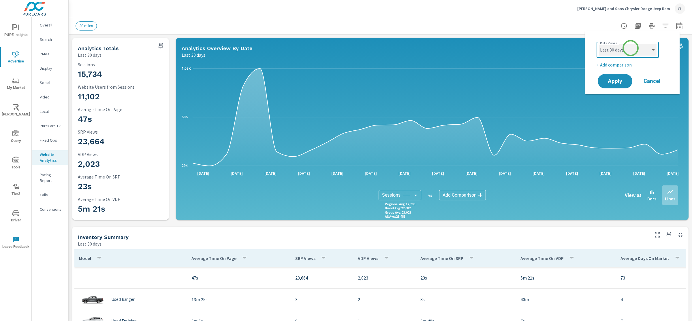
select select "Last 14 days"
click at [599, 44] on select "Custom [DATE] Last week Last 7 days Last 14 days Last 30 days Last 45 days Last…" at bounding box center [628, 50] width 58 height 12
click at [617, 67] on p "+ Add comparison" at bounding box center [633, 64] width 74 height 7
select select "Previous period"
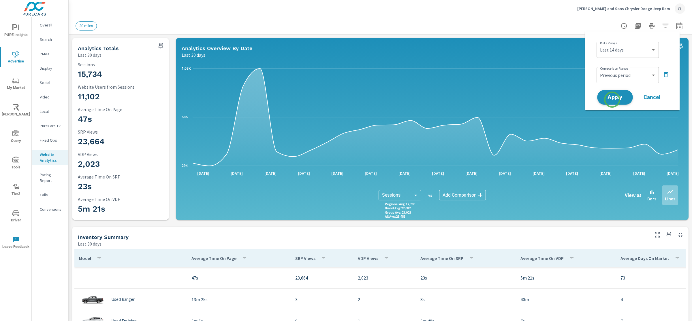
click at [612, 100] on span "Apply" at bounding box center [615, 97] width 24 height 5
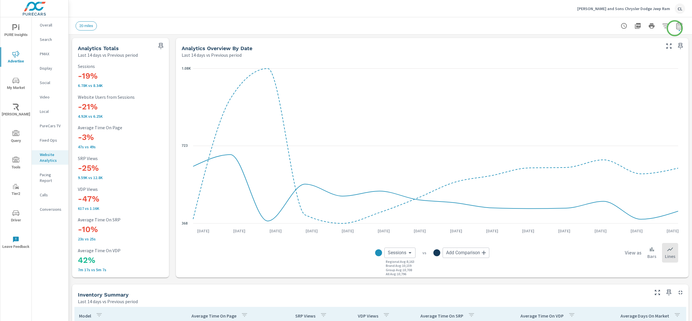
click at [675, 28] on icon "button" at bounding box center [678, 25] width 7 height 7
select select "Last 14 days"
select select "Previous period"
click at [662, 25] on icon "button" at bounding box center [665, 26] width 6 height 4
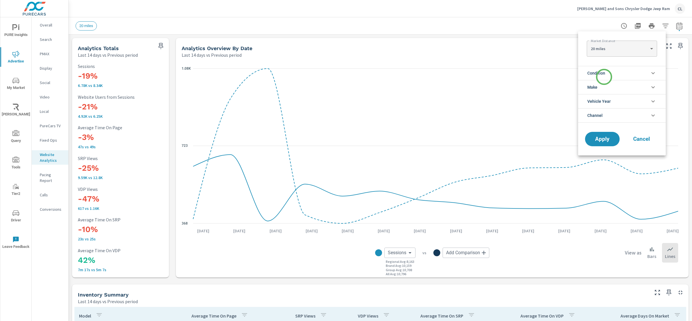
click at [604, 77] on span "Condition" at bounding box center [596, 73] width 18 height 14
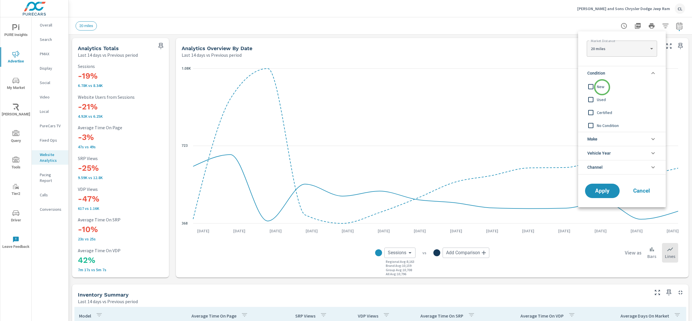
click at [602, 87] on span "New" at bounding box center [628, 86] width 63 height 7
click at [602, 138] on li "Make" at bounding box center [622, 139] width 88 height 14
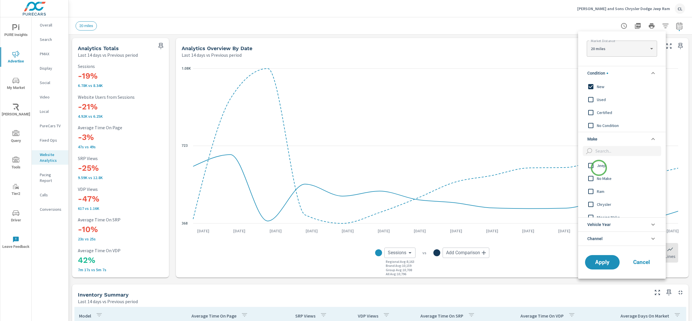
click at [599, 168] on span "Jeep" at bounding box center [628, 165] width 63 height 7
click at [600, 192] on span "Ram" at bounding box center [628, 191] width 63 height 7
click at [601, 203] on span "Chrysler" at bounding box center [628, 204] width 63 height 7
click at [604, 184] on span "Dodge" at bounding box center [628, 184] width 63 height 7
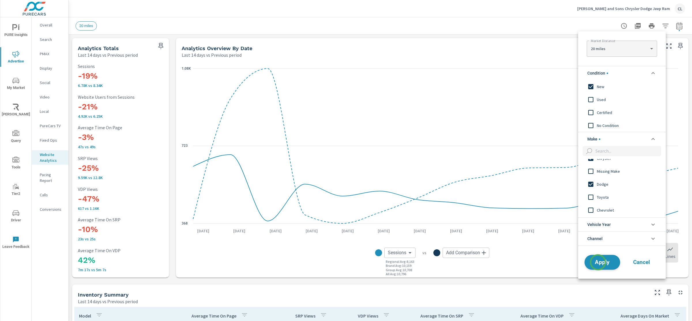
click at [598, 263] on span "Apply" at bounding box center [602, 262] width 24 height 5
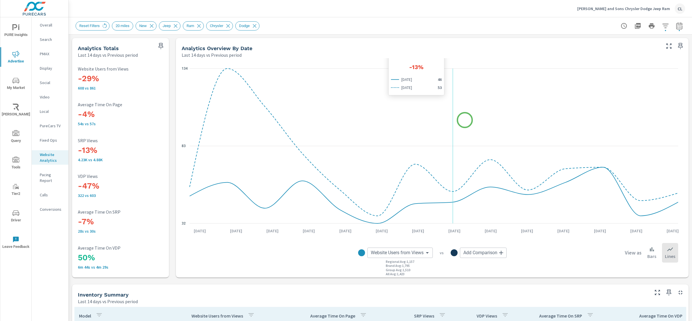
scroll to position [162, 0]
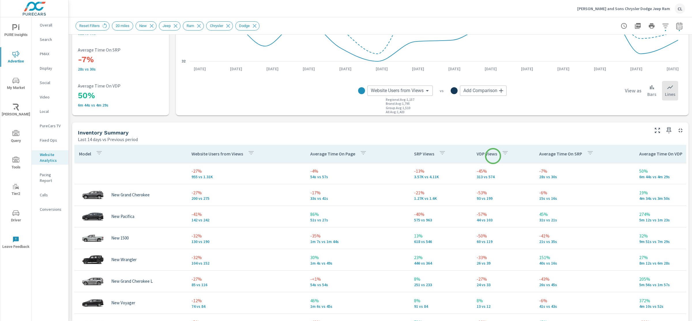
click at [493, 156] on p "VDP Views" at bounding box center [486, 154] width 20 height 6
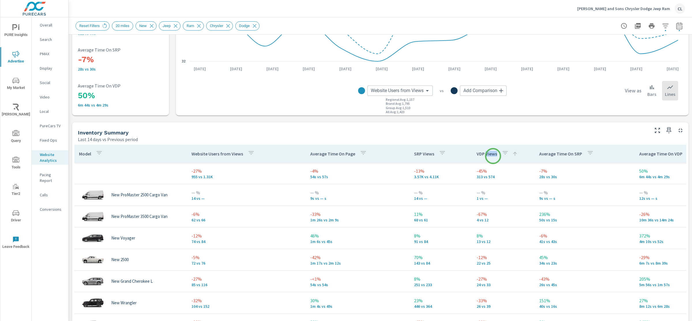
click at [493, 156] on p "VDP Views" at bounding box center [486, 154] width 20 height 6
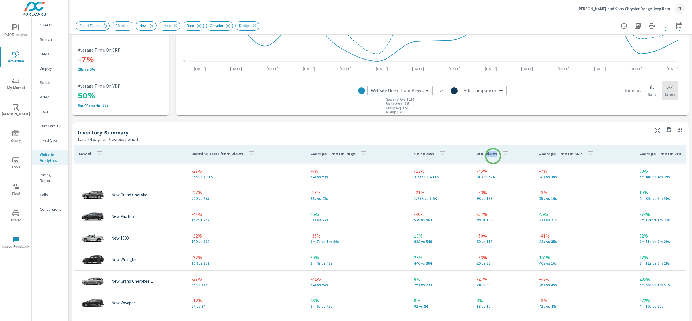
click at [493, 156] on p "VDP Views" at bounding box center [486, 154] width 20 height 6
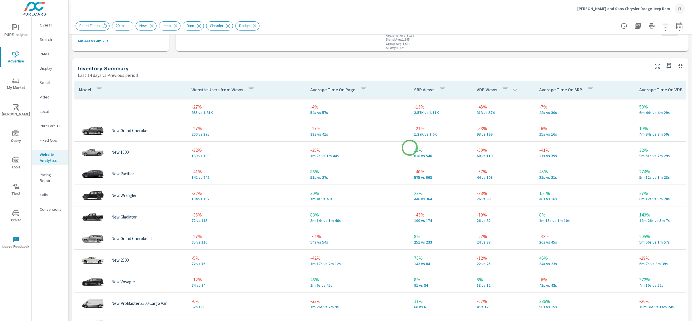
scroll to position [231, 0]
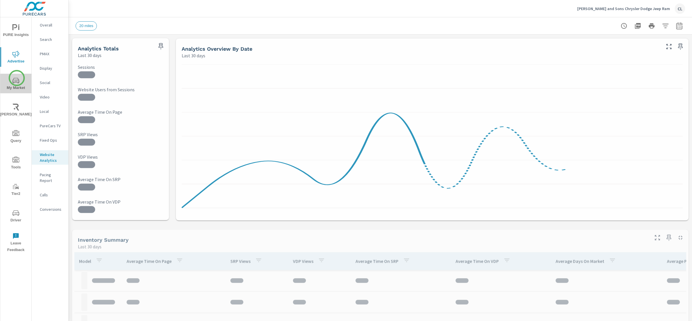
click at [17, 78] on icon "nav menu" at bounding box center [15, 80] width 7 height 7
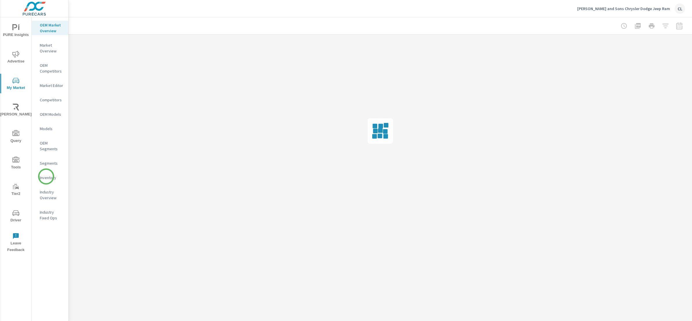
click at [46, 177] on p "Inventory" at bounding box center [52, 178] width 24 height 6
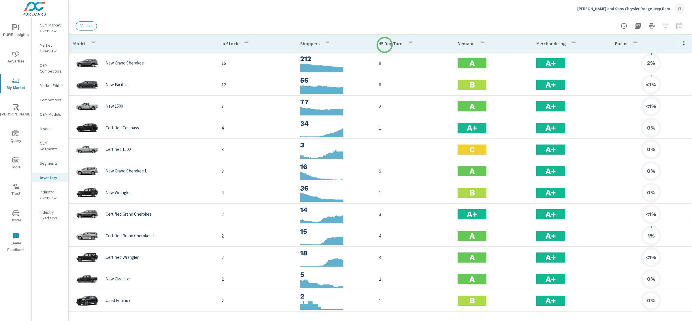
click at [384, 45] on p "45 Day Turn" at bounding box center [391, 44] width 24 height 6
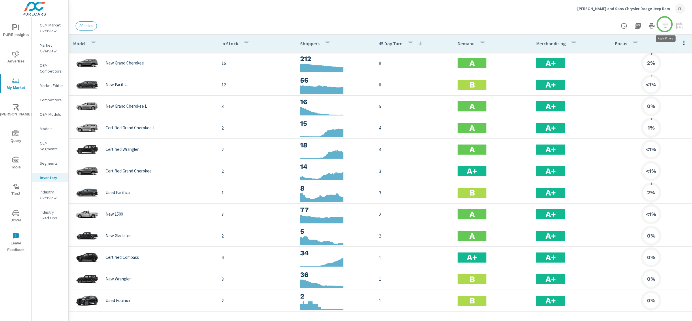
click at [664, 24] on icon "button" at bounding box center [665, 25] width 7 height 7
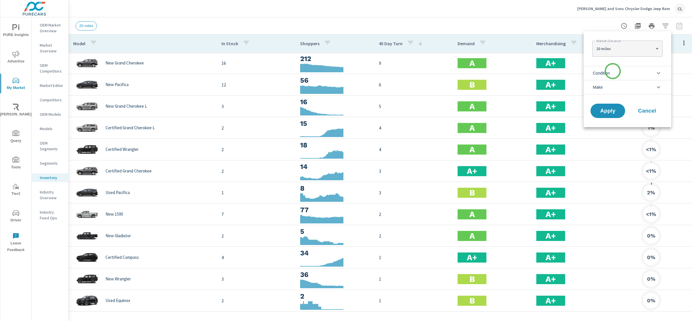
click at [612, 71] on li "Condition" at bounding box center [627, 73] width 88 height 14
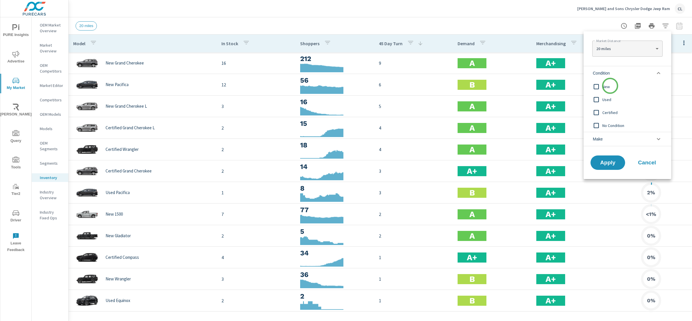
click at [610, 86] on span "New" at bounding box center [633, 86] width 63 height 7
click at [607, 142] on li "Make" at bounding box center [627, 139] width 88 height 14
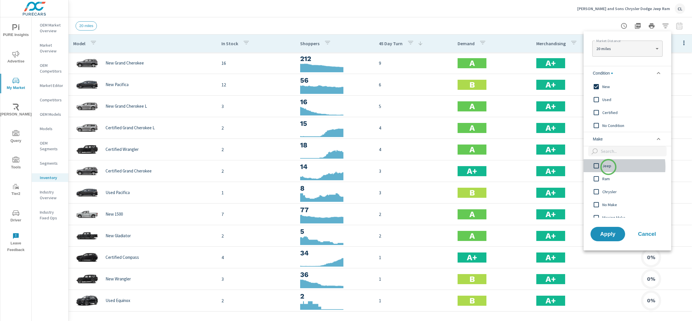
click at [608, 167] on span "Jeep" at bounding box center [633, 166] width 63 height 7
click at [606, 178] on span "Ram" at bounding box center [633, 178] width 63 height 7
click at [608, 195] on span "Chrysler" at bounding box center [633, 191] width 63 height 7
click at [608, 183] on span "Dodge" at bounding box center [633, 183] width 63 height 7
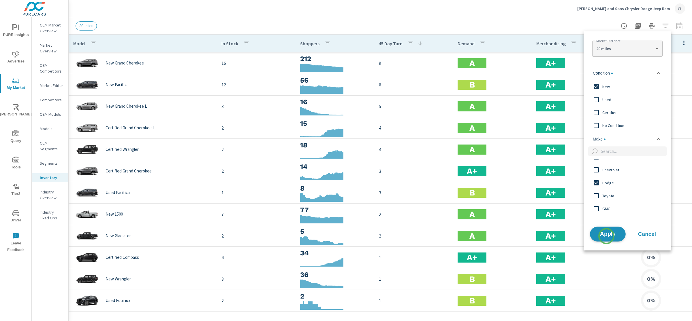
click at [606, 236] on span "Apply" at bounding box center [608, 233] width 24 height 5
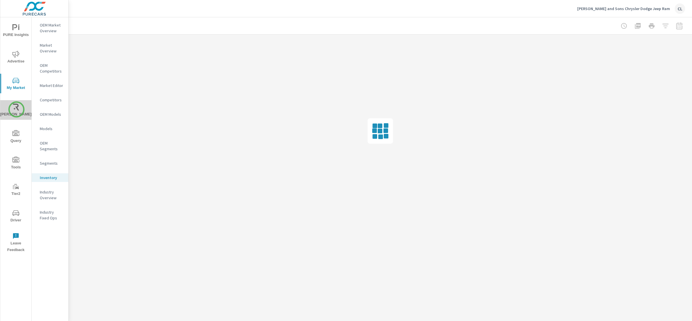
click at [16, 110] on icon "nav menu" at bounding box center [15, 107] width 7 height 7
click at [50, 27] on p "OEM Market Overview" at bounding box center [52, 28] width 24 height 12
